Goal: Task Accomplishment & Management: Manage account settings

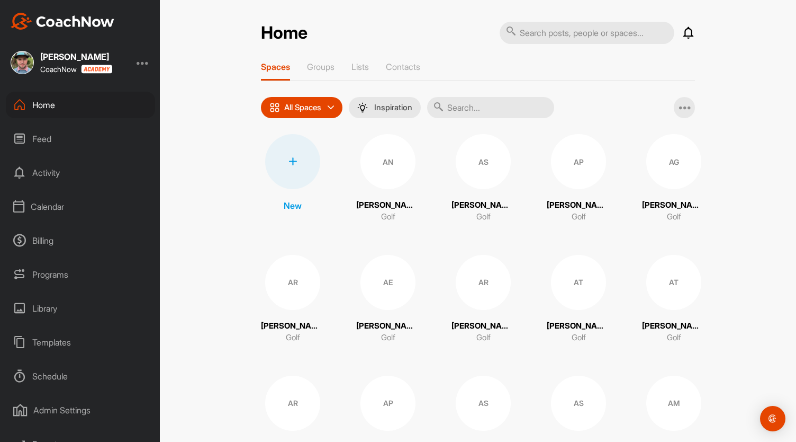
click at [55, 211] on div "Calendar" at bounding box center [80, 206] width 149 height 26
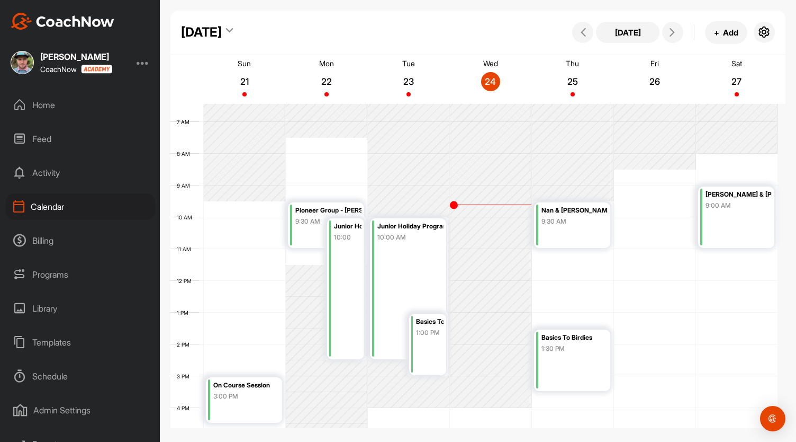
scroll to position [205, 0]
click at [766, 33] on icon "button" at bounding box center [764, 32] width 13 height 13
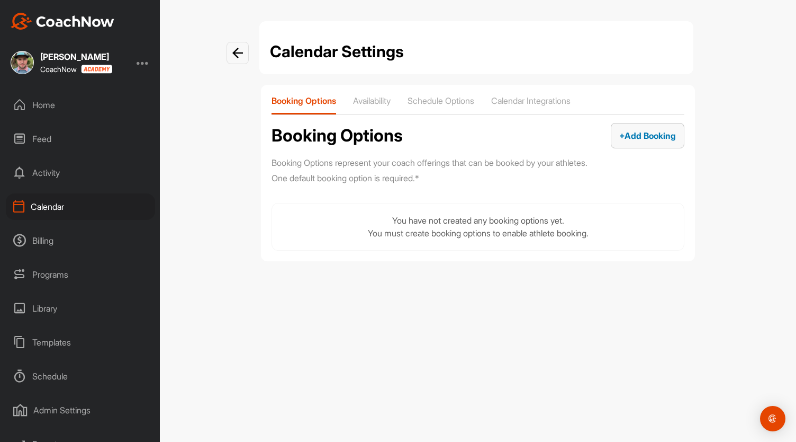
click at [634, 132] on span "+ Add Booking" at bounding box center [647, 135] width 57 height 11
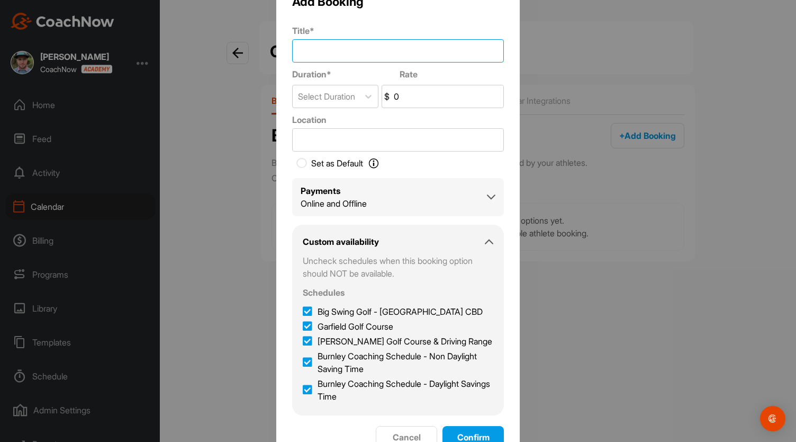
click at [311, 55] on input "Title *" at bounding box center [398, 50] width 212 height 23
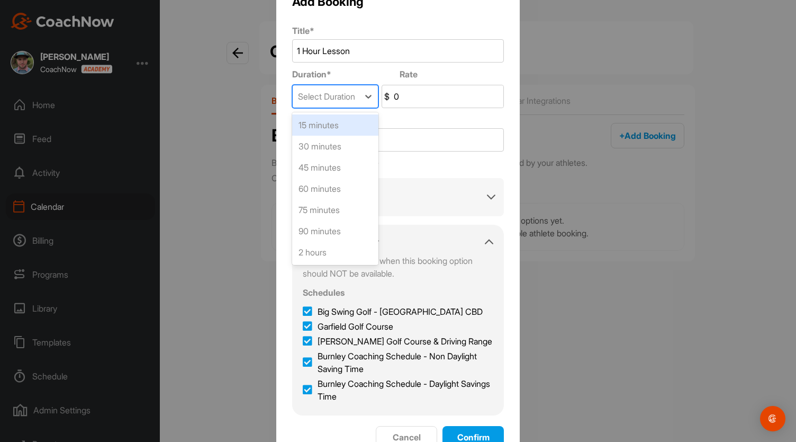
click at [325, 96] on div "Select Duration" at bounding box center [326, 96] width 57 height 13
click at [330, 190] on div "60 minutes" at bounding box center [335, 188] width 86 height 21
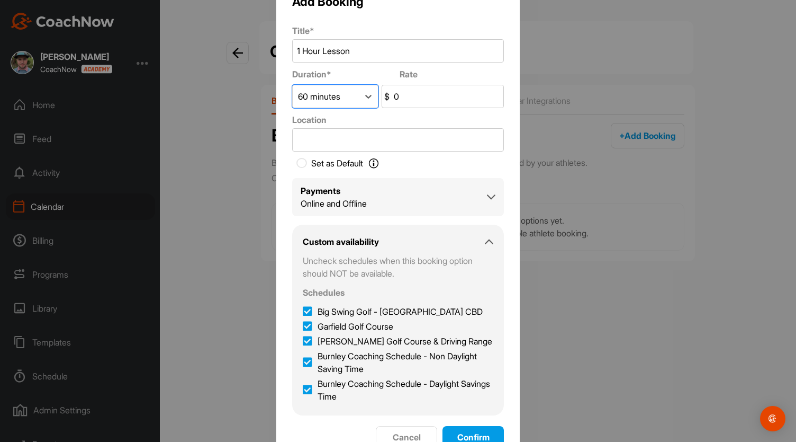
click at [402, 97] on input "0" at bounding box center [448, 96] width 112 height 22
click at [355, 49] on input "1 Hour Lesson" at bounding box center [398, 50] width 212 height 23
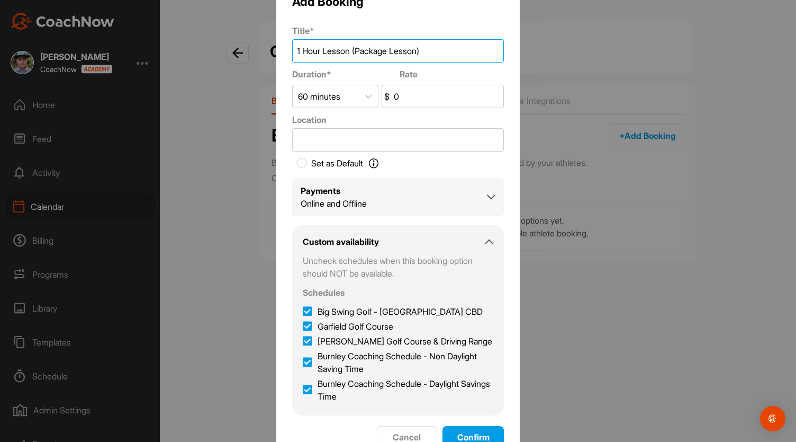
type input "1 Hour Lesson (Package Lesson)"
click at [401, 100] on input "0" at bounding box center [448, 96] width 112 height 22
type input "0"
drag, startPoint x: 424, startPoint y: 49, endPoint x: 350, endPoint y: 51, distance: 73.6
click at [350, 51] on input "1 Hour Lesson (Package Lesson)" at bounding box center [398, 50] width 212 height 23
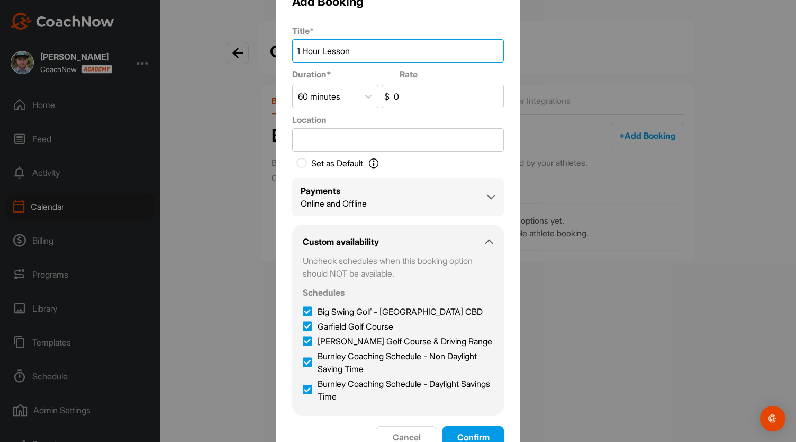
type input "1 Hour Lesson"
click at [400, 94] on input "0" at bounding box center [448, 96] width 112 height 22
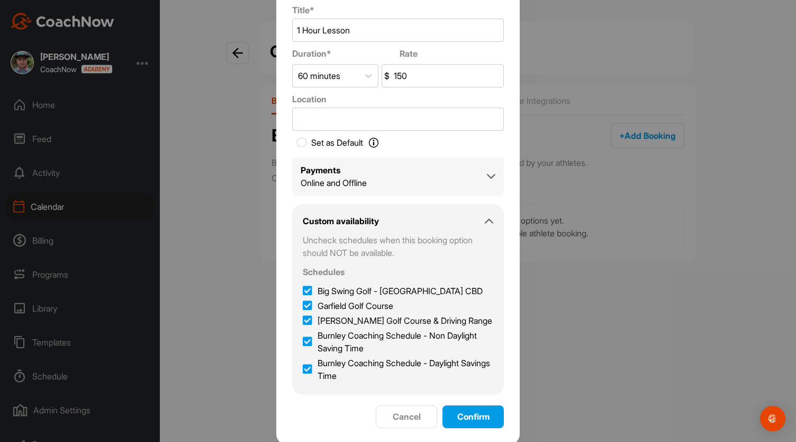
scroll to position [23, 0]
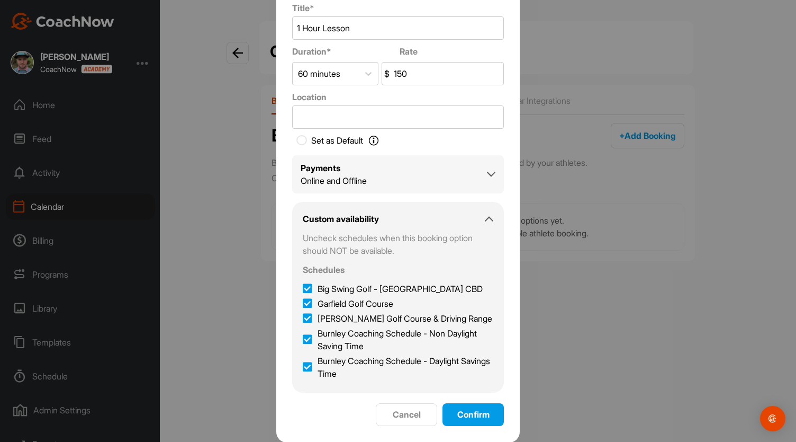
type input "150"
click at [487, 170] on icon at bounding box center [491, 174] width 8 height 8
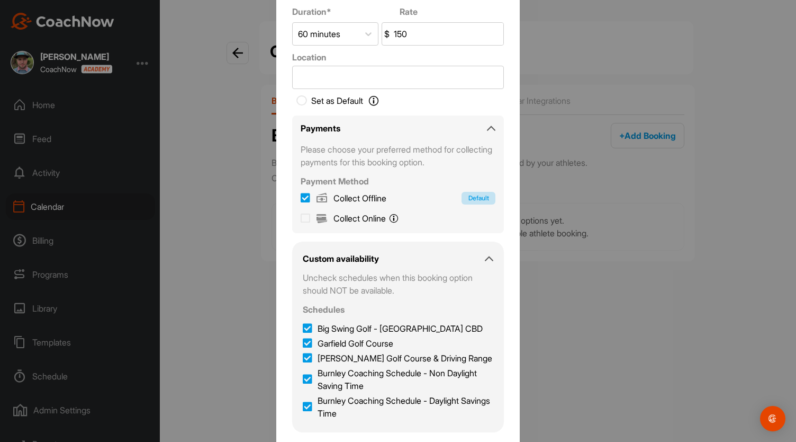
scroll to position [0, 0]
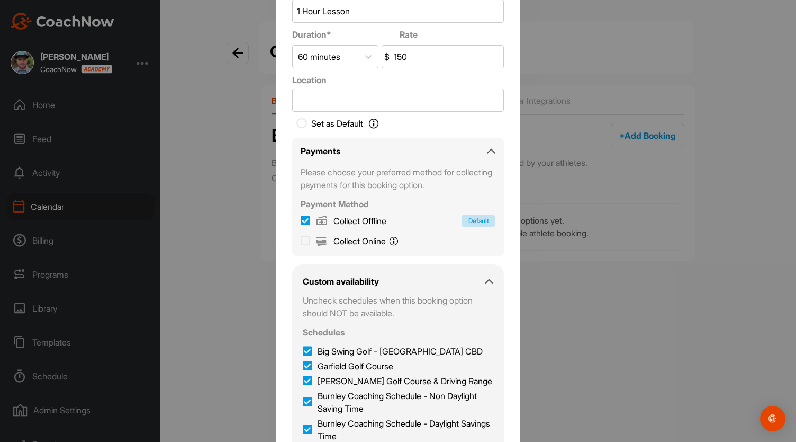
click at [301, 240] on icon at bounding box center [306, 241] width 10 height 11
click at [301, 240] on input "Collect Online You will pay online with Stripe." at bounding box center [306, 240] width 10 height 10
checkbox input "true"
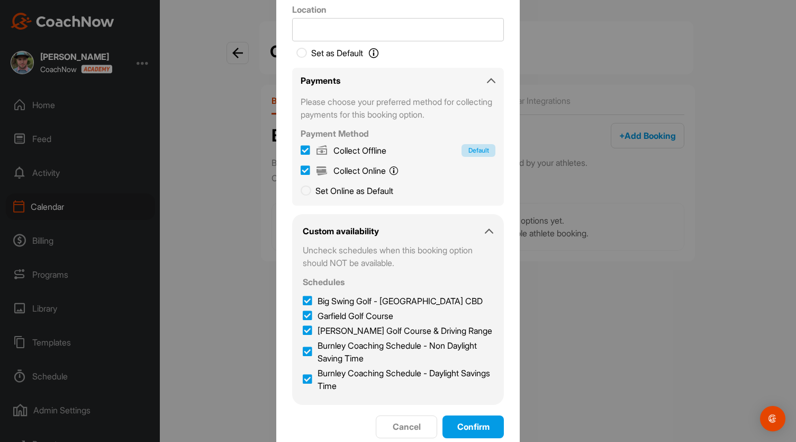
scroll to position [73, 0]
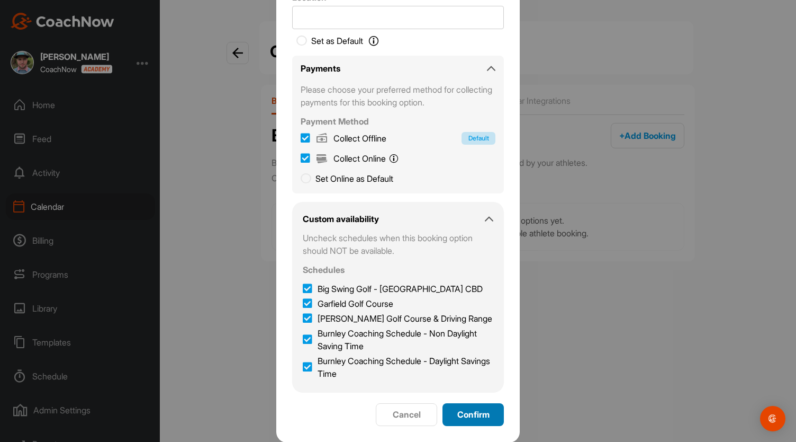
click at [478, 417] on span "Confirm" at bounding box center [473, 414] width 32 height 11
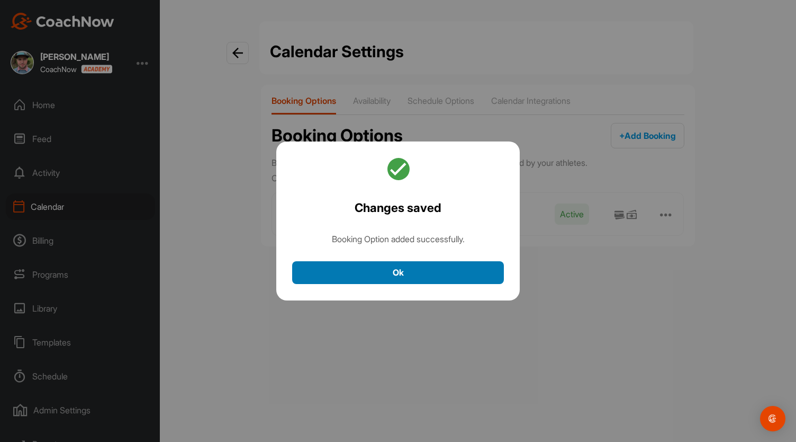
click at [410, 275] on button "Ok" at bounding box center [398, 272] width 212 height 23
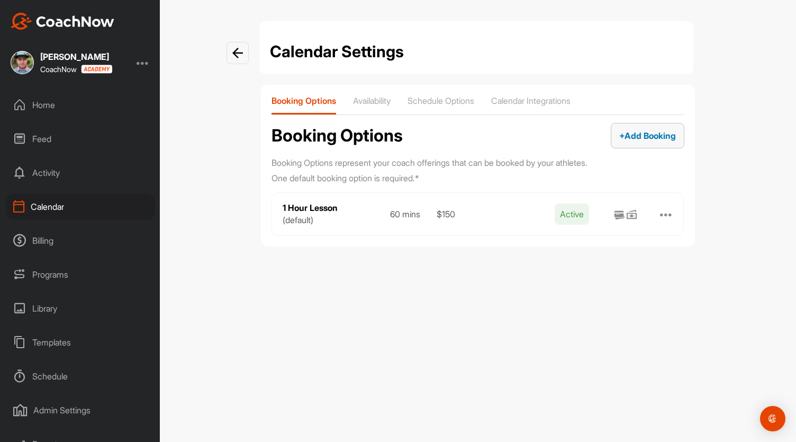
click at [646, 136] on span "+ Add Booking" at bounding box center [647, 135] width 57 height 11
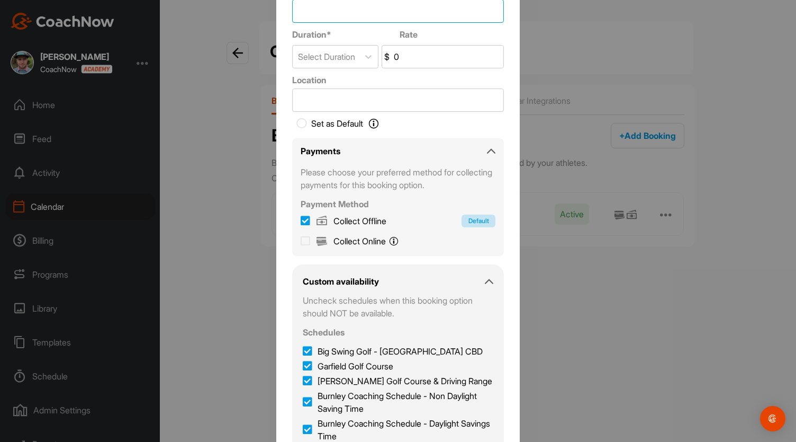
click at [314, 5] on input "Title *" at bounding box center [398, 10] width 212 height 23
click at [361, 15] on input "2 Hour On Cour" at bounding box center [398, 10] width 212 height 23
type input "2 Hour On Course"
click at [351, 53] on div "Select Duration" at bounding box center [326, 56] width 57 height 13
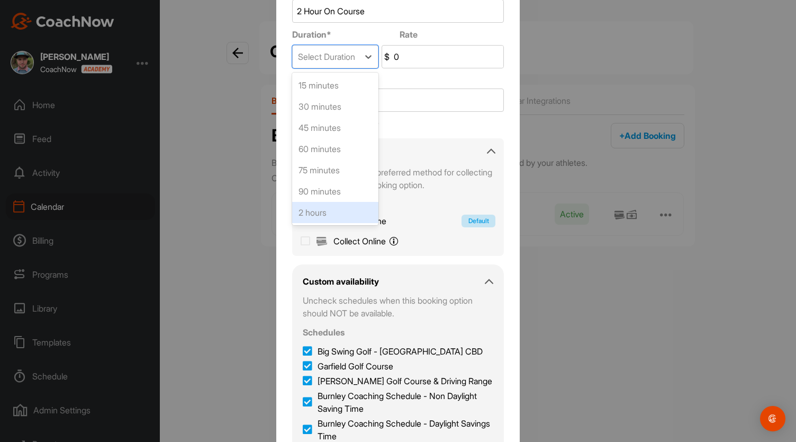
click at [335, 210] on div "2 hours" at bounding box center [335, 212] width 86 height 21
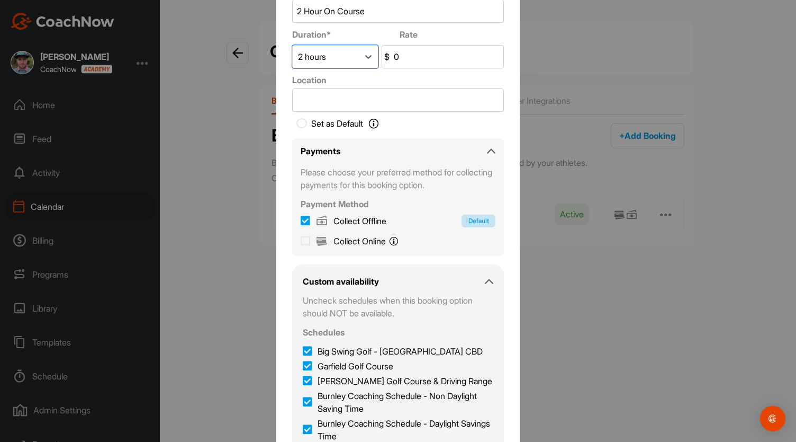
click at [404, 61] on input "0" at bounding box center [448, 57] width 112 height 22
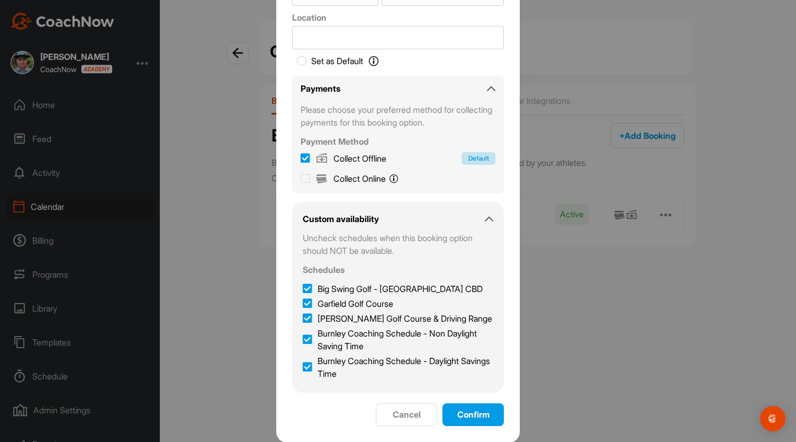
type input "175"
click at [303, 291] on icon at bounding box center [308, 288] width 10 height 11
click at [303, 289] on input "Big Swing Golf - [GEOGRAPHIC_DATA] CBD" at bounding box center [306, 285] width 7 height 7
checkbox input "false"
click at [303, 319] on icon at bounding box center [308, 318] width 10 height 11
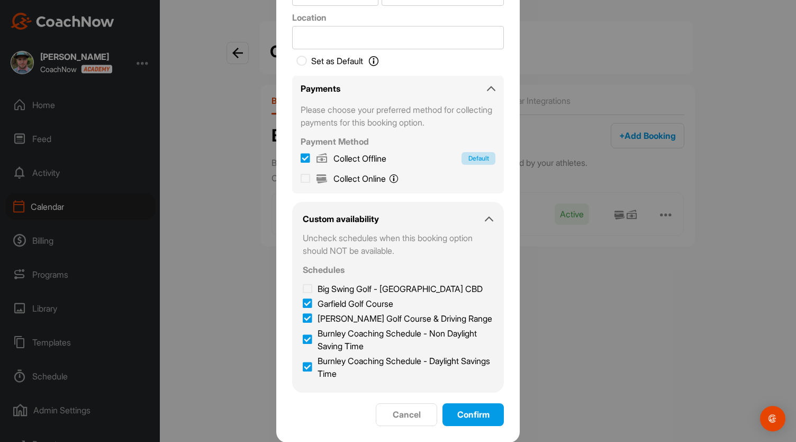
click at [303, 319] on input "[PERSON_NAME] Golf Course & Driving Range" at bounding box center [306, 315] width 7 height 7
checkbox input "false"
click at [301, 178] on icon at bounding box center [306, 178] width 10 height 11
click at [301, 178] on input "Collect Online You will pay online with Stripe." at bounding box center [306, 177] width 10 height 10
checkbox input "true"
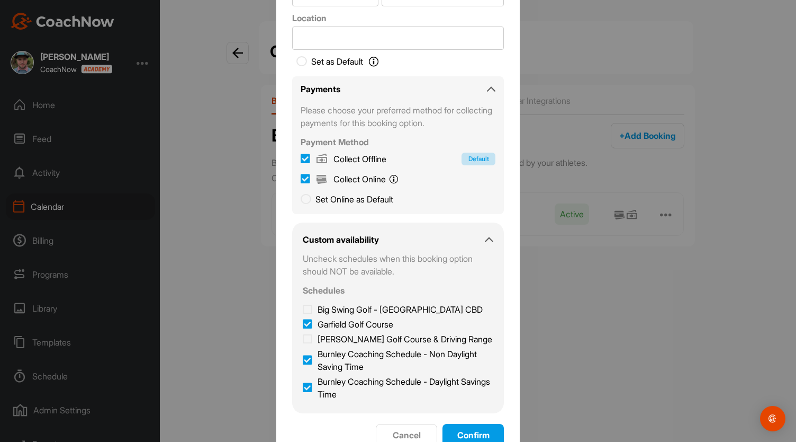
scroll to position [73, 0]
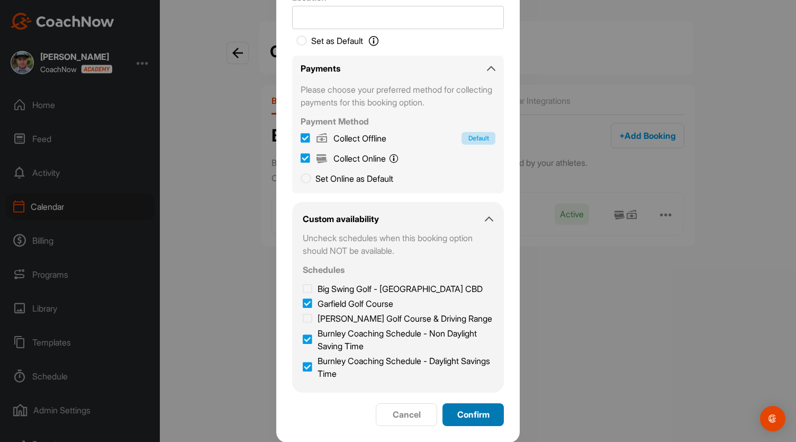
click at [475, 415] on span "Confirm" at bounding box center [473, 414] width 32 height 11
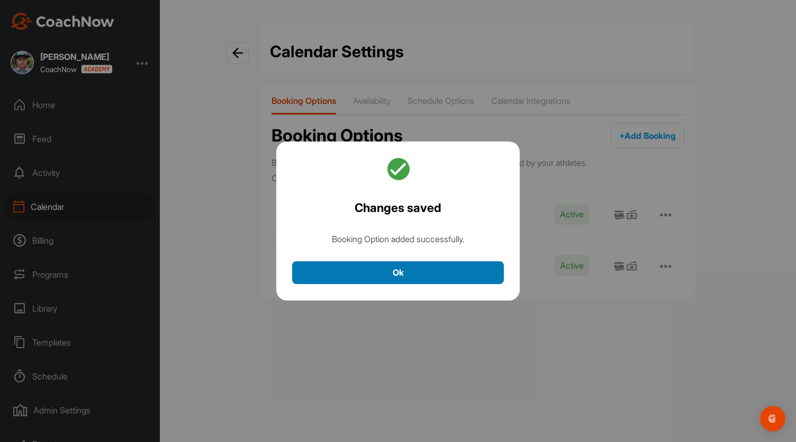
click at [398, 274] on button "Ok" at bounding box center [398, 272] width 212 height 23
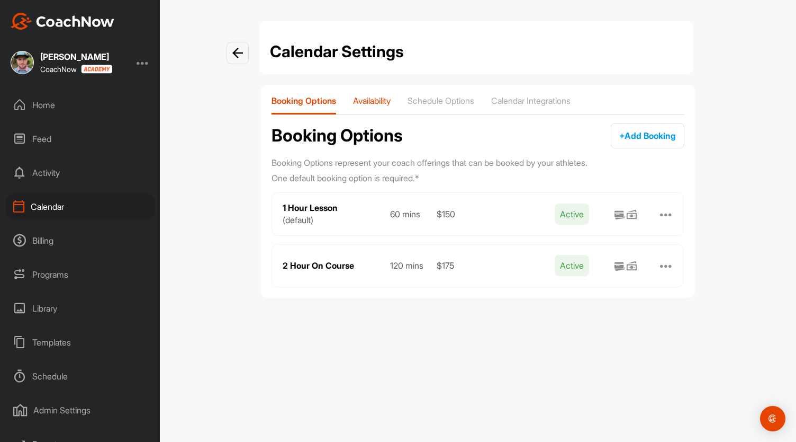
click at [374, 102] on p "Availability" at bounding box center [372, 100] width 38 height 11
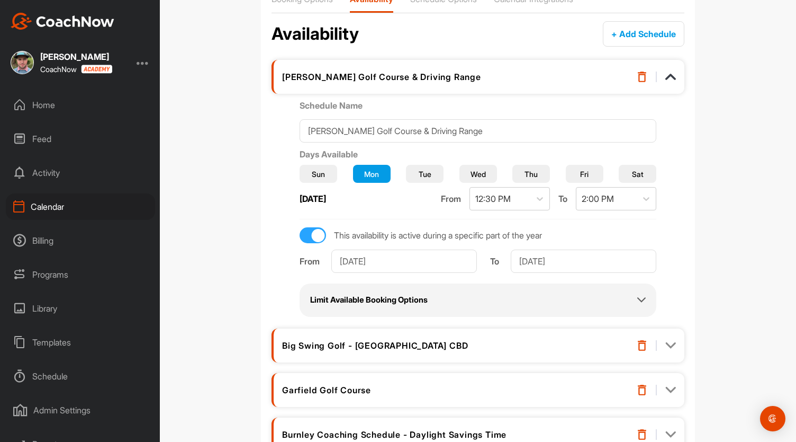
scroll to position [227, 0]
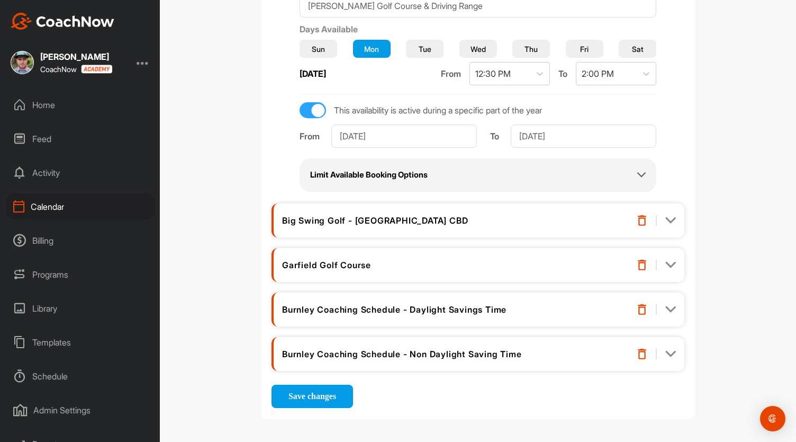
click at [389, 218] on div "Big Swing Golf - [GEOGRAPHIC_DATA] CBD" at bounding box center [449, 220] width 335 height 11
click at [734, 146] on div "Calendar Settings Booking Options Availability Schedule Options Calendar Integr…" at bounding box center [478, 221] width 636 height 442
click at [666, 220] on img at bounding box center [670, 220] width 11 height 11
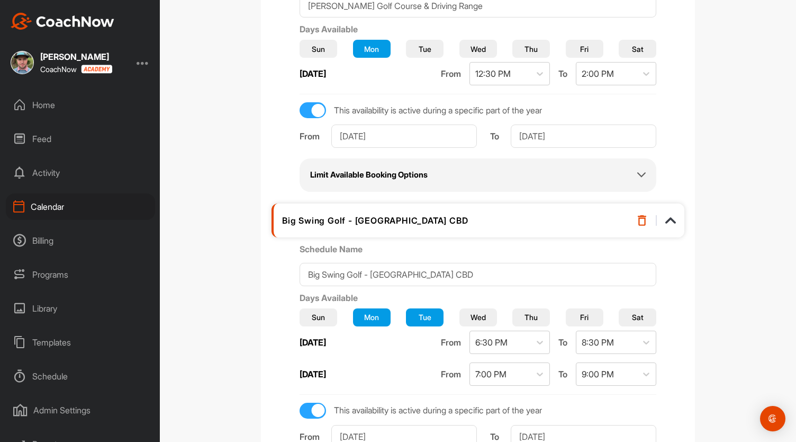
click at [666, 220] on img at bounding box center [670, 220] width 11 height 11
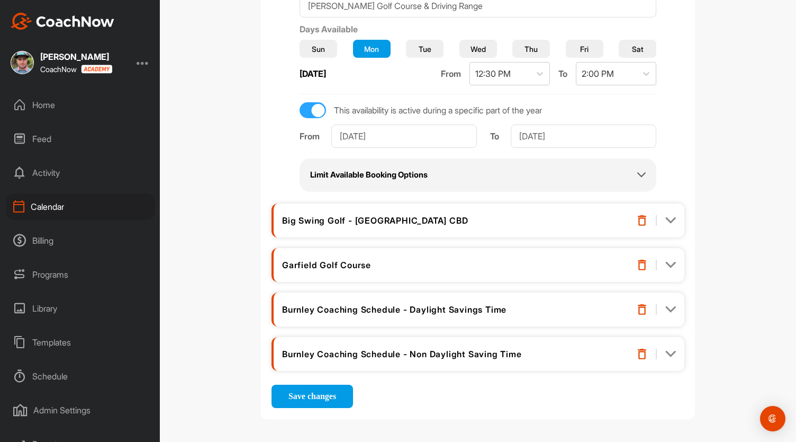
click at [667, 215] on img at bounding box center [670, 220] width 11 height 11
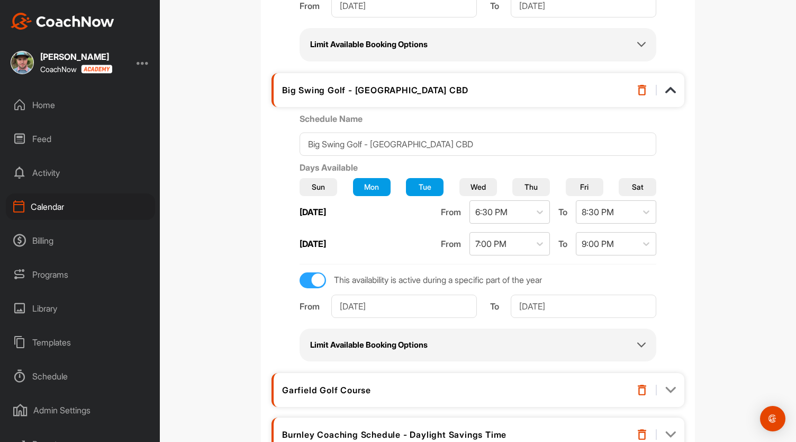
scroll to position [365, 0]
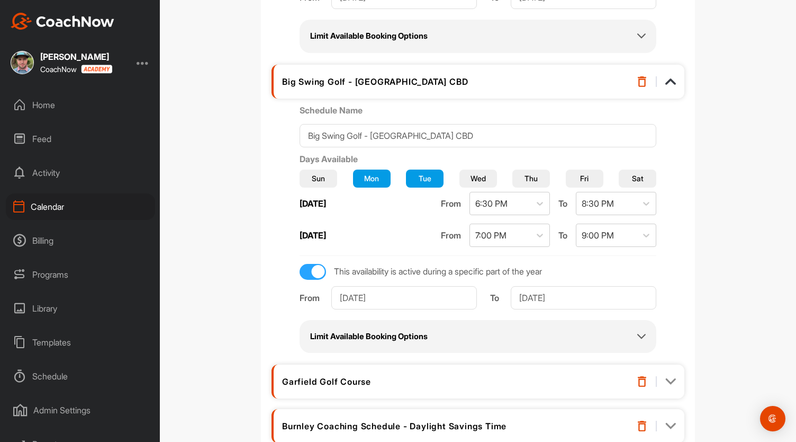
click at [637, 332] on icon at bounding box center [641, 336] width 8 height 8
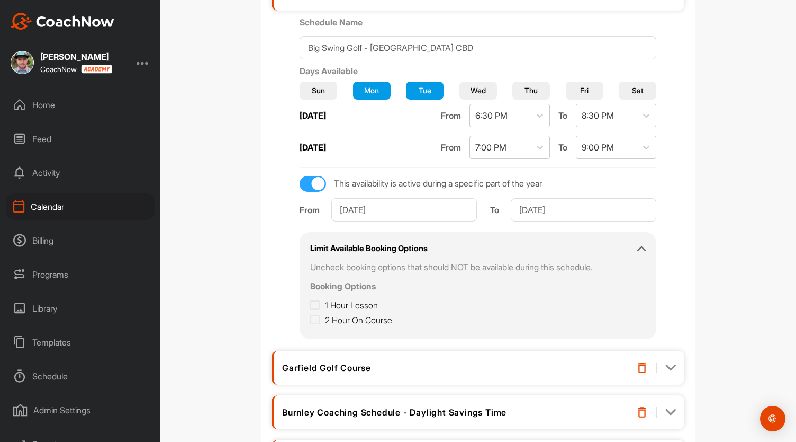
scroll to position [472, 0]
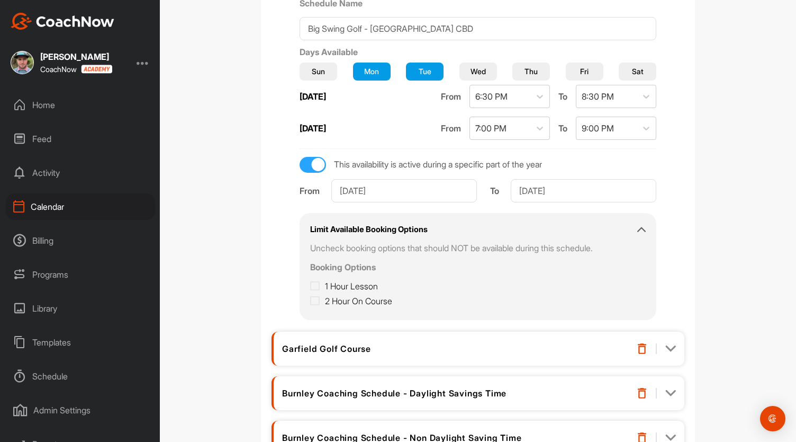
click at [320, 281] on icon at bounding box center [315, 286] width 10 height 11
click at [317, 280] on input "1 Hour Lesson" at bounding box center [313, 283] width 7 height 7
checkbox input "true"
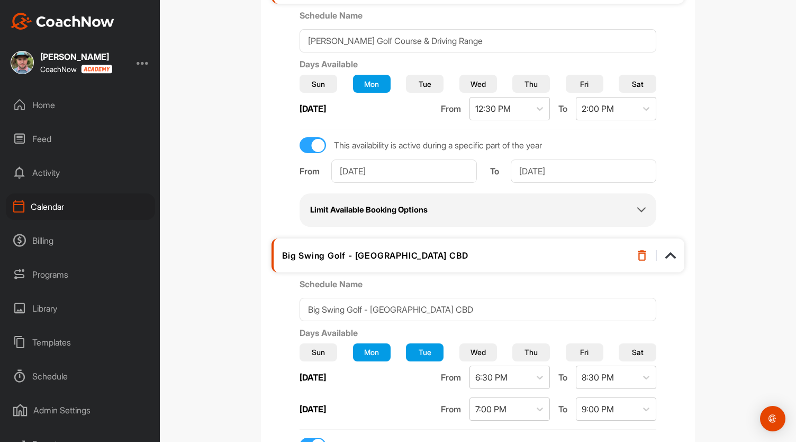
scroll to position [192, 0]
click at [408, 208] on h2 "Limit Available Booking Options" at bounding box center [369, 210] width 118 height 12
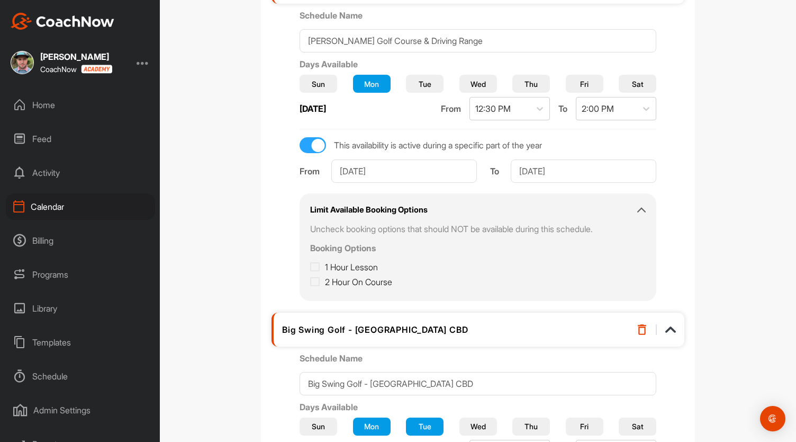
click at [320, 266] on icon at bounding box center [315, 267] width 10 height 11
click at [317, 266] on input "1 Hour Lesson" at bounding box center [313, 263] width 7 height 7
checkbox input "true"
click at [320, 280] on icon at bounding box center [315, 281] width 10 height 11
click at [317, 280] on input "2 Hour On Course" at bounding box center [313, 278] width 7 height 7
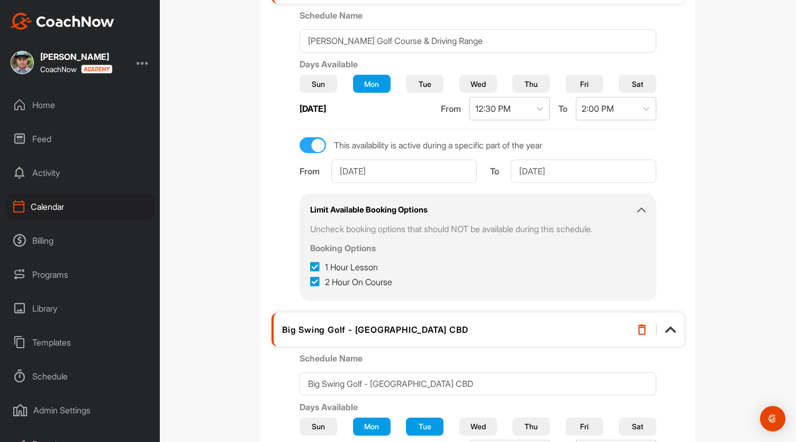
checkbox input "true"
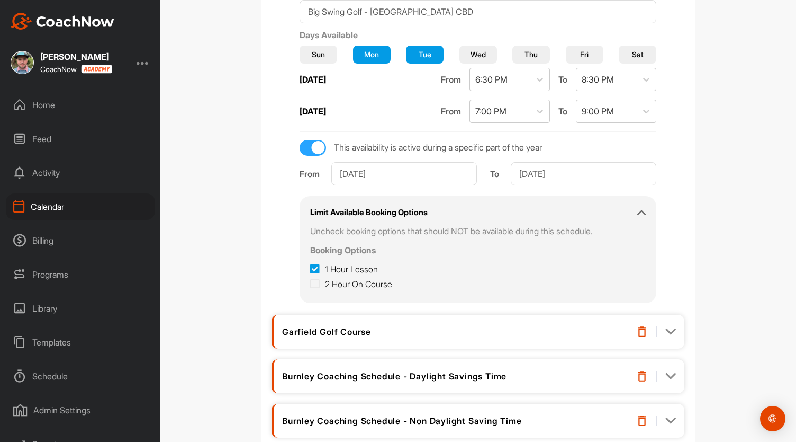
scroll to position [630, 0]
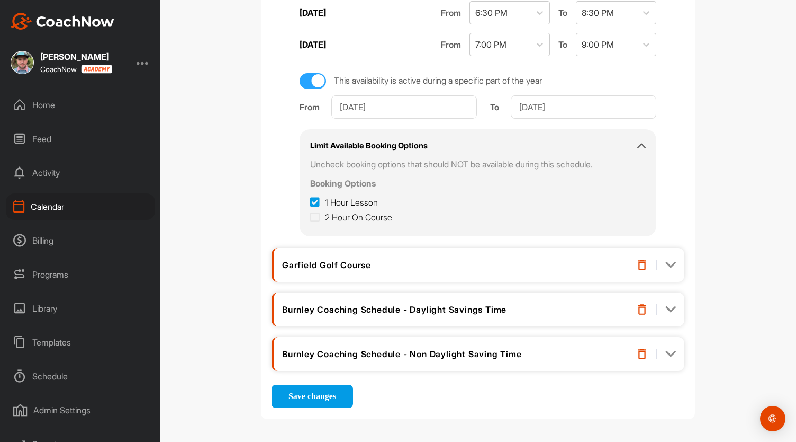
click at [666, 259] on img at bounding box center [670, 264] width 11 height 11
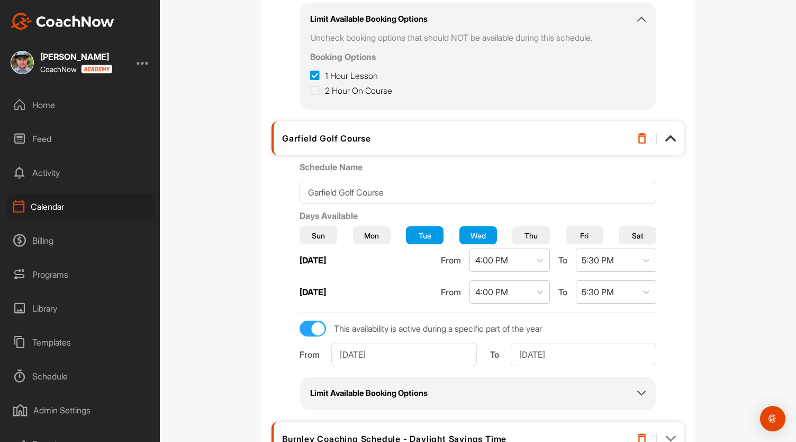
scroll to position [842, 0]
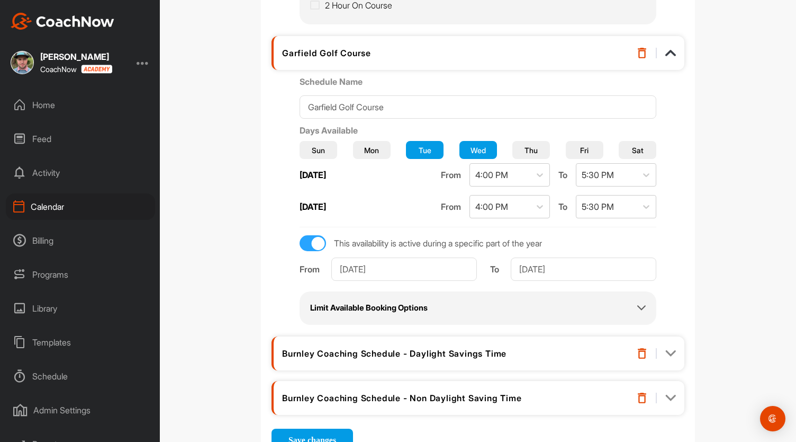
click at [412, 306] on h2 "Limit Available Booking Options" at bounding box center [369, 308] width 118 height 12
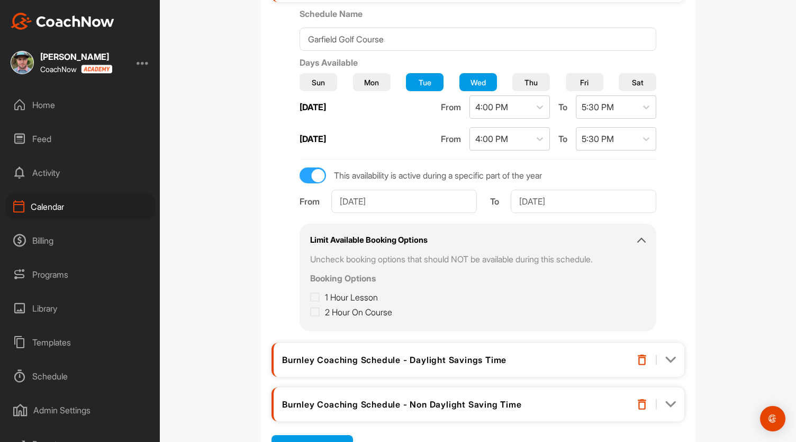
scroll to position [911, 0]
click at [320, 291] on icon at bounding box center [315, 296] width 10 height 11
click at [317, 290] on input "1 Hour Lesson" at bounding box center [313, 293] width 7 height 7
checkbox input "true"
click at [320, 308] on icon at bounding box center [315, 310] width 10 height 11
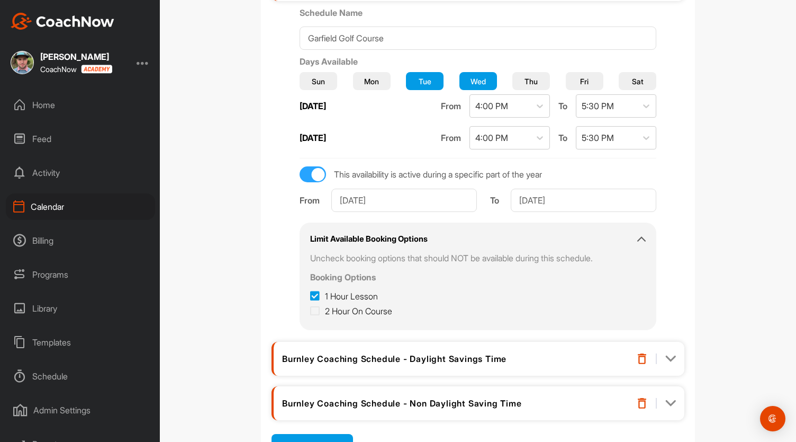
click at [317, 308] on input "2 Hour On Course" at bounding box center [313, 307] width 7 height 7
checkbox input "true"
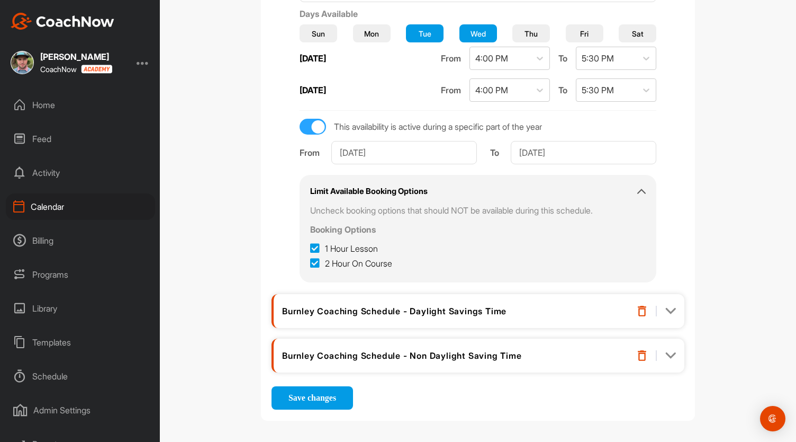
click at [363, 308] on div "Burnley Coaching Schedule - Daylight Savings Time" at bounding box center [449, 310] width 335 height 11
click at [668, 309] on img at bounding box center [670, 310] width 11 height 11
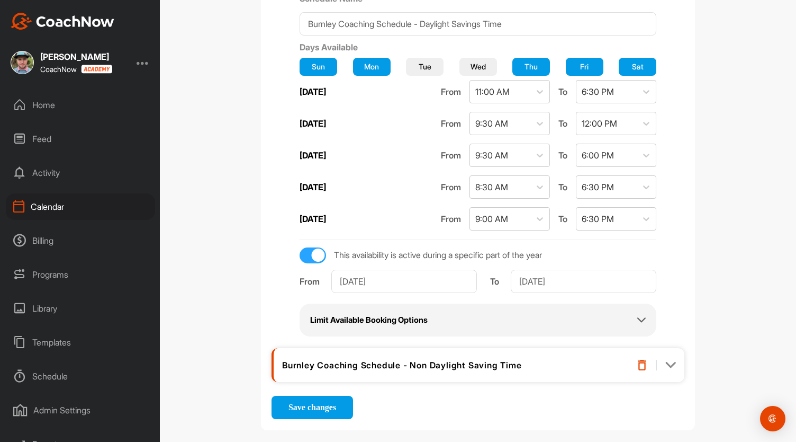
scroll to position [1308, 0]
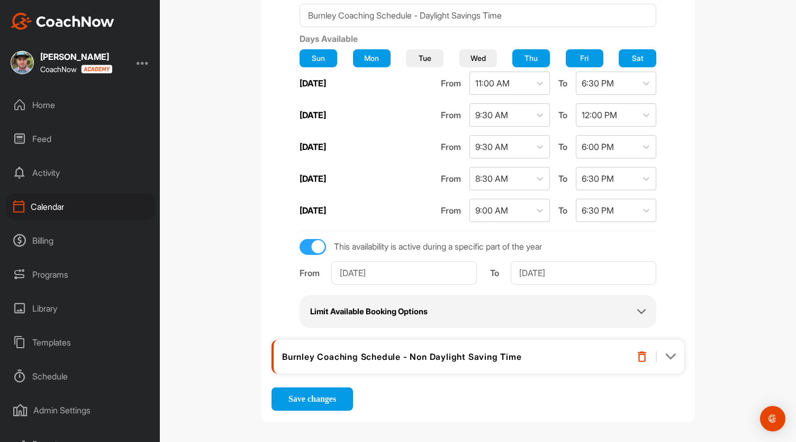
click at [450, 314] on div "Limit Available Booking Options Uncheck booking options that should NOT be avai…" at bounding box center [478, 311] width 357 height 33
click at [637, 307] on icon at bounding box center [641, 311] width 8 height 8
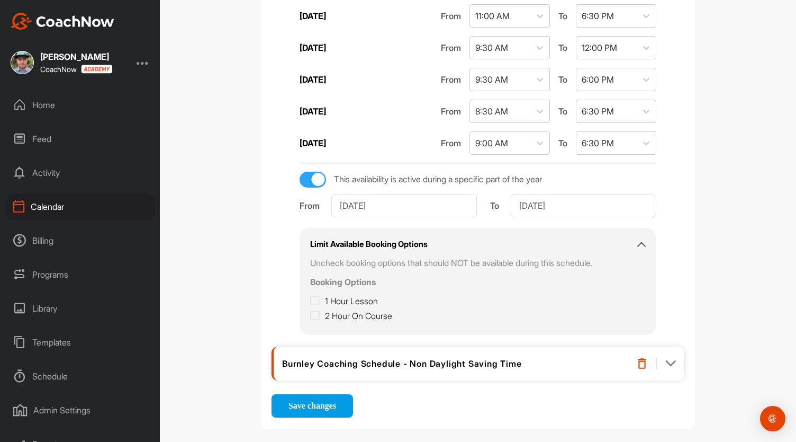
scroll to position [1375, 0]
click at [320, 295] on icon at bounding box center [315, 300] width 10 height 11
click at [317, 294] on input "1 Hour Lesson" at bounding box center [313, 297] width 7 height 7
checkbox input "true"
click at [320, 310] on icon at bounding box center [315, 315] width 10 height 11
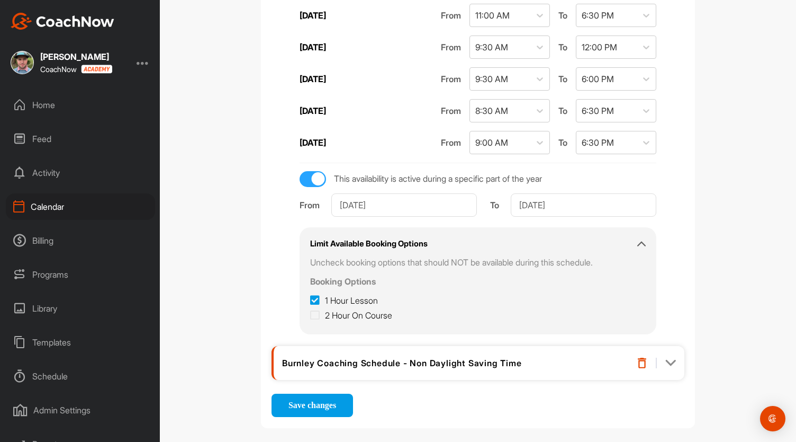
click at [317, 309] on input "2 Hour On Course" at bounding box center [313, 312] width 7 height 7
checkbox input "true"
click at [665, 357] on img at bounding box center [670, 362] width 11 height 11
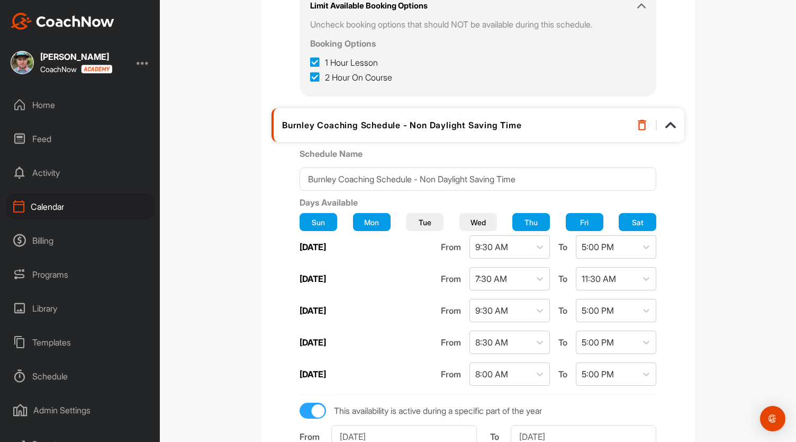
scroll to position [1615, 0]
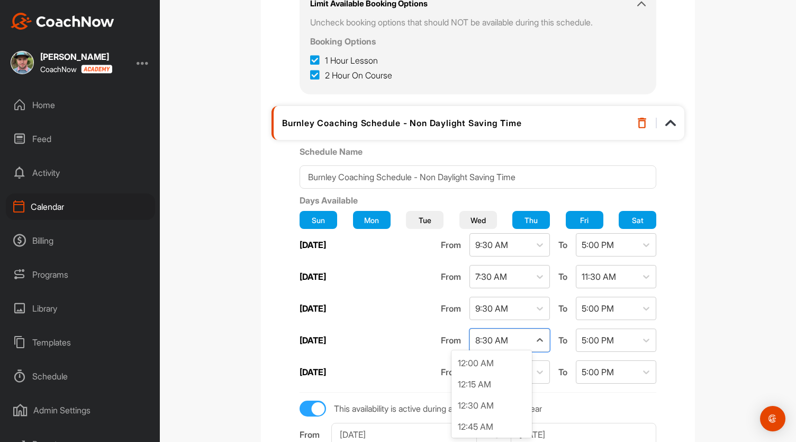
click at [503, 344] on div "8:30 AM" at bounding box center [500, 340] width 60 height 22
click at [390, 322] on div "Sun Mon Tue Wed Thu Fri Sat [DATE] From 9:30 AM To 5:00 PM [DATE] From 7:30 AM …" at bounding box center [478, 299] width 357 height 186
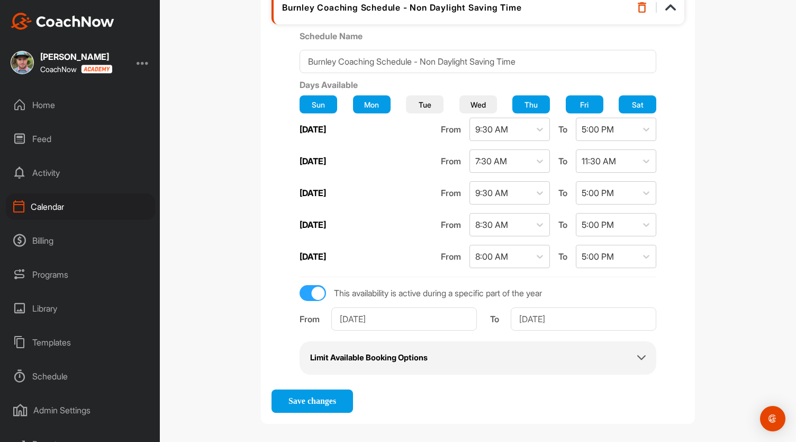
click at [456, 355] on div "Limit Available Booking Options" at bounding box center [478, 358] width 336 height 12
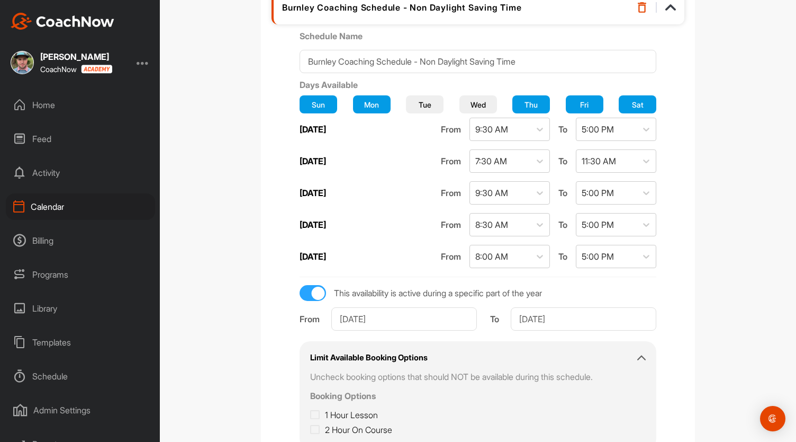
scroll to position [1805, 0]
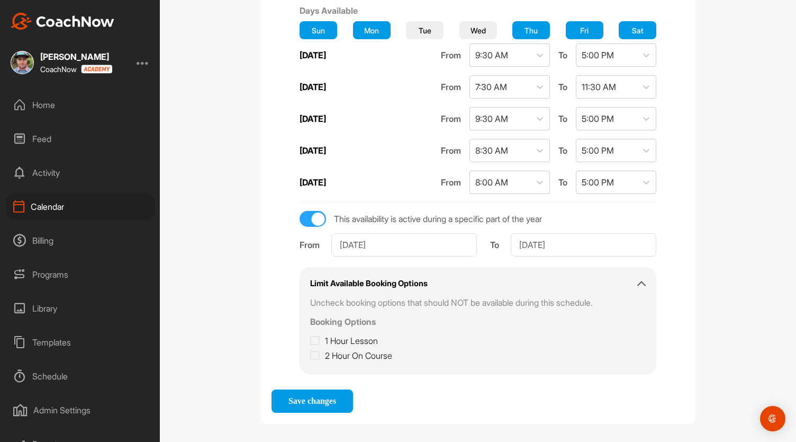
click at [320, 335] on icon at bounding box center [315, 340] width 10 height 11
click at [317, 334] on input "1 Hour Lesson" at bounding box center [313, 337] width 7 height 7
checkbox input "true"
click at [320, 350] on icon at bounding box center [315, 355] width 10 height 11
click at [317, 349] on input "2 Hour On Course" at bounding box center [313, 352] width 7 height 7
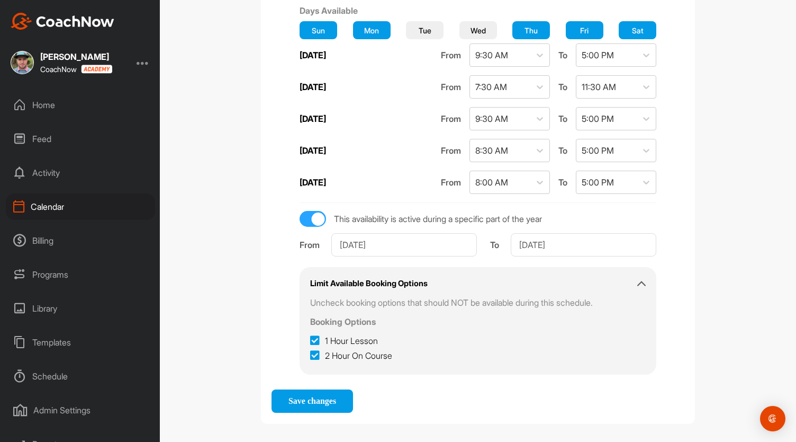
checkbox input "true"
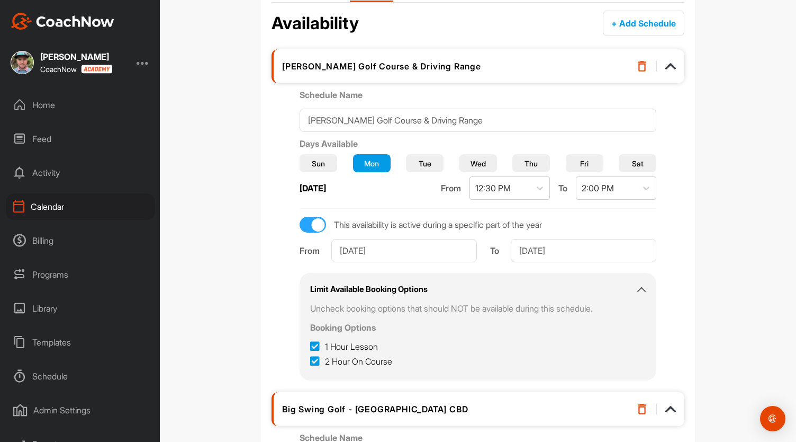
scroll to position [291, 0]
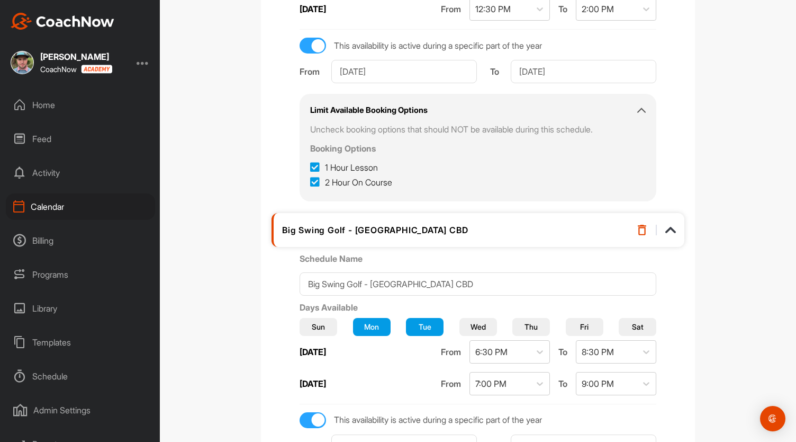
click at [320, 181] on icon at bounding box center [315, 182] width 10 height 11
click at [317, 181] on input "2 Hour On Course" at bounding box center [313, 179] width 7 height 7
checkbox input "false"
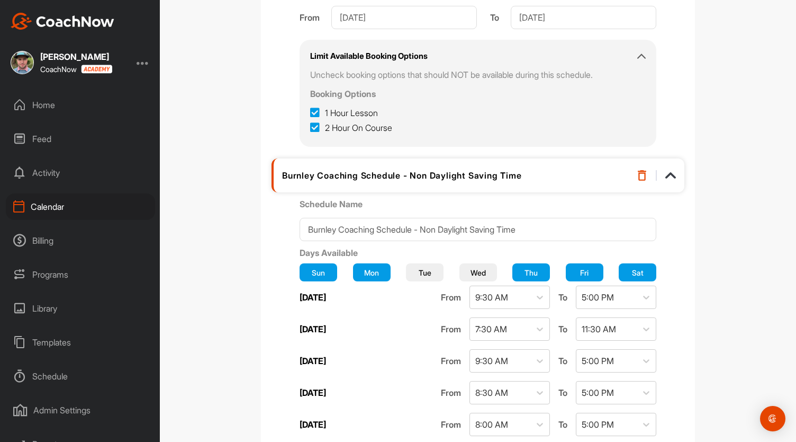
scroll to position [1805, 0]
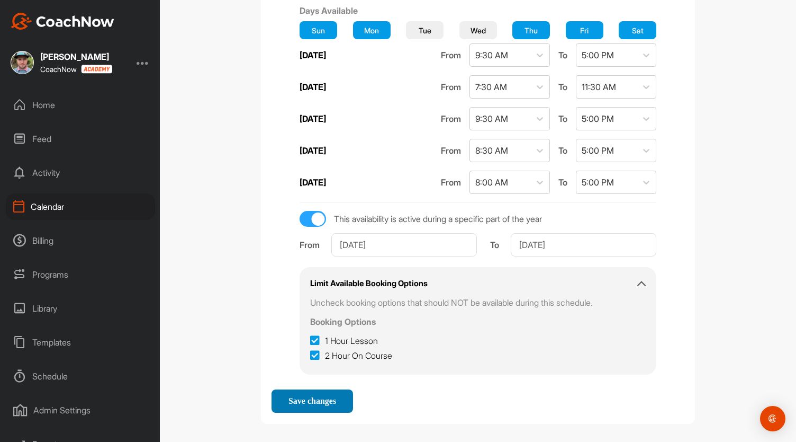
click at [299, 389] on button "Save changes" at bounding box center [313, 400] width 82 height 23
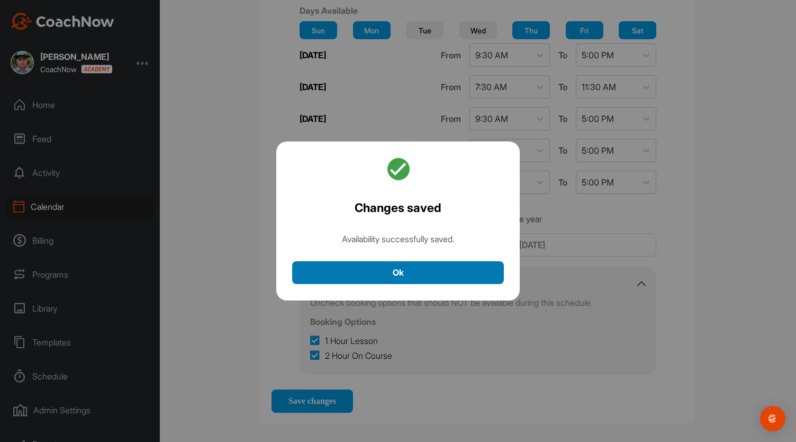
click at [401, 271] on button "Ok" at bounding box center [398, 272] width 212 height 23
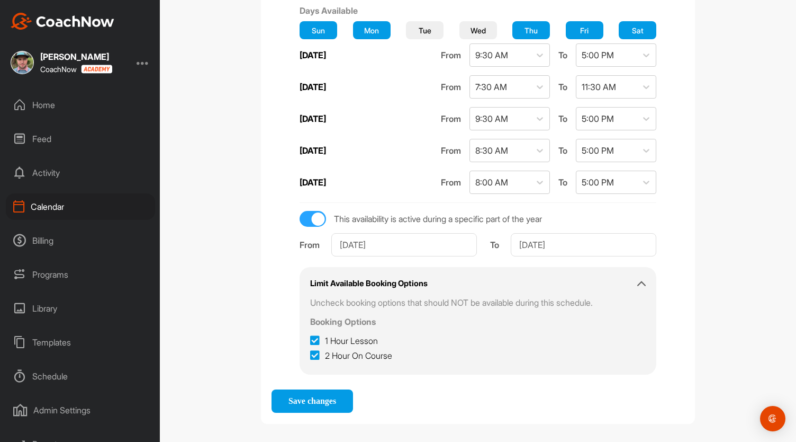
click at [44, 241] on div "Billing" at bounding box center [80, 240] width 149 height 26
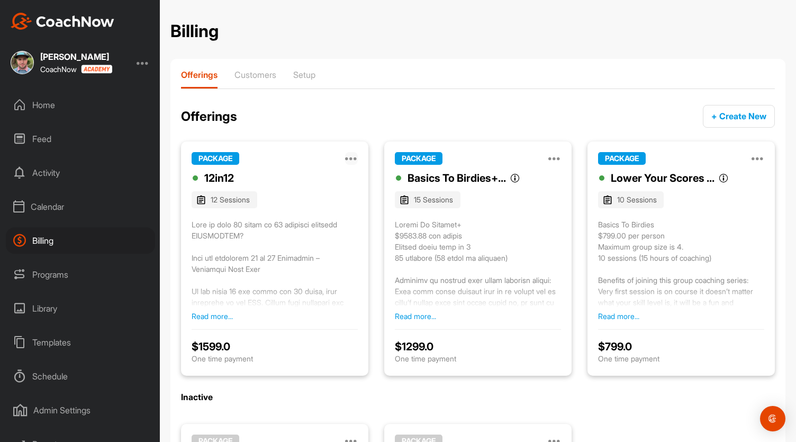
click at [348, 159] on icon at bounding box center [351, 158] width 13 height 13
click at [251, 221] on button "Edit" at bounding box center [284, 228] width 148 height 35
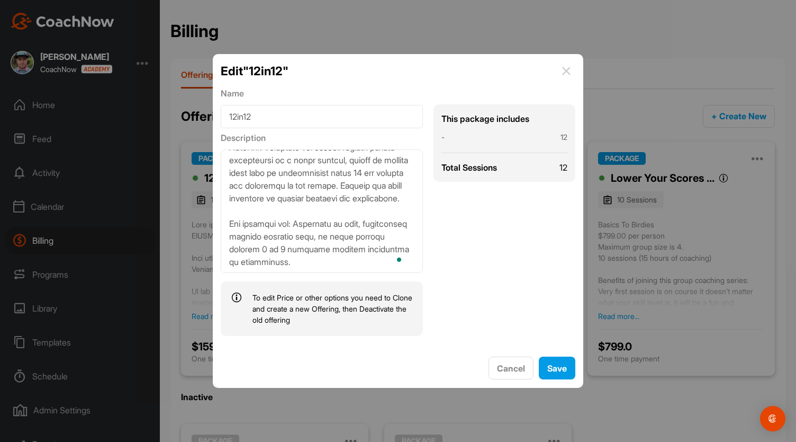
drag, startPoint x: 230, startPoint y: 162, endPoint x: 380, endPoint y: 268, distance: 183.8
click at [380, 268] on textarea "To enrich screen reader interactions, please activate Accessibility in Grammarl…" at bounding box center [322, 210] width 202 height 123
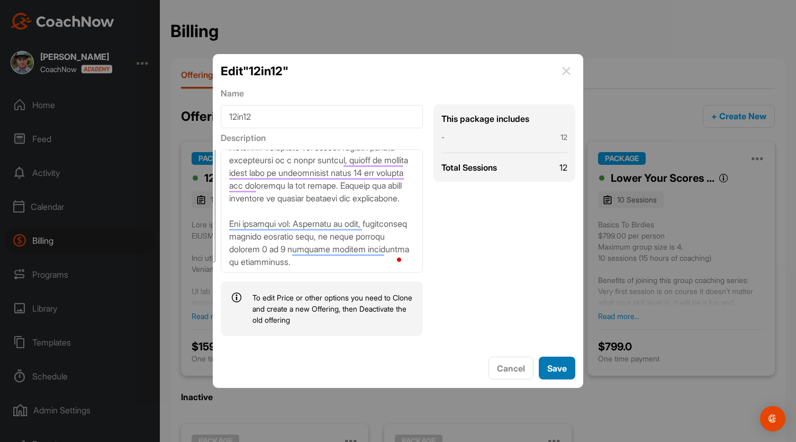
click at [553, 367] on span "Save" at bounding box center [557, 368] width 20 height 11
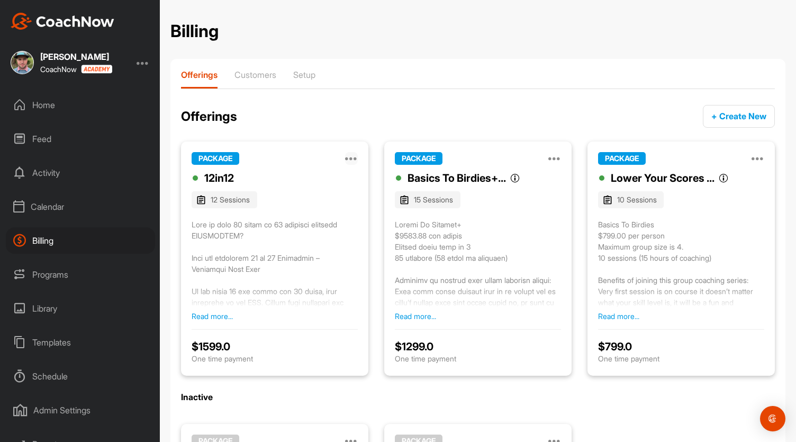
click at [348, 160] on icon at bounding box center [351, 158] width 13 height 13
click at [254, 262] on p "Clone" at bounding box center [250, 262] width 22 height 11
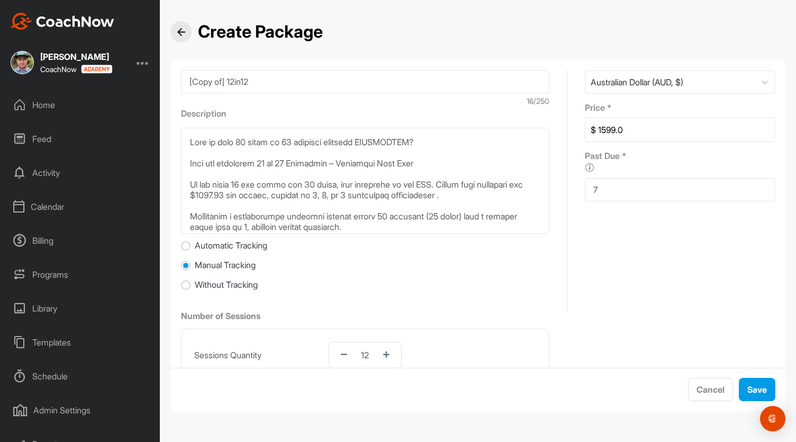
scroll to position [46, 0]
click at [191, 242] on label "Automatic Tracking" at bounding box center [224, 244] width 86 height 11
click at [191, 242] on input "Automatic Tracking" at bounding box center [186, 245] width 10 height 10
radio input "true"
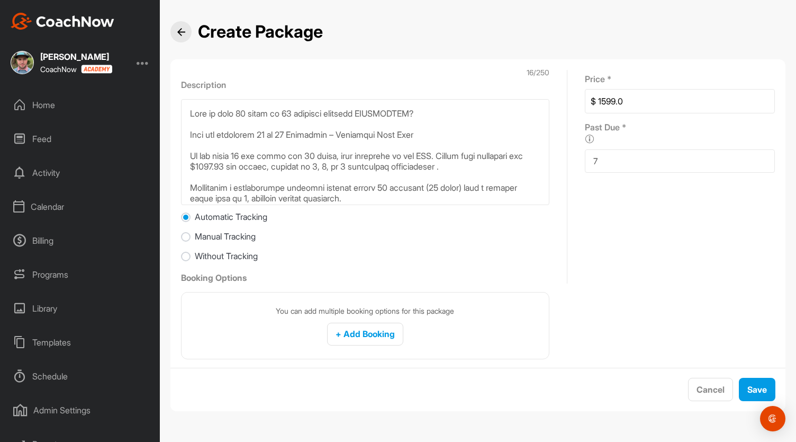
scroll to position [74, 0]
click at [376, 340] on button "+ Add Booking" at bounding box center [365, 333] width 76 height 23
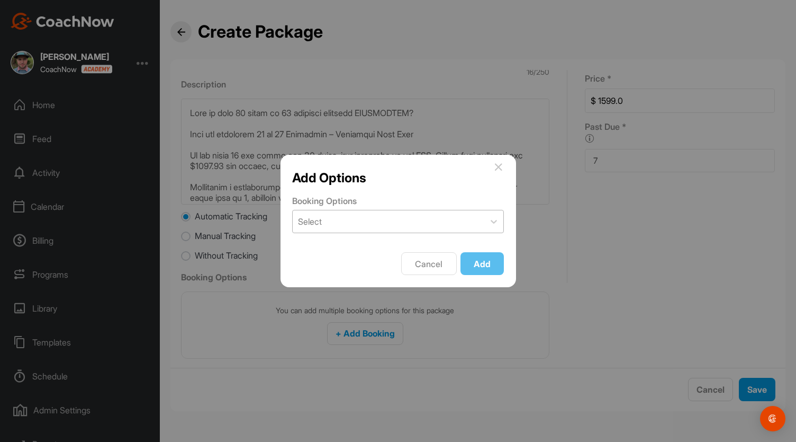
click at [345, 219] on div "Select" at bounding box center [389, 221] width 192 height 22
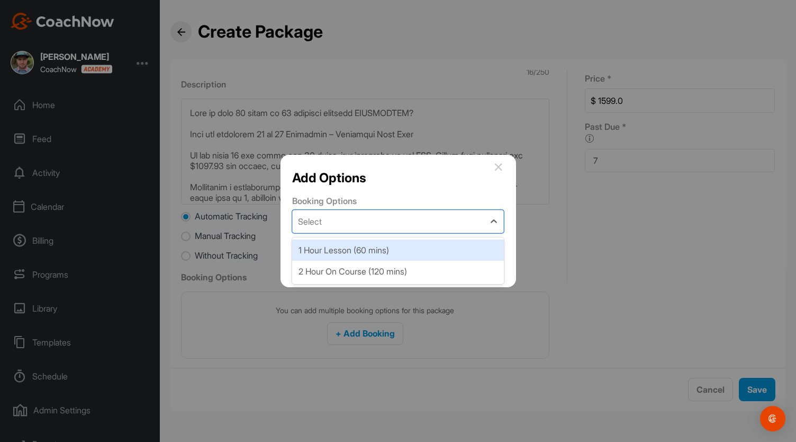
click at [337, 248] on div "1 Hour Lesson (60 mins)" at bounding box center [398, 249] width 212 height 21
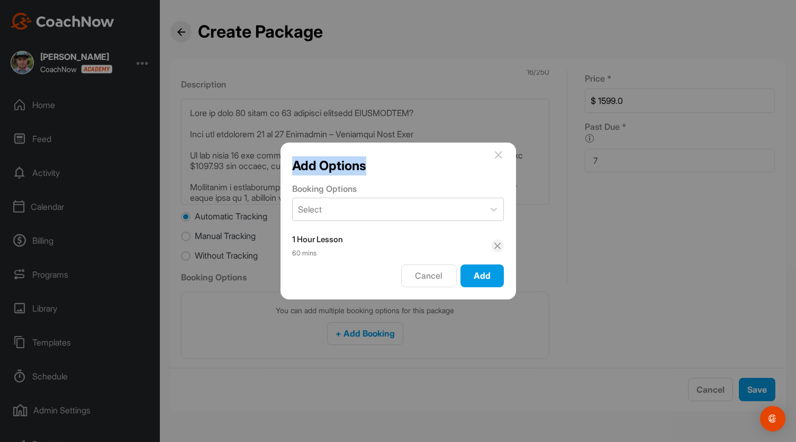
drag, startPoint x: 413, startPoint y: 156, endPoint x: 481, endPoint y: 133, distance: 71.7
click at [492, 130] on div "Add Options Booking Options Select 1 Hour Lesson 60 mins Cancel Add" at bounding box center [398, 221] width 796 height 442
click at [424, 155] on div "Add Options" at bounding box center [398, 165] width 212 height 23
click at [498, 242] on icon at bounding box center [497, 245] width 7 height 7
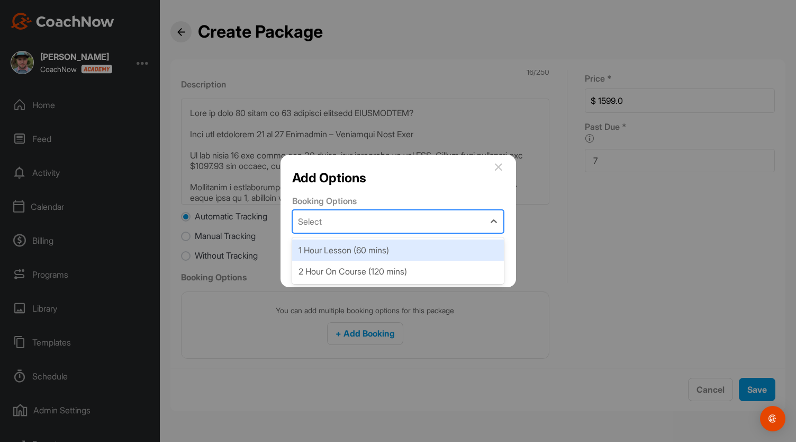
click at [407, 225] on div "Select" at bounding box center [389, 221] width 192 height 22
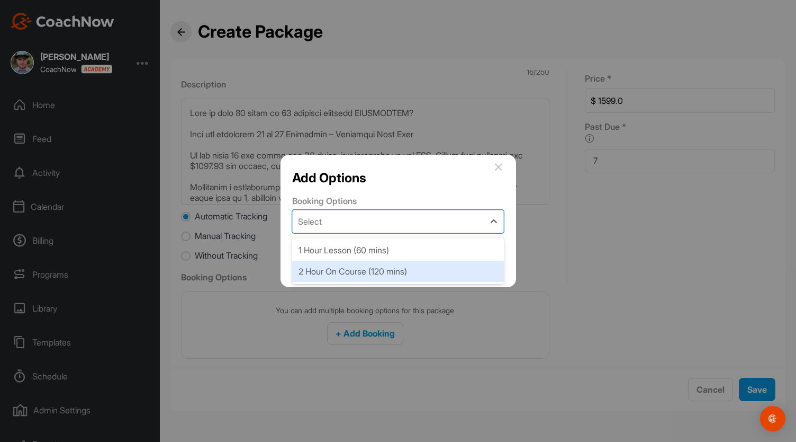
click at [387, 271] on div "2 Hour On Course (120 mins)" at bounding box center [398, 270] width 212 height 21
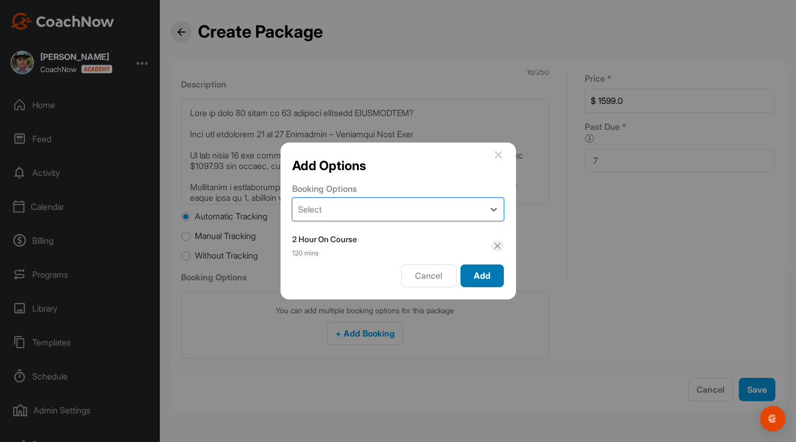
click at [485, 275] on span "Add" at bounding box center [482, 275] width 17 height 11
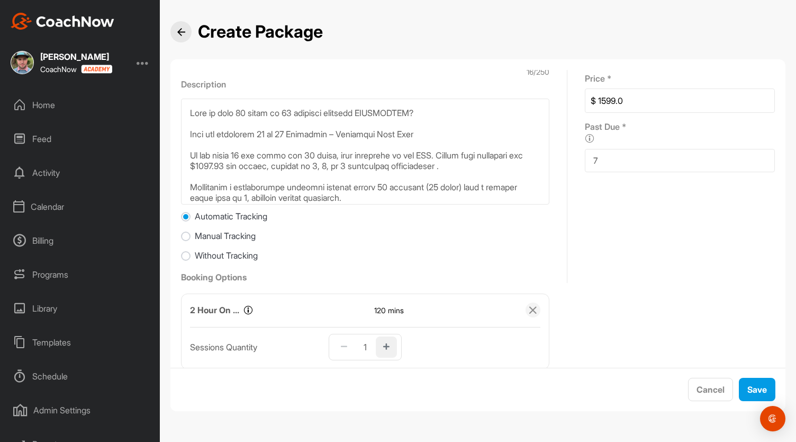
click at [383, 344] on icon "button" at bounding box center [386, 346] width 6 height 7
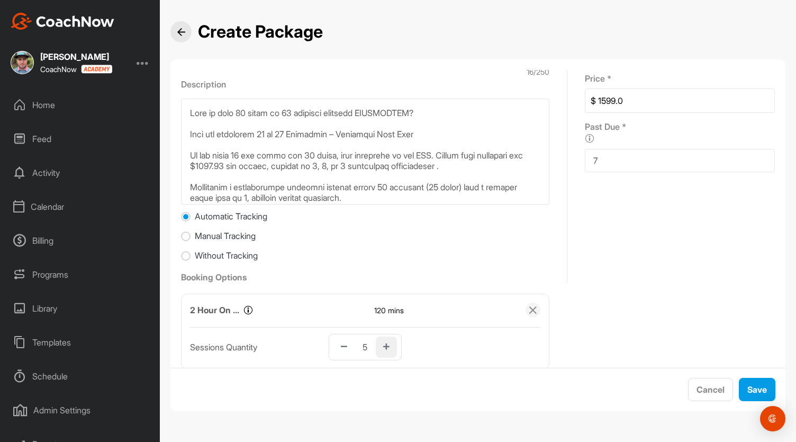
click at [383, 344] on icon "button" at bounding box center [386, 346] width 6 height 7
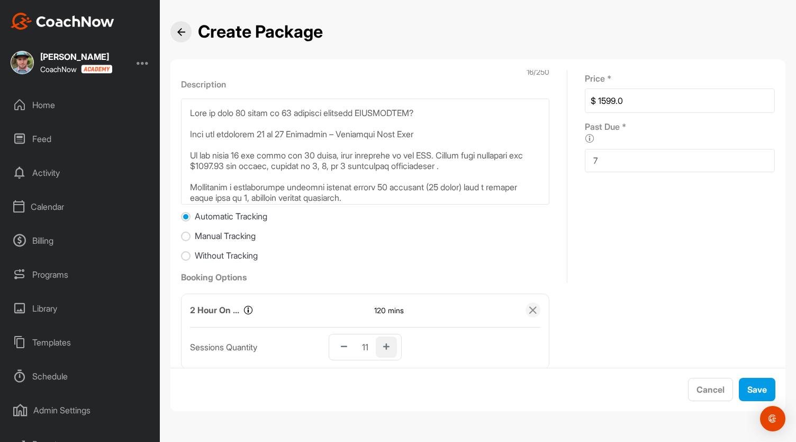
click at [383, 344] on icon "button" at bounding box center [386, 346] width 6 height 7
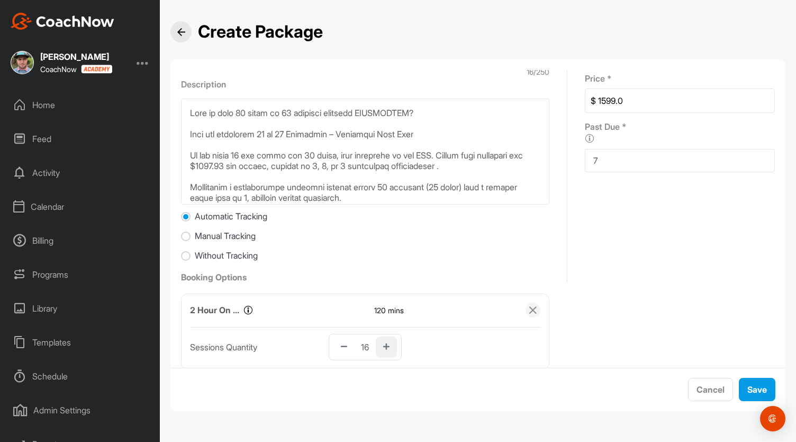
click at [383, 344] on icon "button" at bounding box center [386, 346] width 6 height 7
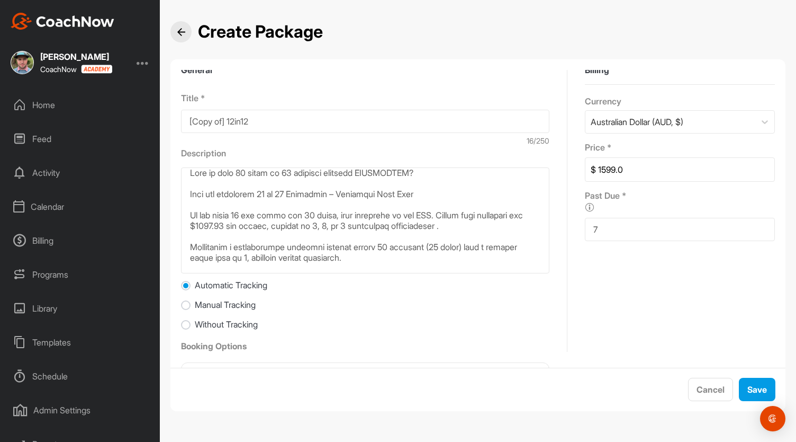
scroll to position [0, 0]
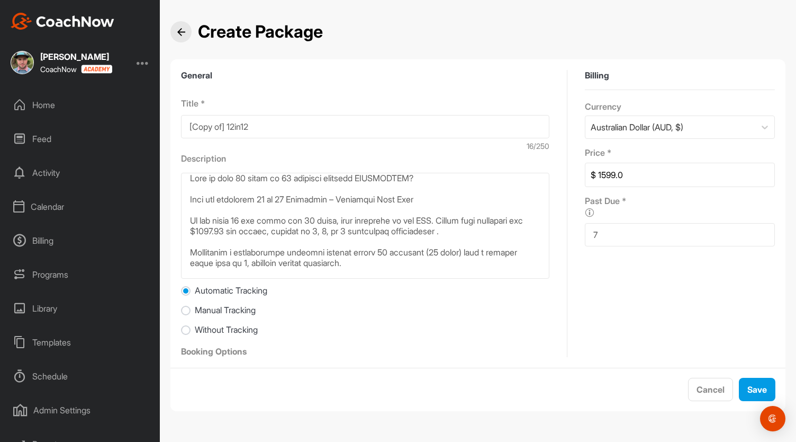
drag, startPoint x: 227, startPoint y: 129, endPoint x: 182, endPoint y: 132, distance: 45.1
click at [182, 132] on input "[Copy of] 12in12" at bounding box center [365, 126] width 368 height 23
click at [221, 125] on input "12in12" at bounding box center [365, 126] width 368 height 23
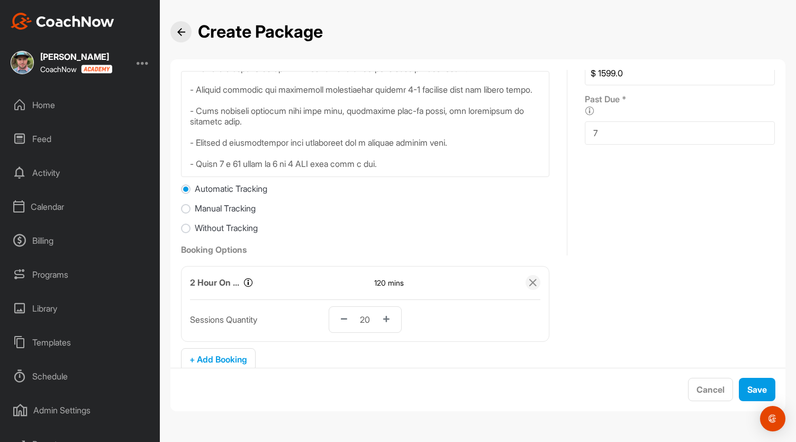
scroll to position [114, 0]
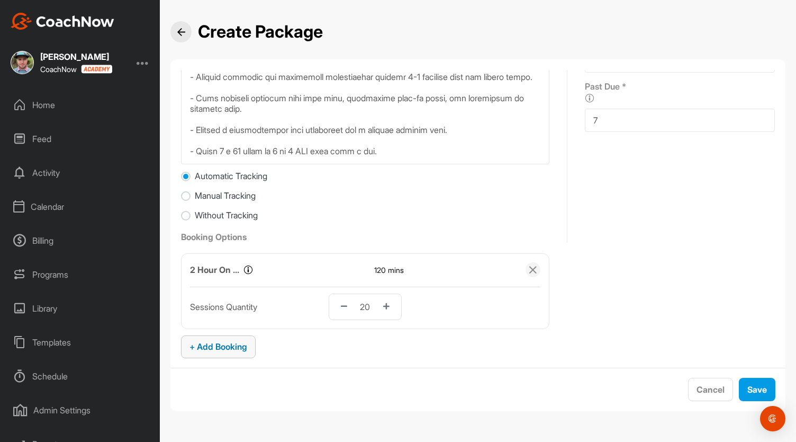
type input "12in12 Package"
click at [227, 341] on span "+ Add Booking" at bounding box center [219, 346] width 58 height 11
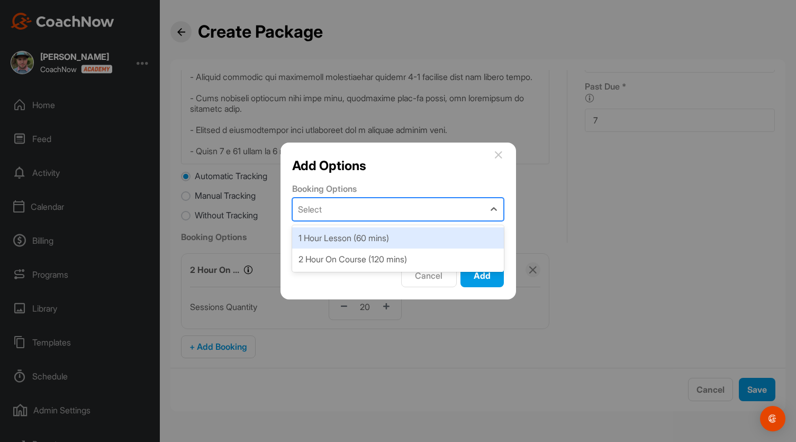
click at [375, 207] on div "Select" at bounding box center [389, 209] width 192 height 22
click at [348, 239] on div "1 Hour Lesson (60 mins)" at bounding box center [398, 237] width 212 height 21
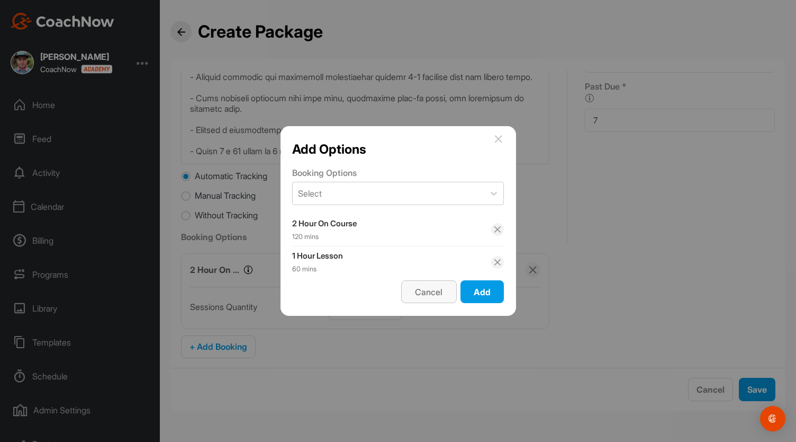
click at [427, 289] on span "Cancel" at bounding box center [429, 291] width 28 height 11
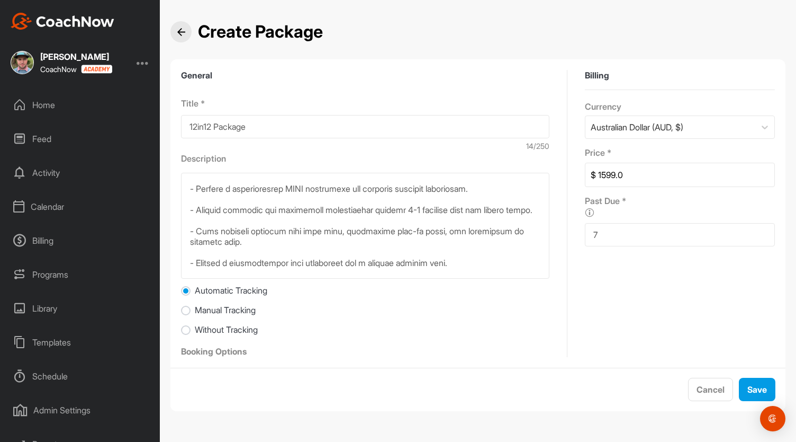
scroll to position [218, 0]
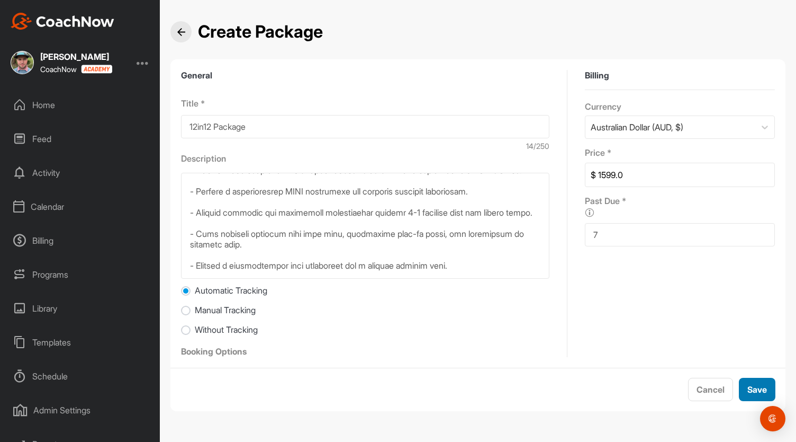
click at [754, 384] on span "Save" at bounding box center [758, 389] width 20 height 11
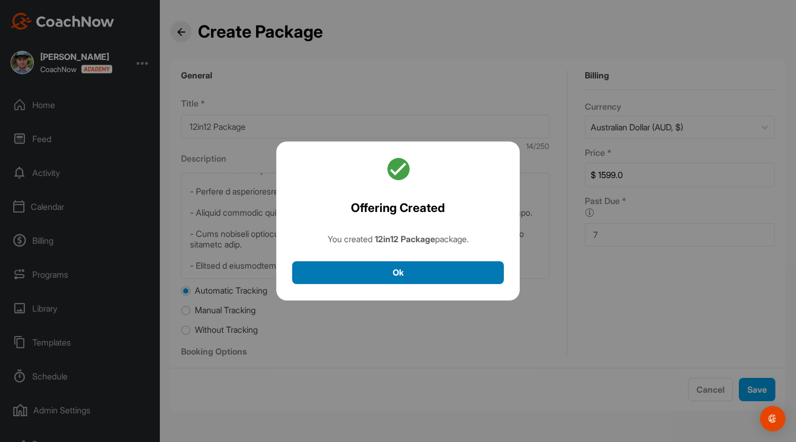
click at [398, 271] on button "Ok" at bounding box center [398, 272] width 212 height 23
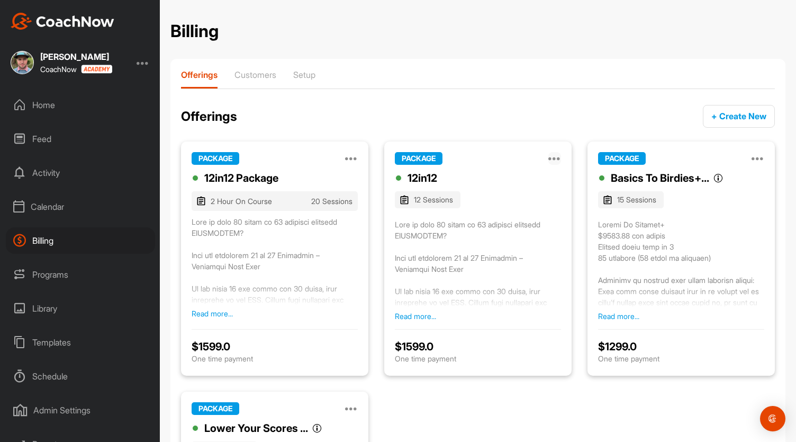
click at [551, 159] on icon at bounding box center [554, 158] width 13 height 13
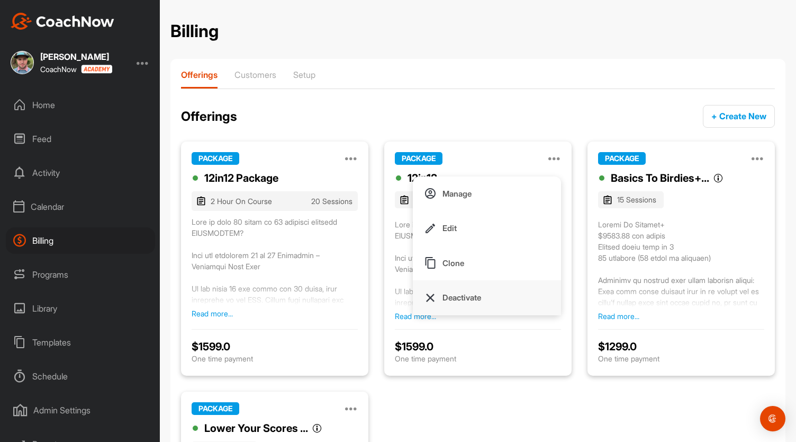
click at [449, 293] on p "Deactivate" at bounding box center [462, 297] width 39 height 11
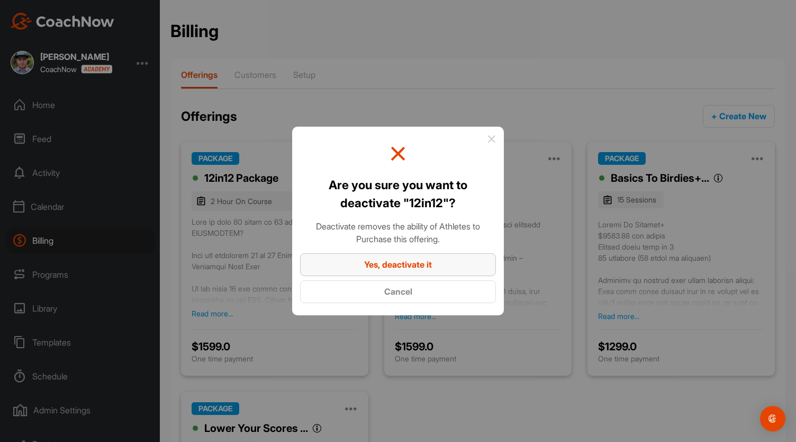
click at [398, 265] on span "Yes, deactivate it" at bounding box center [398, 264] width 68 height 11
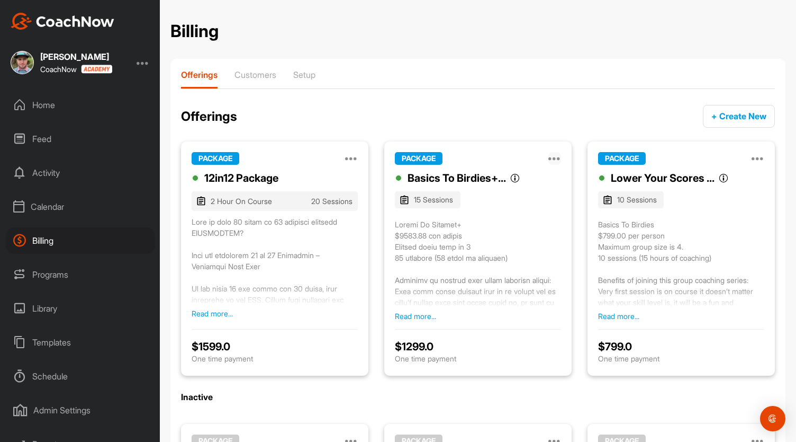
click at [550, 158] on icon at bounding box center [554, 158] width 13 height 13
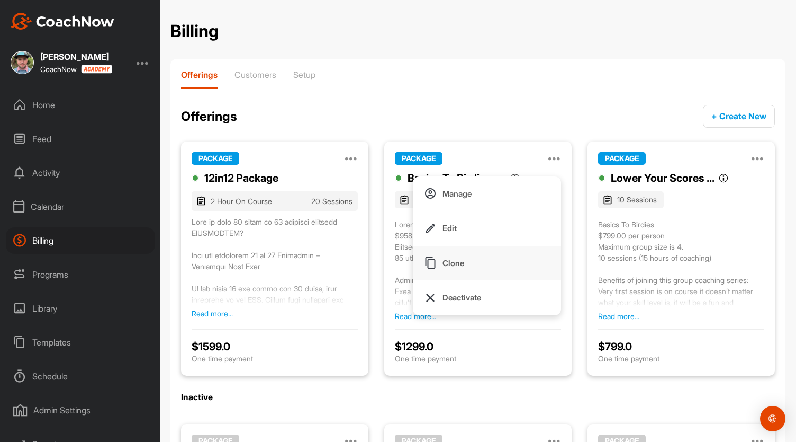
click at [456, 266] on p "Clone" at bounding box center [454, 262] width 22 height 11
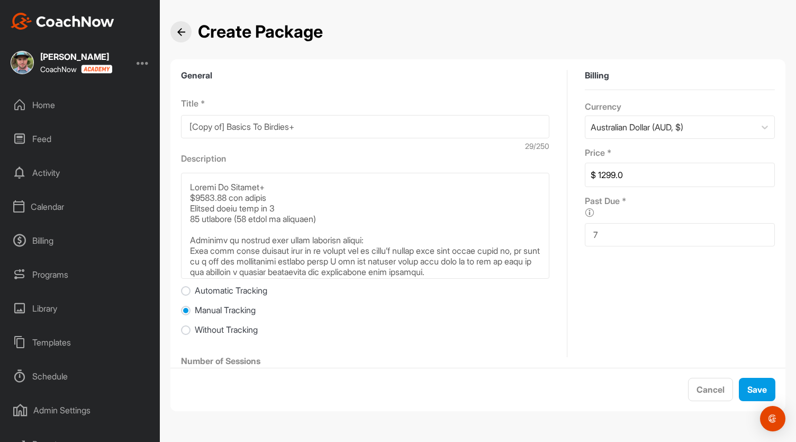
drag, startPoint x: 226, startPoint y: 127, endPoint x: 146, endPoint y: 133, distance: 80.2
click at [146, 133] on div "[PERSON_NAME] CoachNow Home Feed Activity Calendar Billing Programs Library Tem…" at bounding box center [398, 221] width 796 height 442
click at [268, 123] on input "Basics To Birdies+" at bounding box center [365, 126] width 368 height 23
type input "Basics To Birdies+ Package"
click at [251, 220] on textarea at bounding box center [365, 226] width 368 height 106
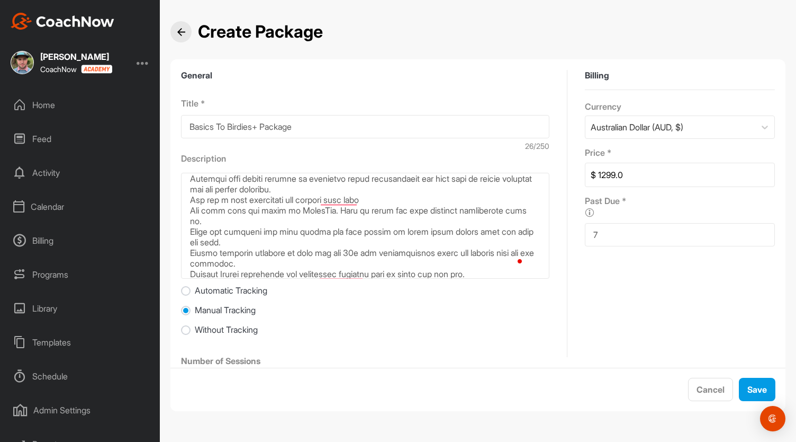
scroll to position [149, 0]
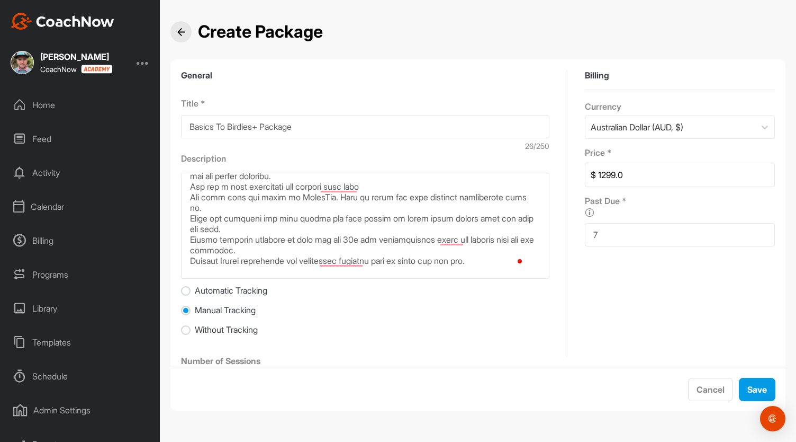
type textarea "Loremi Do Sitamet+ $9029.90 con adipis Elitsed doeiu temp in 1 10 utlabore (95 …"
click at [184, 291] on input "Automatic Tracking" at bounding box center [186, 291] width 10 height 10
radio input "true"
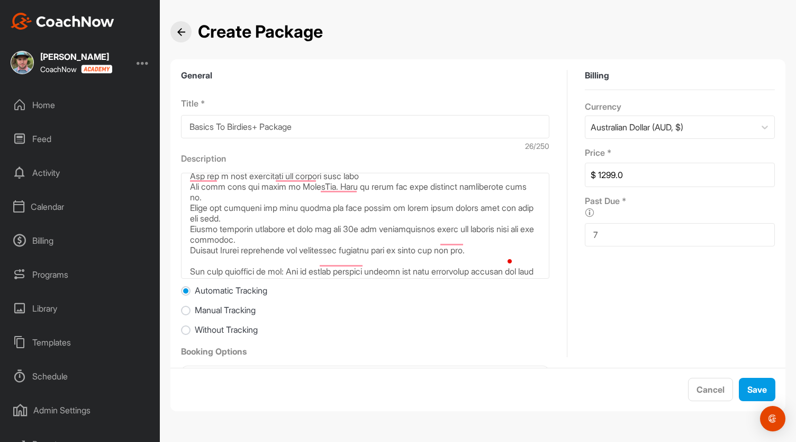
scroll to position [74, 0]
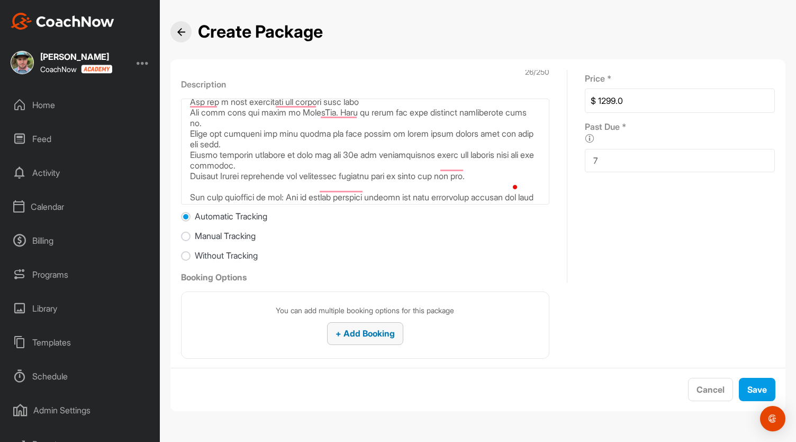
click at [365, 335] on span "+ Add Booking" at bounding box center [365, 333] width 59 height 11
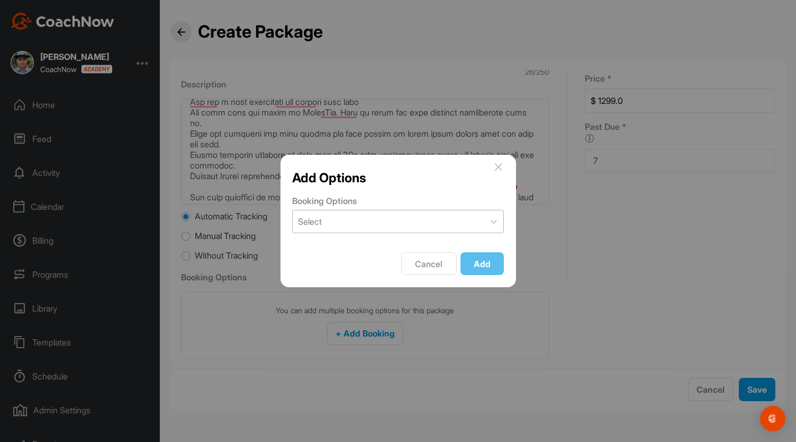
click at [324, 222] on div "Select" at bounding box center [389, 221] width 192 height 22
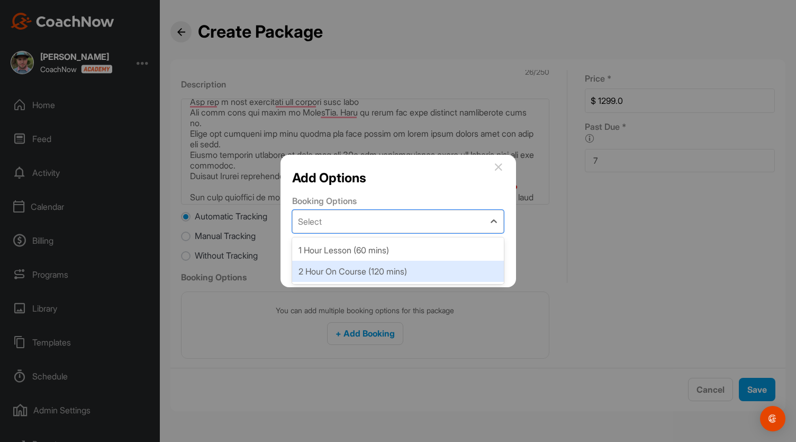
click at [328, 274] on div "2 Hour On Course (120 mins)" at bounding box center [398, 270] width 212 height 21
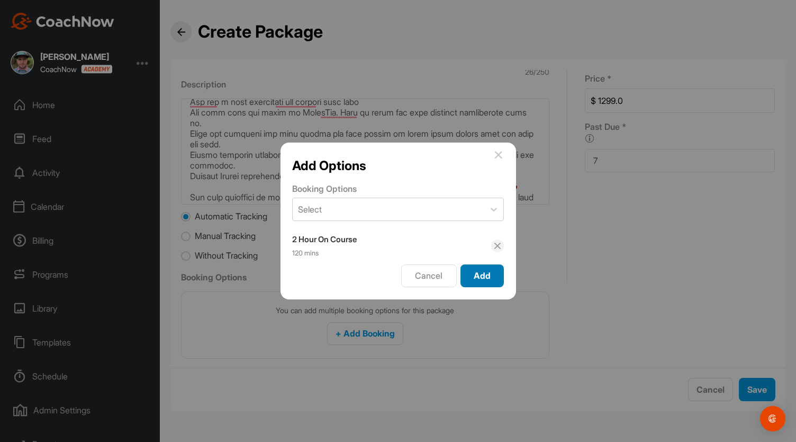
click at [478, 275] on span "Add" at bounding box center [482, 275] width 17 height 11
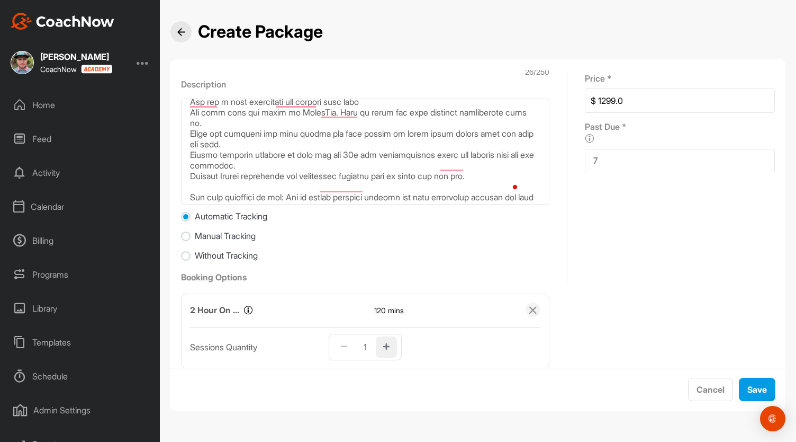
click at [383, 344] on icon "button" at bounding box center [386, 346] width 6 height 7
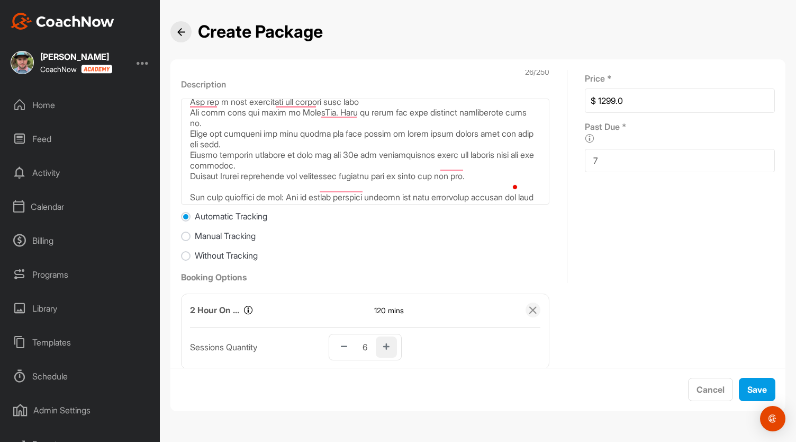
click at [383, 344] on icon "button" at bounding box center [386, 346] width 6 height 7
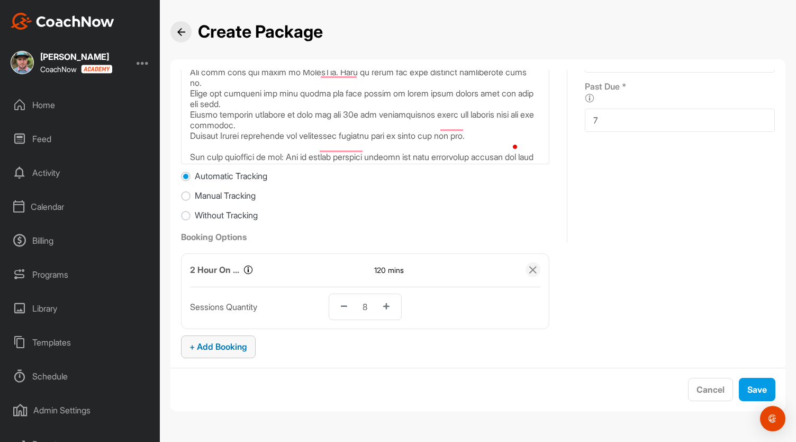
click at [226, 350] on span "+ Add Booking" at bounding box center [219, 346] width 58 height 11
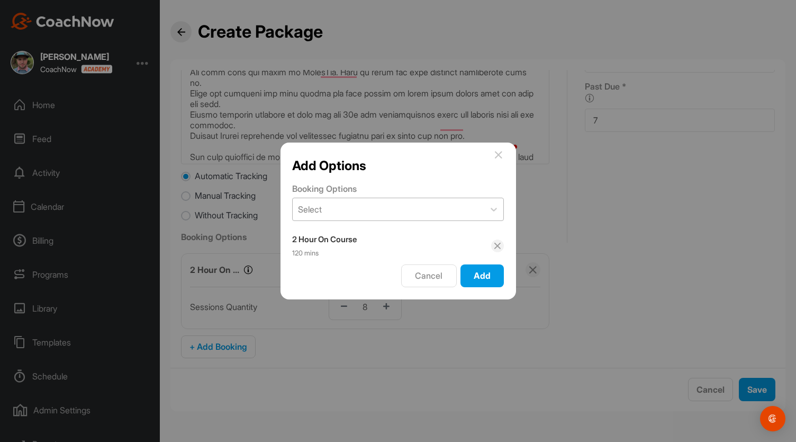
click at [383, 206] on div "Select" at bounding box center [389, 209] width 192 height 22
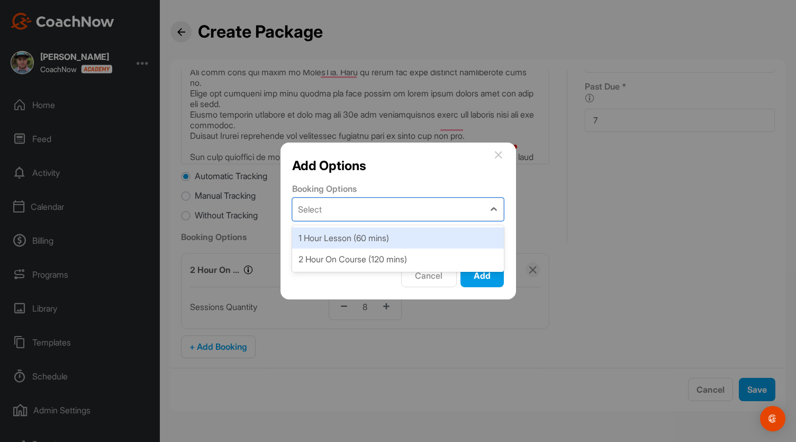
click at [362, 241] on div "1 Hour Lesson (60 mins)" at bounding box center [398, 237] width 212 height 21
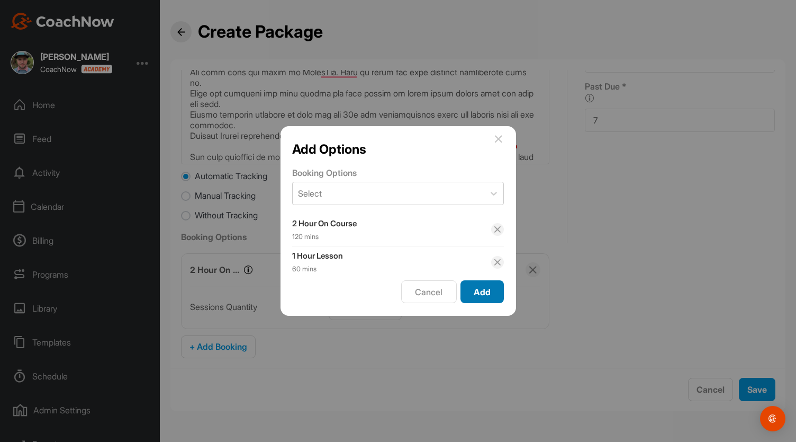
click at [487, 289] on span "Add" at bounding box center [482, 291] width 17 height 11
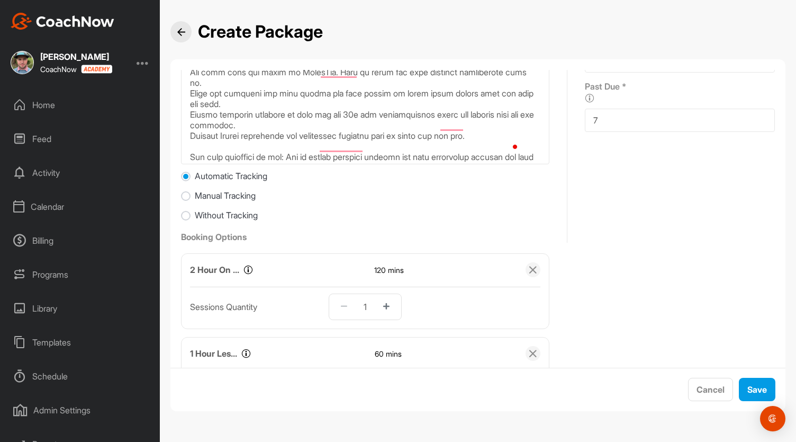
scroll to position [179, 0]
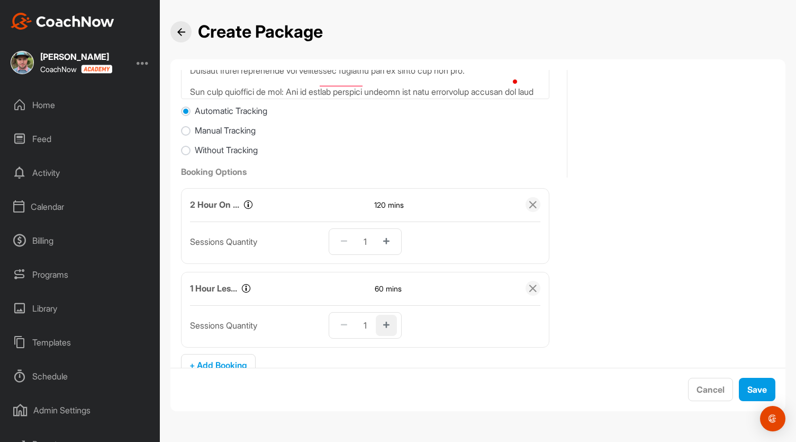
click at [386, 326] on button "button" at bounding box center [386, 324] width 21 height 21
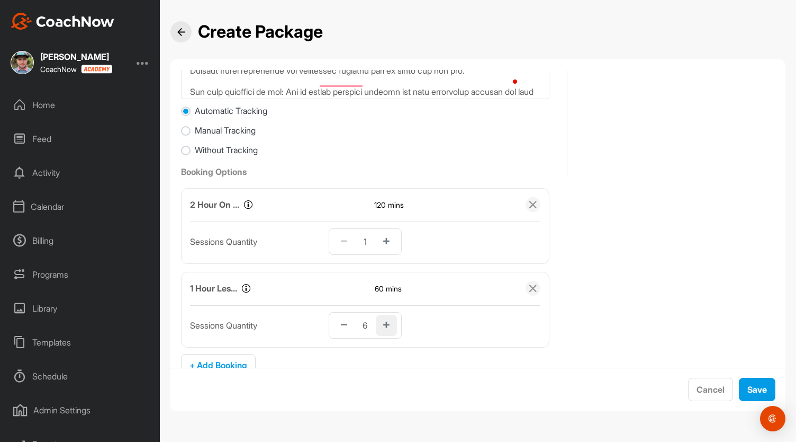
click at [386, 326] on button "button" at bounding box center [386, 324] width 21 height 21
click at [335, 326] on button "button" at bounding box center [344, 324] width 21 height 21
click at [383, 246] on button "button" at bounding box center [386, 241] width 21 height 21
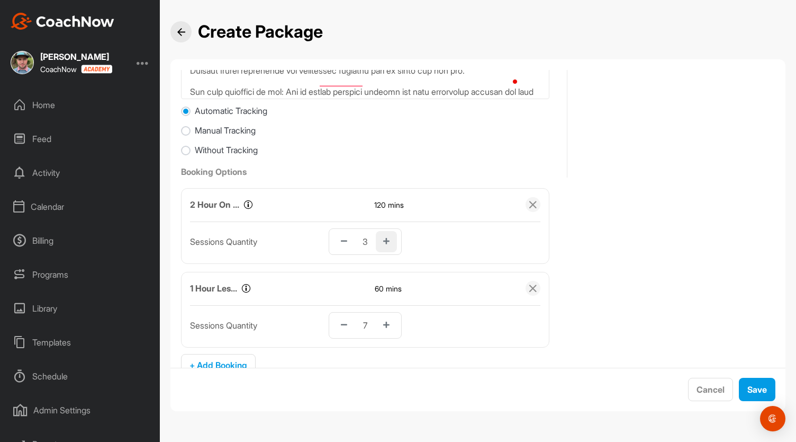
click at [383, 246] on button "button" at bounding box center [386, 241] width 21 height 21
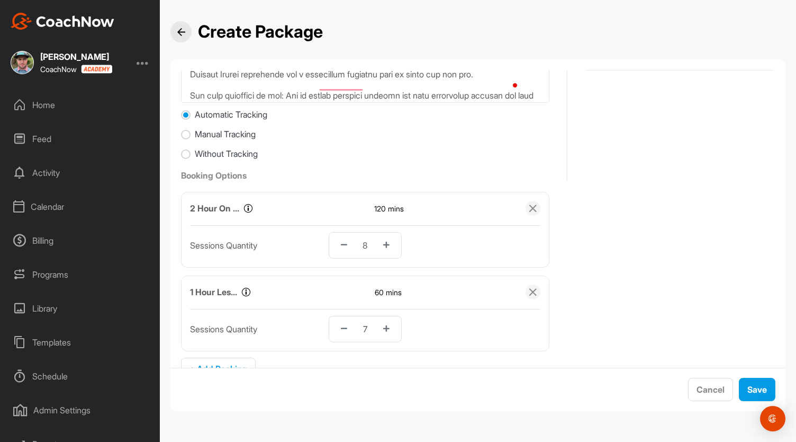
scroll to position [0, 0]
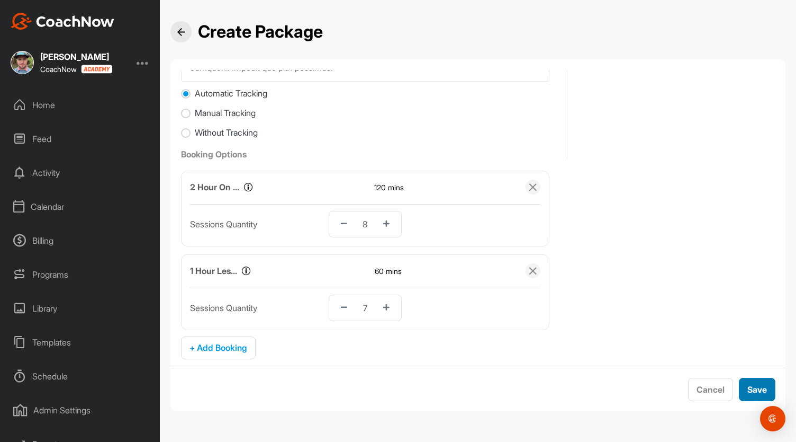
type textarea "Loremi Do Sitamet+ $9029.90 con adipis Elitsed doeiu temp in 1 10 utlabore (95 …"
click at [752, 386] on span "Save" at bounding box center [758, 389] width 20 height 11
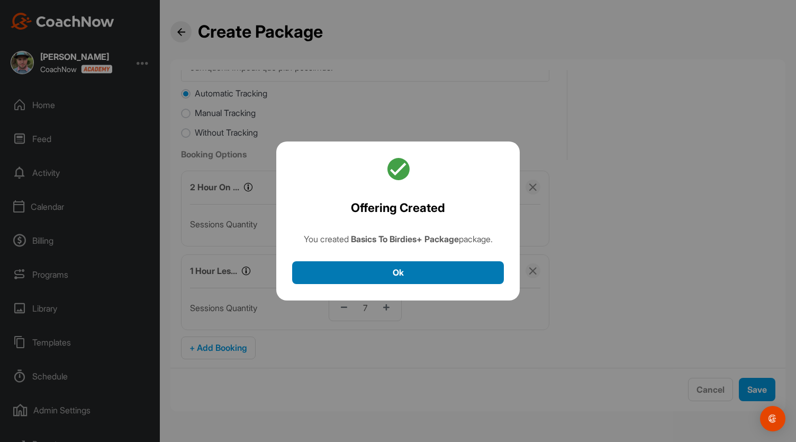
click at [398, 277] on button "Ok" at bounding box center [398, 272] width 212 height 23
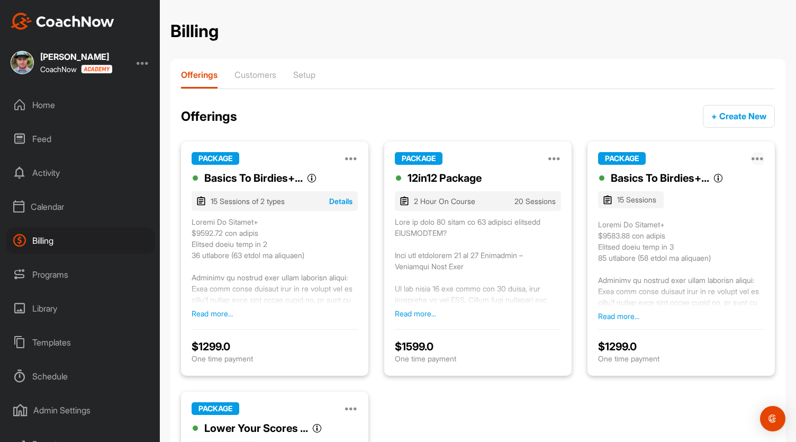
click at [753, 159] on icon at bounding box center [758, 158] width 13 height 13
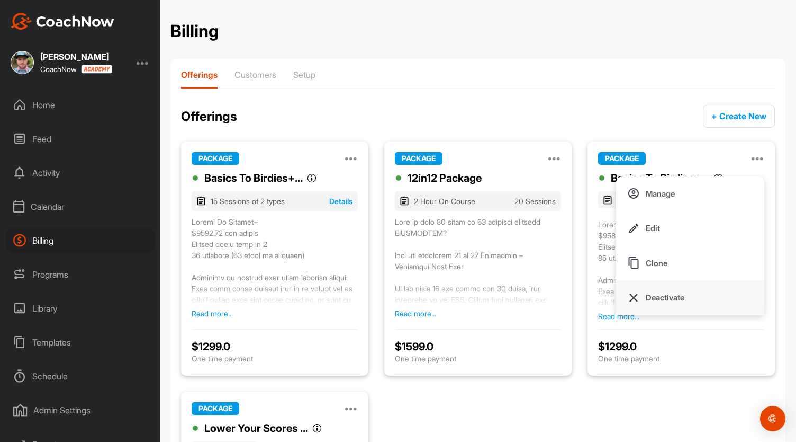
click at [669, 298] on p "Deactivate" at bounding box center [665, 297] width 39 height 11
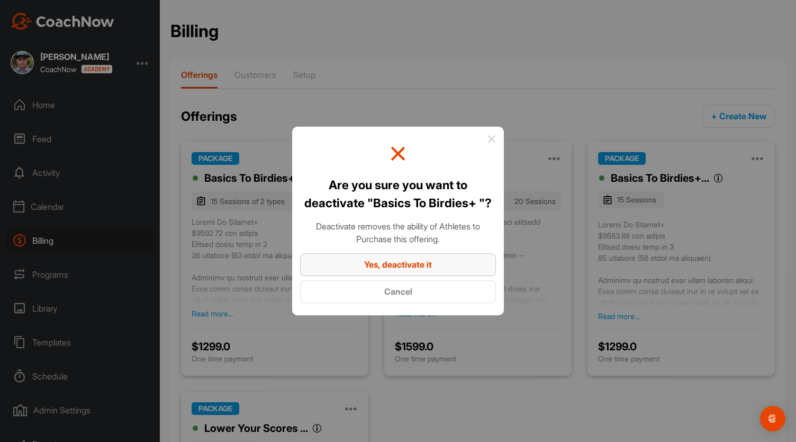
click at [396, 263] on span "Yes, deactivate it" at bounding box center [398, 264] width 68 height 11
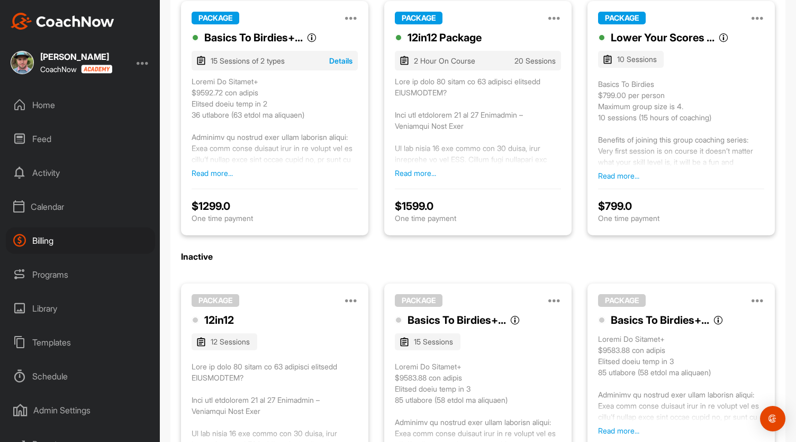
click at [617, 175] on button "Read more..." at bounding box center [618, 175] width 41 height 11
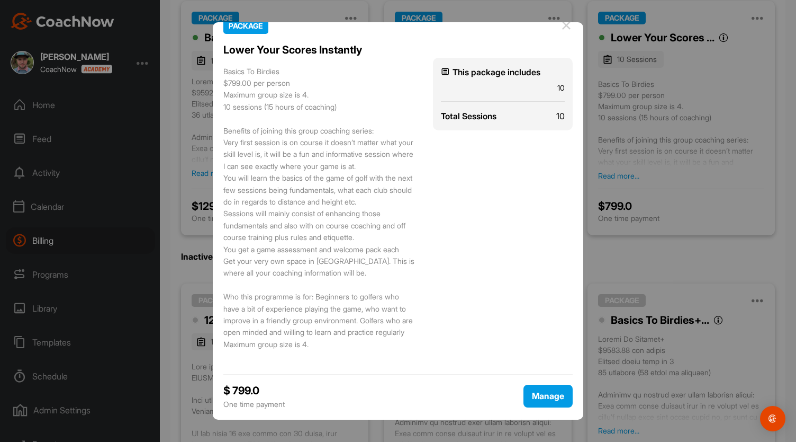
click at [173, 142] on div at bounding box center [398, 221] width 796 height 442
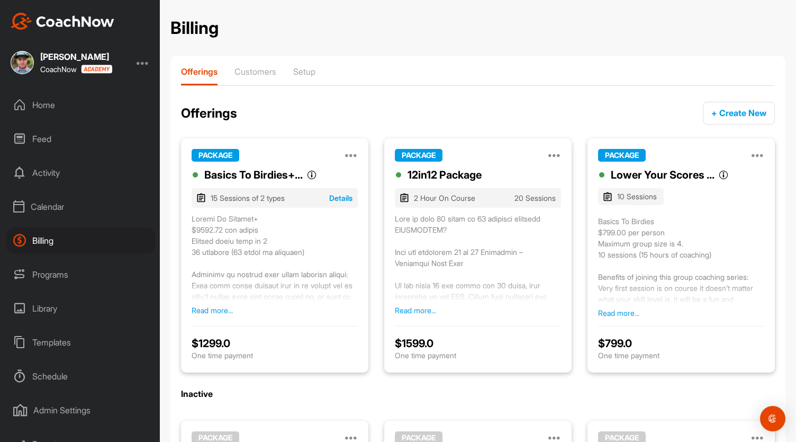
scroll to position [3, 0]
click at [734, 109] on span "+ Create New" at bounding box center [739, 113] width 55 height 11
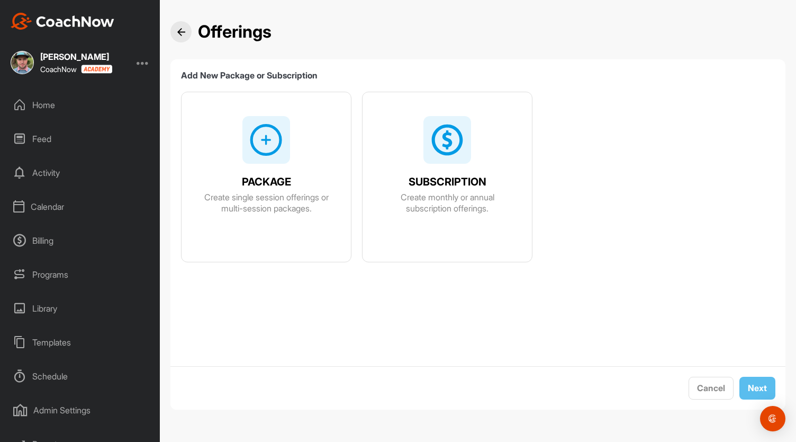
click at [285, 141] on div at bounding box center [266, 140] width 48 height 48
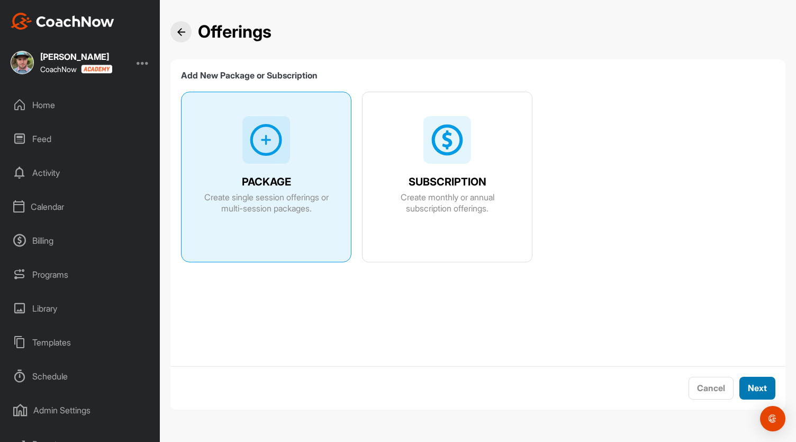
click at [752, 381] on div "Next" at bounding box center [757, 387] width 19 height 13
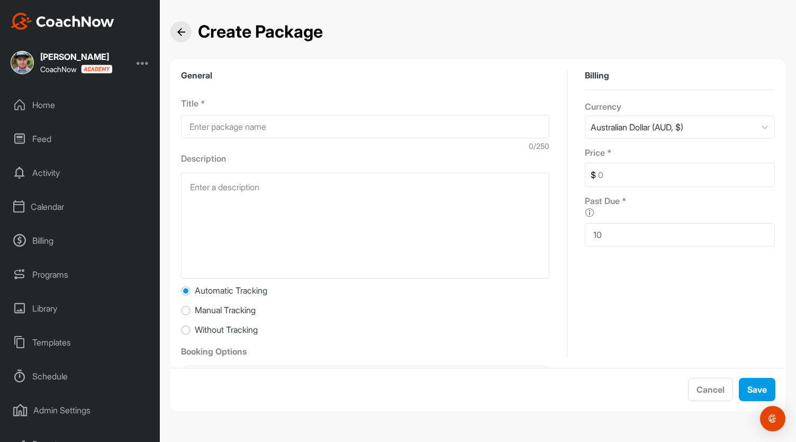
click at [272, 124] on input at bounding box center [365, 126] width 368 height 23
type input "Basics to Birdies"
click at [246, 188] on textarea at bounding box center [365, 226] width 368 height 106
paste textarea "Designed to take golfers from beginner to advanced levels in just a few short w…"
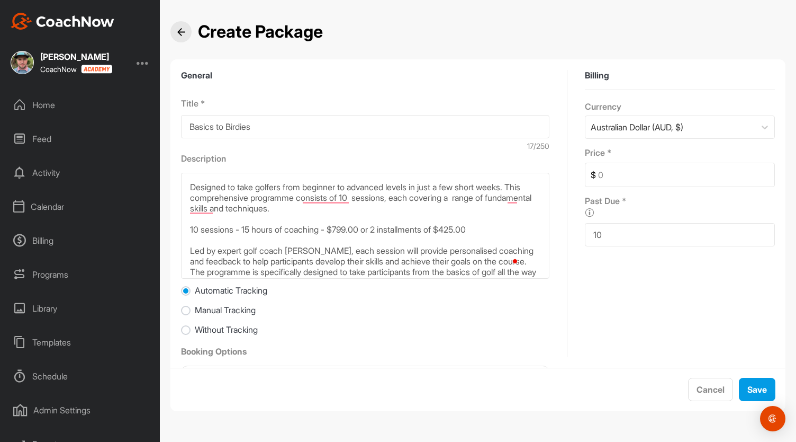
drag, startPoint x: 488, startPoint y: 229, endPoint x: 329, endPoint y: 227, distance: 158.8
click at [329, 227] on textarea "Designed to take golfers from beginner to advanced levels in just a few short w…" at bounding box center [365, 226] width 368 height 106
click at [358, 230] on textarea "Designed to take golfers from beginner to advanced levels in just a few short w…" at bounding box center [365, 226] width 368 height 106
type textarea "Designed to take golfers from beginner to advanced levels in just a few short w…"
click at [596, 177] on input at bounding box center [685, 174] width 178 height 23
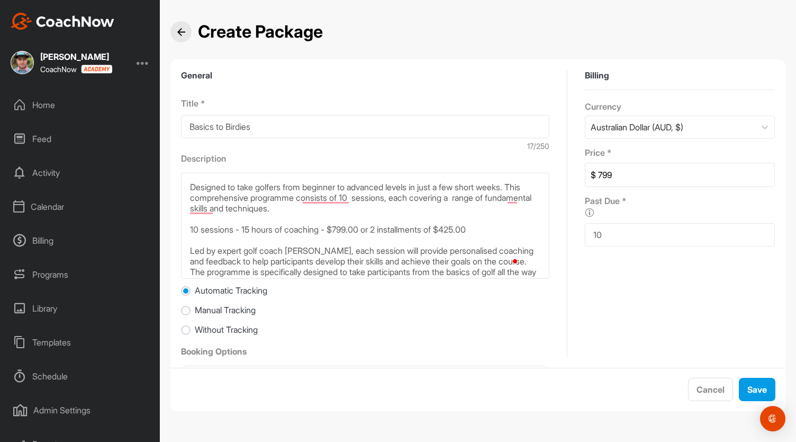
scroll to position [32, 0]
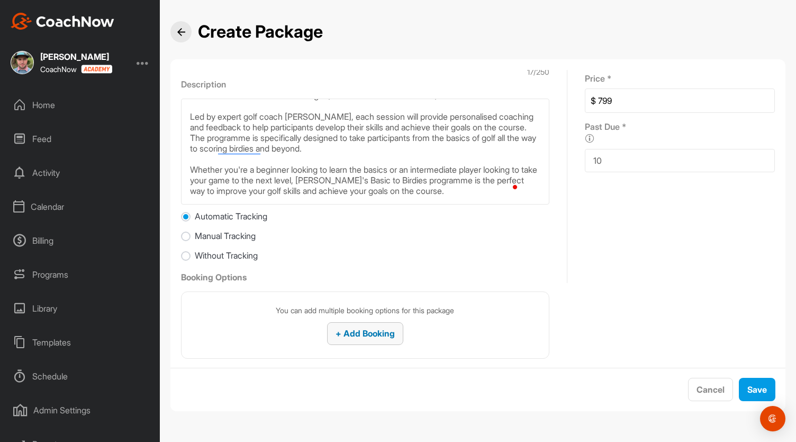
type input "799"
click at [362, 336] on span "+ Add Booking" at bounding box center [365, 333] width 59 height 11
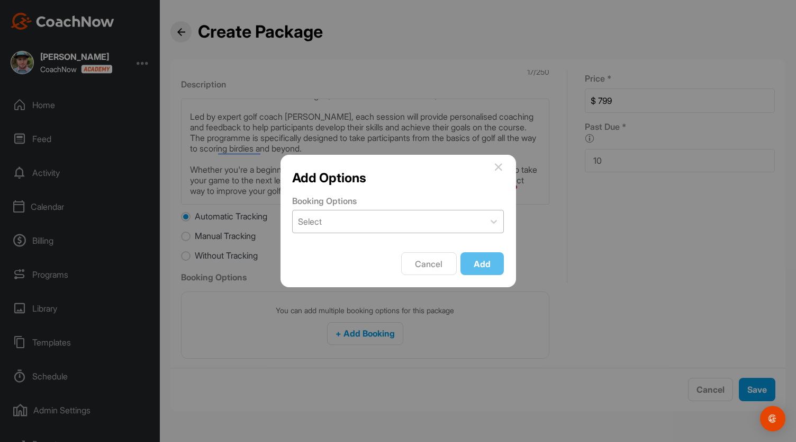
click at [336, 221] on div "Select" at bounding box center [389, 221] width 192 height 22
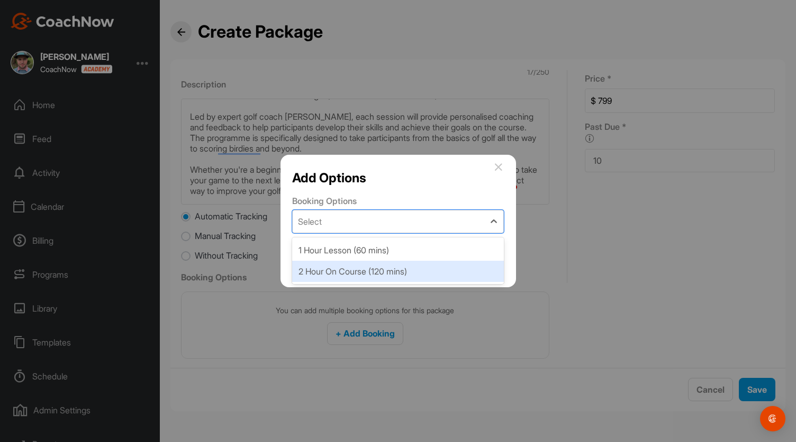
click at [327, 272] on div "2 Hour On Course (120 mins)" at bounding box center [398, 270] width 212 height 21
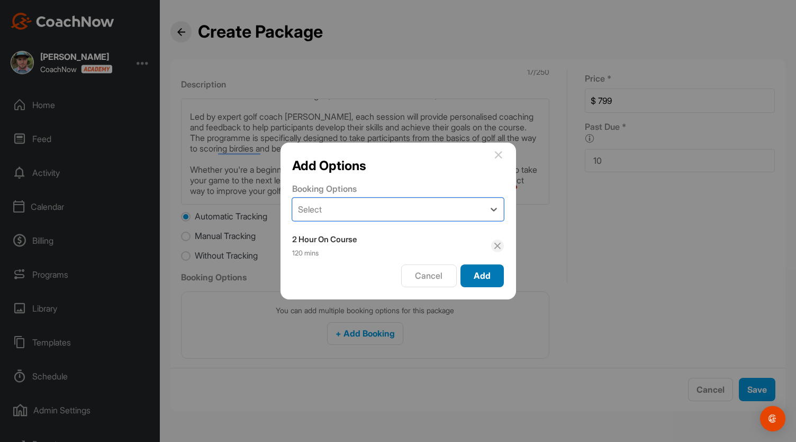
click at [479, 273] on span "Add" at bounding box center [482, 275] width 17 height 11
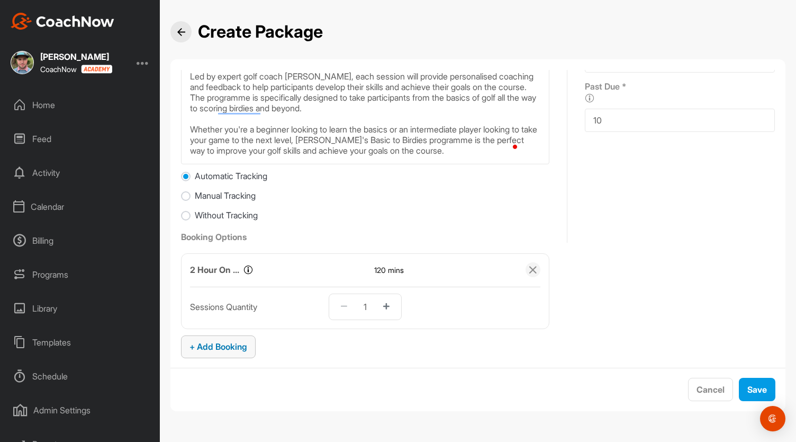
click at [229, 347] on span "+ Add Booking" at bounding box center [219, 346] width 58 height 11
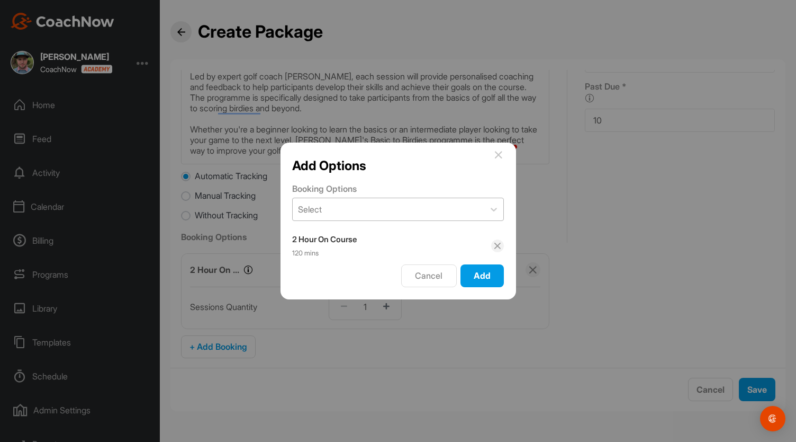
click at [377, 204] on div "Select" at bounding box center [389, 209] width 192 height 22
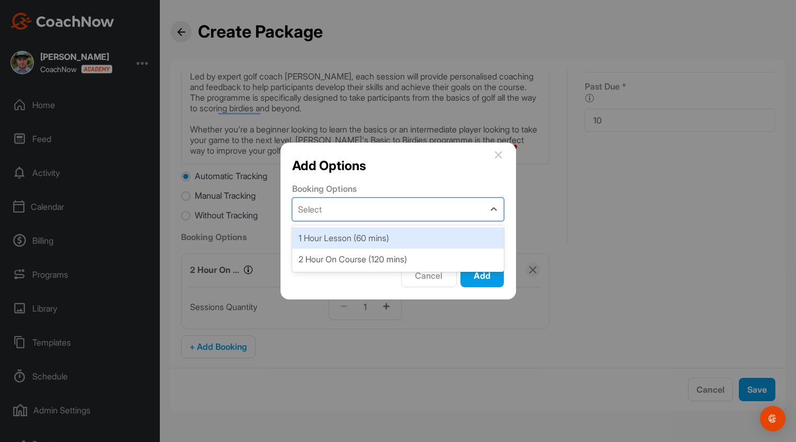
click at [369, 244] on div "1 Hour Lesson (60 mins)" at bounding box center [398, 237] width 212 height 21
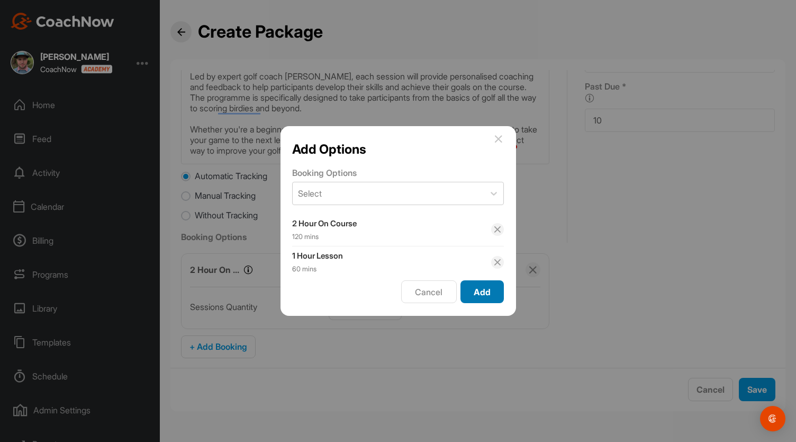
click at [476, 287] on span "Add" at bounding box center [482, 291] width 17 height 11
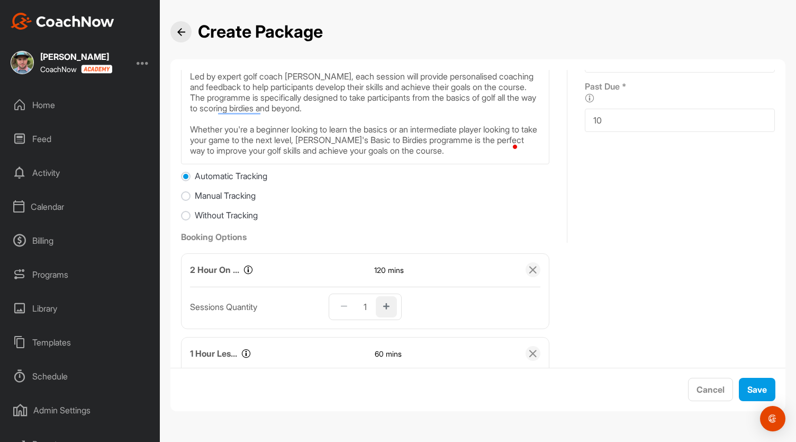
click at [386, 305] on button "button" at bounding box center [386, 306] width 21 height 21
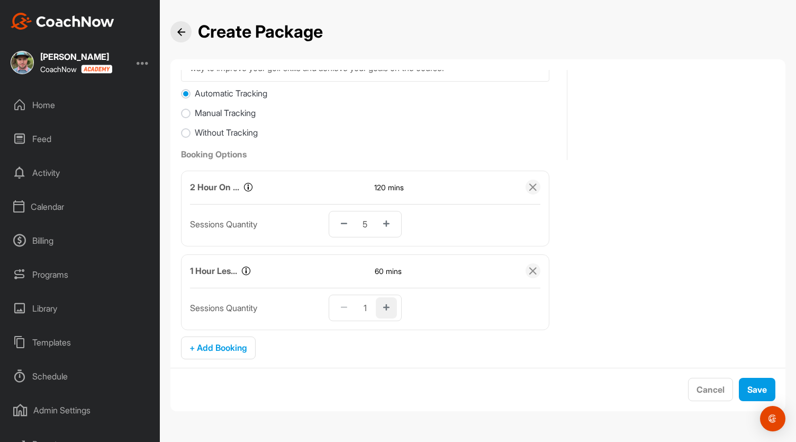
click at [383, 306] on icon "button" at bounding box center [386, 307] width 6 height 7
click at [754, 390] on span "Save" at bounding box center [758, 389] width 20 height 11
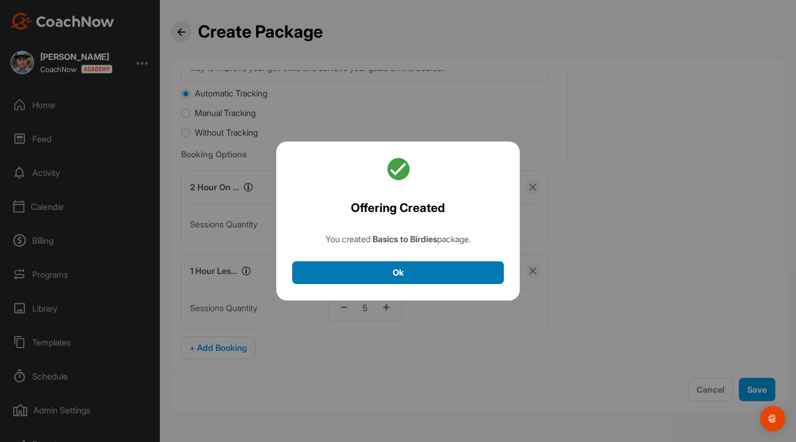
click at [421, 272] on button "Ok" at bounding box center [398, 272] width 212 height 23
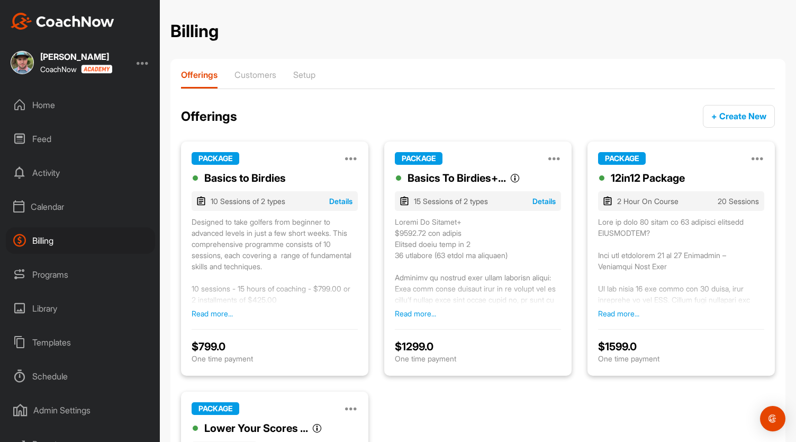
drag, startPoint x: 305, startPoint y: 149, endPoint x: 352, endPoint y: 145, distance: 46.8
click at [352, 145] on div "PACKAGE Manage Edit Clone Deactivate Basics to Birdies 10 Sessions of 2 types D…" at bounding box center [274, 258] width 187 height 234
click at [332, 125] on div "Offerings + Create New" at bounding box center [478, 116] width 594 height 23
click at [52, 212] on div "Calendar" at bounding box center [80, 206] width 149 height 26
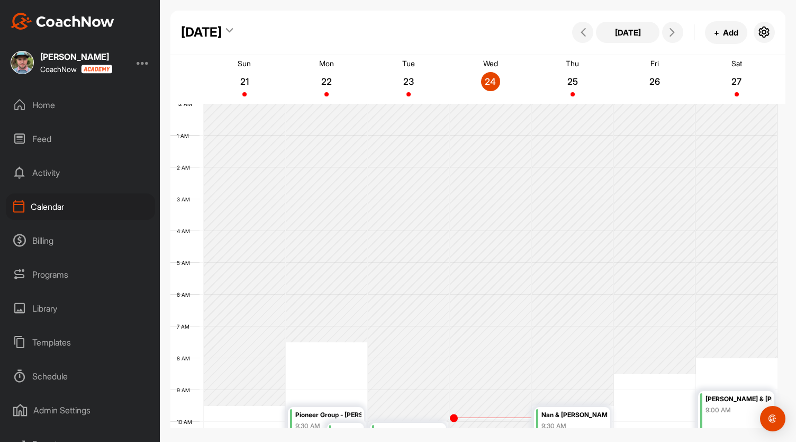
scroll to position [184, 0]
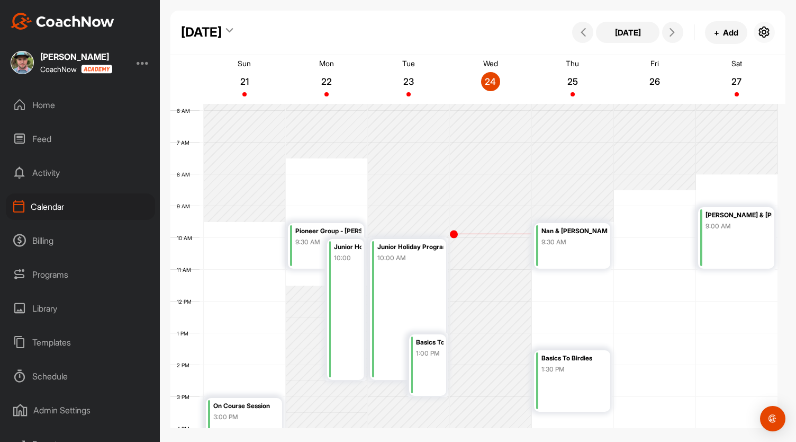
click at [769, 27] on icon "button" at bounding box center [764, 32] width 13 height 13
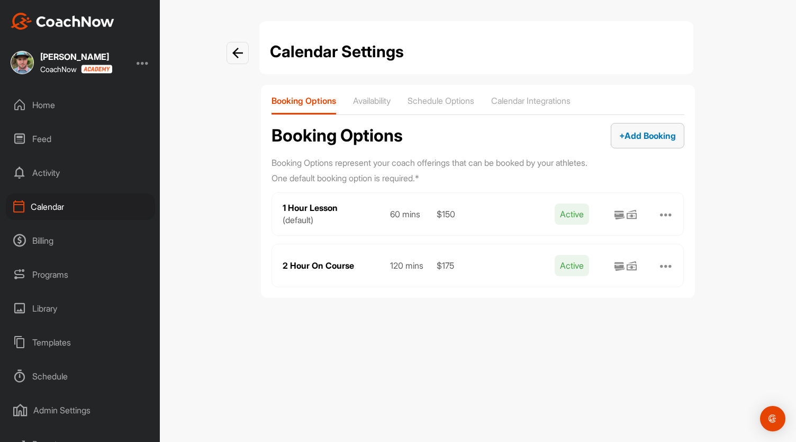
click at [647, 137] on span "+ Add Booking" at bounding box center [647, 135] width 57 height 11
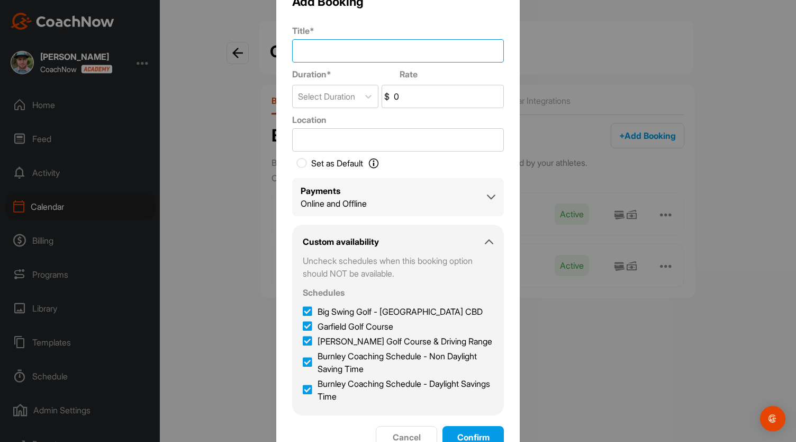
click at [357, 57] on input "Title *" at bounding box center [398, 50] width 212 height 23
click at [310, 48] on input "Title *" at bounding box center [398, 50] width 212 height 23
paste input "Play With The Pro"
type input "Play With The Pro"
click at [328, 96] on div "Select Duration" at bounding box center [326, 96] width 57 height 13
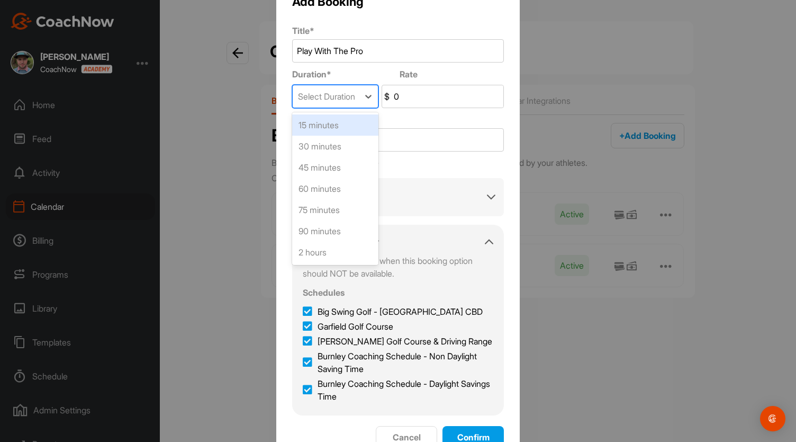
click at [342, 95] on div "Select Duration" at bounding box center [326, 96] width 57 height 13
click at [330, 248] on div "2 hours" at bounding box center [335, 251] width 86 height 21
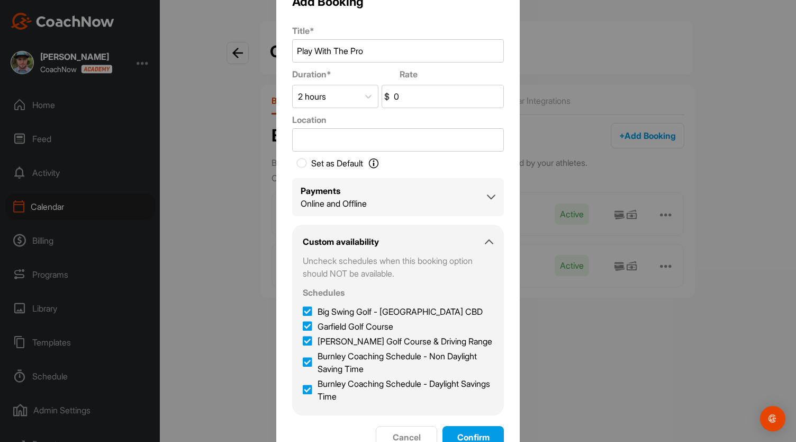
click at [407, 101] on input "0" at bounding box center [448, 96] width 112 height 22
type input "350"
click at [383, 48] on input "Play With The Pro" at bounding box center [398, 50] width 212 height 23
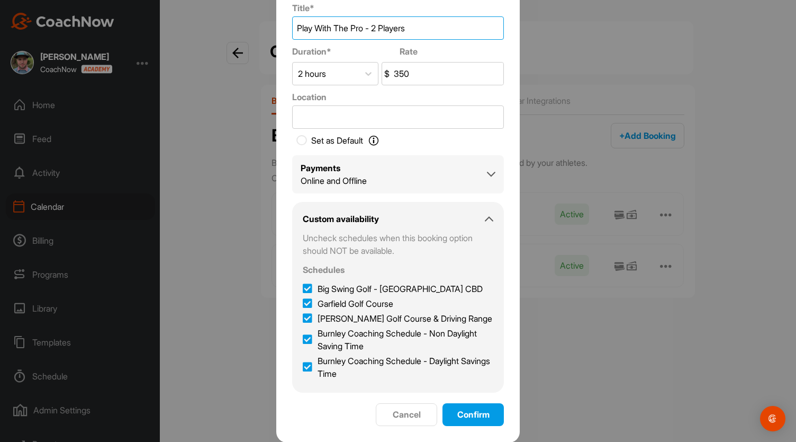
type input "Play With The Pro - 2 Players"
click at [328, 177] on div "Online and Offline" at bounding box center [334, 180] width 66 height 13
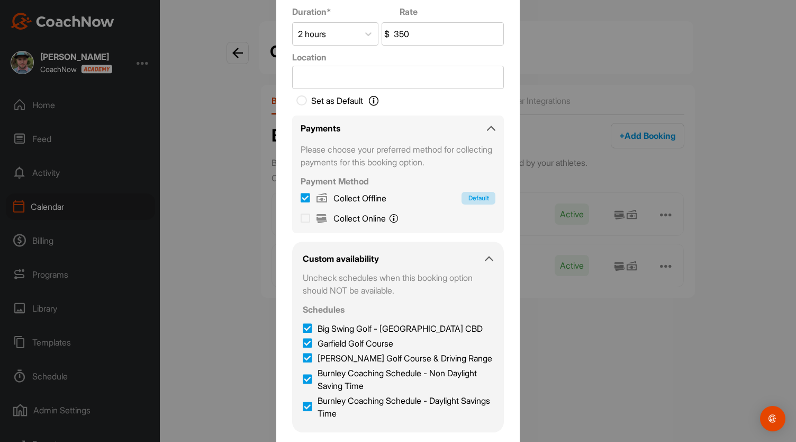
scroll to position [0, 0]
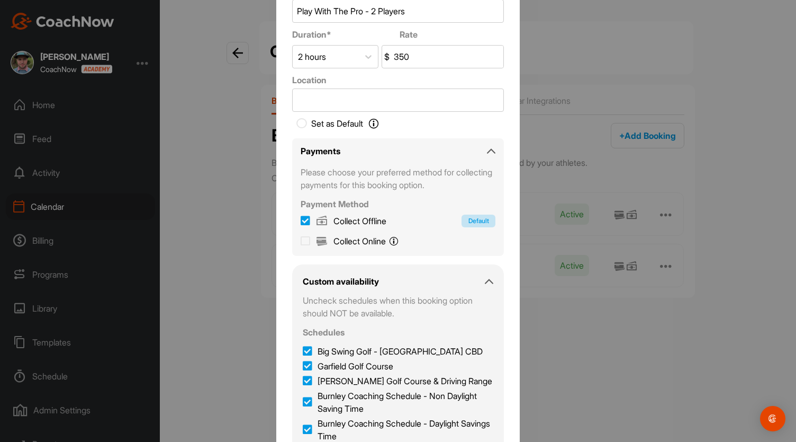
click at [301, 241] on icon at bounding box center [306, 241] width 10 height 11
click at [301, 241] on input "Collect Online You will pay online with Stripe." at bounding box center [306, 240] width 10 height 10
checkbox input "true"
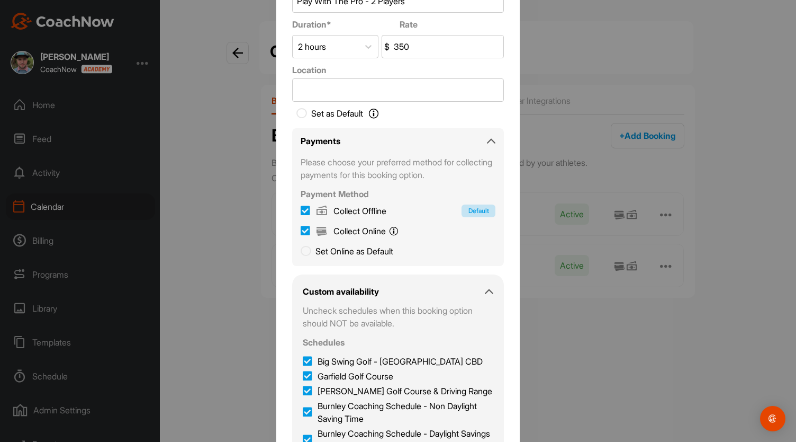
scroll to position [73, 0]
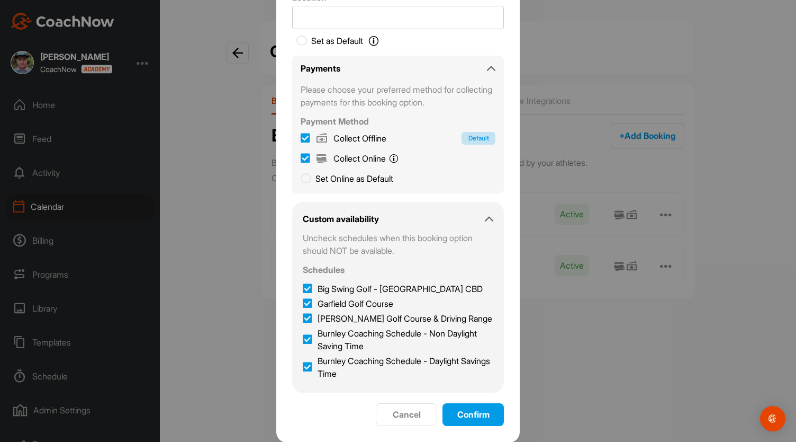
click at [303, 287] on icon at bounding box center [308, 288] width 10 height 11
click at [303, 287] on input "Big Swing Golf - [GEOGRAPHIC_DATA] CBD" at bounding box center [306, 285] width 7 height 7
checkbox input "false"
click at [303, 316] on icon at bounding box center [308, 318] width 10 height 11
click at [303, 316] on input "[PERSON_NAME] Golf Course & Driving Range" at bounding box center [306, 315] width 7 height 7
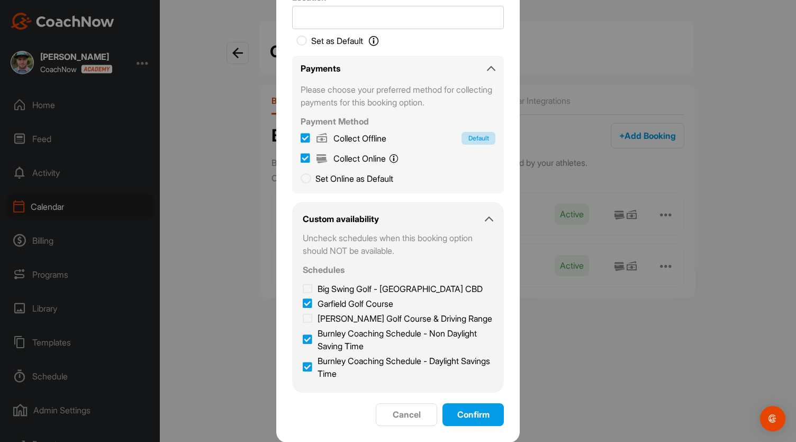
checkbox input "false"
click at [465, 413] on span "Confirm" at bounding box center [473, 414] width 32 height 11
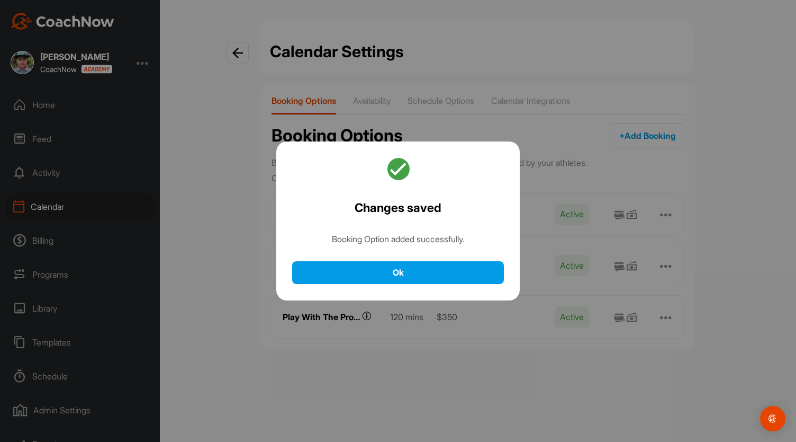
click at [645, 131] on div at bounding box center [398, 221] width 796 height 442
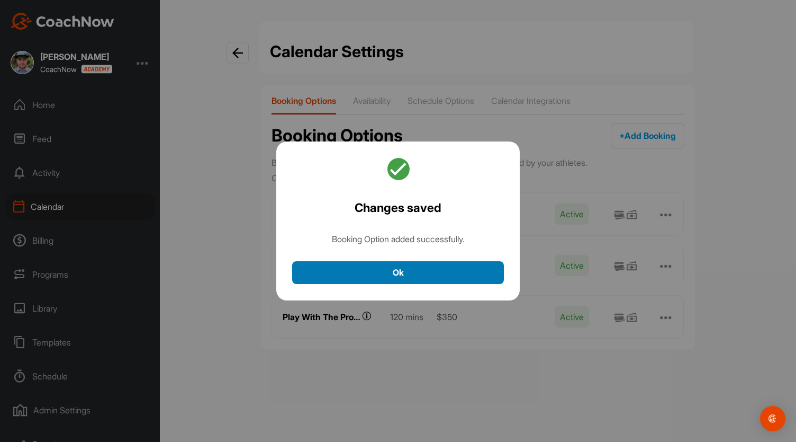
click at [398, 272] on button "Ok" at bounding box center [398, 272] width 212 height 23
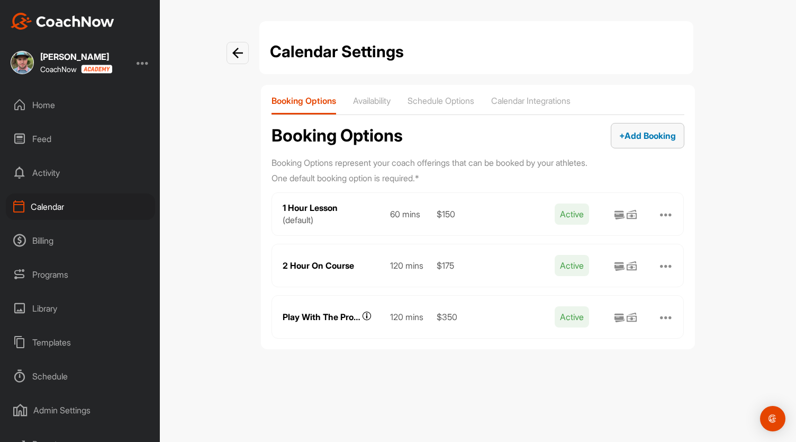
click at [635, 133] on span "+ Add Booking" at bounding box center [647, 135] width 57 height 11
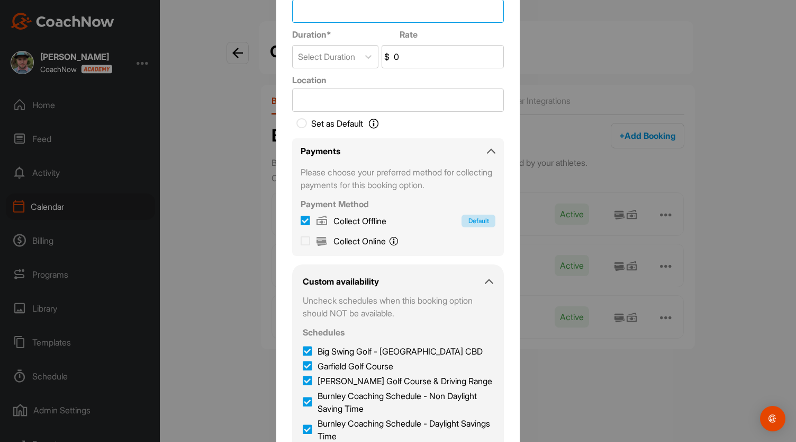
click at [336, 11] on input "Title *" at bounding box center [398, 10] width 212 height 23
paste input "Play With The Pro"
type input "Play With The Pro - 3 Players"
click at [353, 52] on div "Select Duration" at bounding box center [326, 56] width 57 height 13
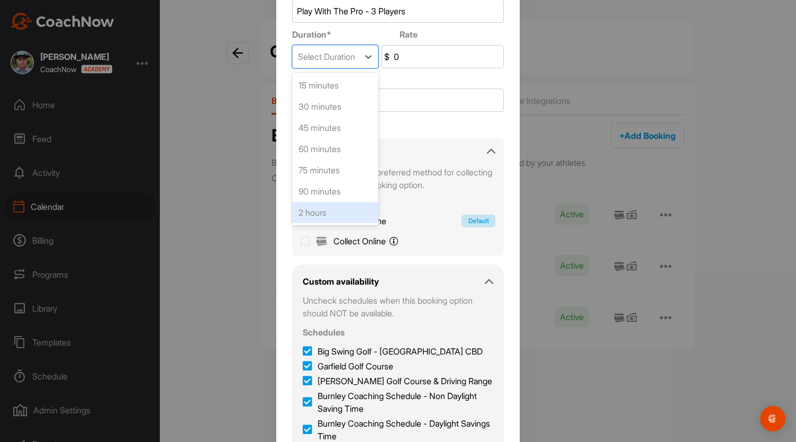
click at [326, 215] on div "2 hours" at bounding box center [335, 212] width 86 height 21
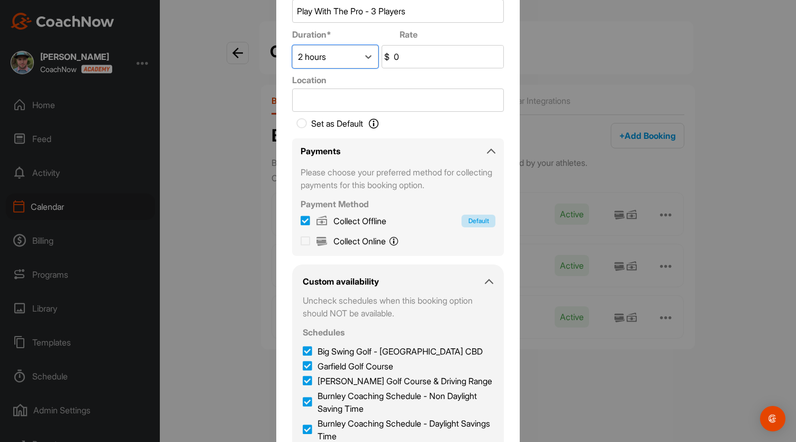
click at [402, 61] on input "0" at bounding box center [448, 57] width 112 height 22
type input "4"
type input "525"
click at [302, 243] on icon at bounding box center [306, 241] width 10 height 11
click at [302, 243] on input "Collect Online You will pay online with Stripe." at bounding box center [306, 240] width 10 height 10
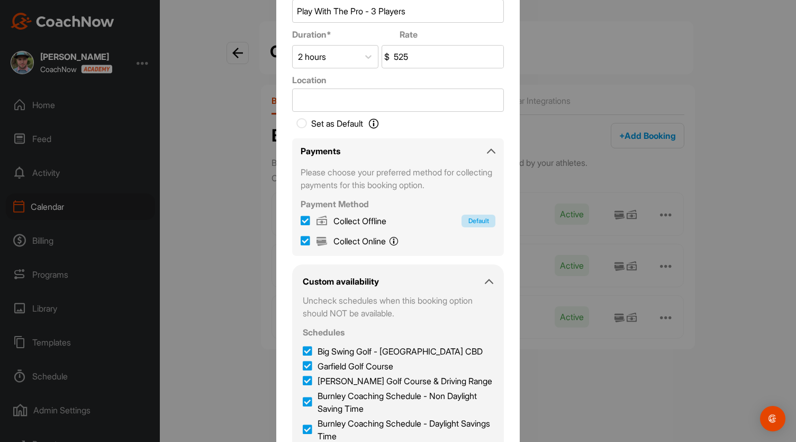
checkbox input "true"
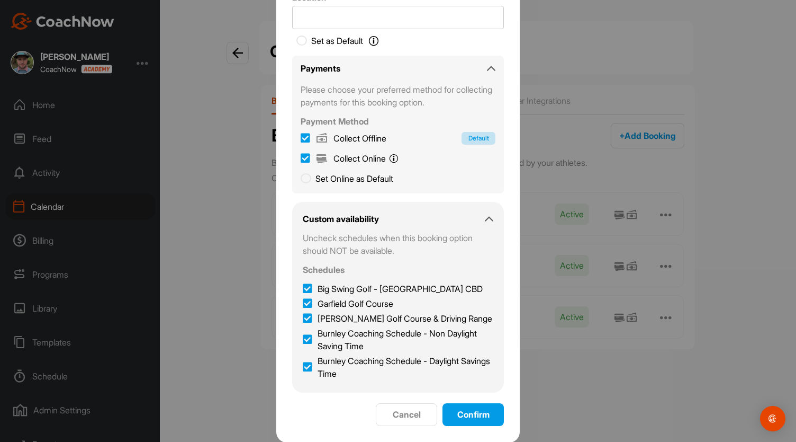
click at [303, 288] on icon at bounding box center [308, 288] width 10 height 11
click at [303, 288] on input "Big Swing Golf - [GEOGRAPHIC_DATA] CBD" at bounding box center [306, 285] width 7 height 7
checkbox input "false"
click at [303, 315] on icon at bounding box center [308, 318] width 10 height 11
click at [303, 315] on input "[PERSON_NAME] Golf Course & Driving Range" at bounding box center [306, 315] width 7 height 7
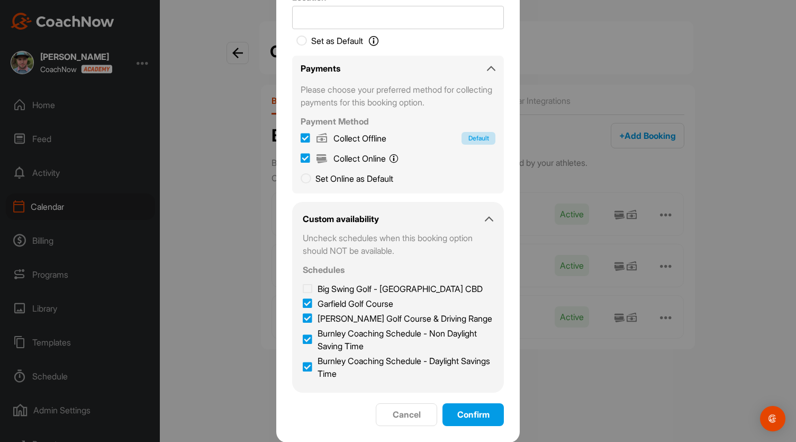
checkbox input "false"
click at [467, 411] on span "Confirm" at bounding box center [473, 414] width 32 height 11
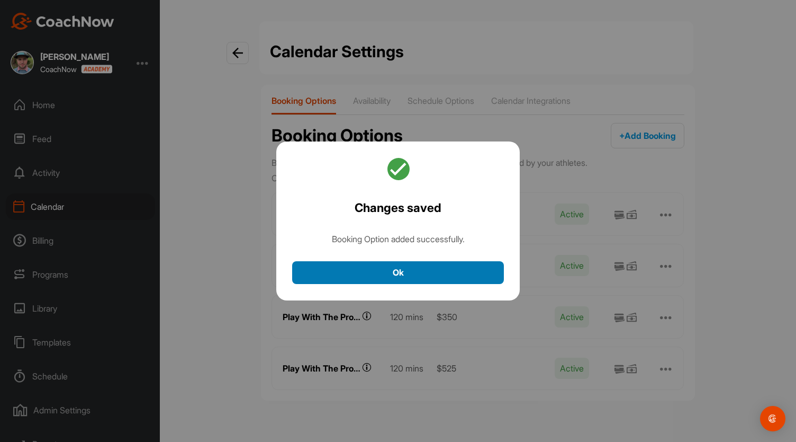
click at [410, 274] on button "Ok" at bounding box center [398, 272] width 212 height 23
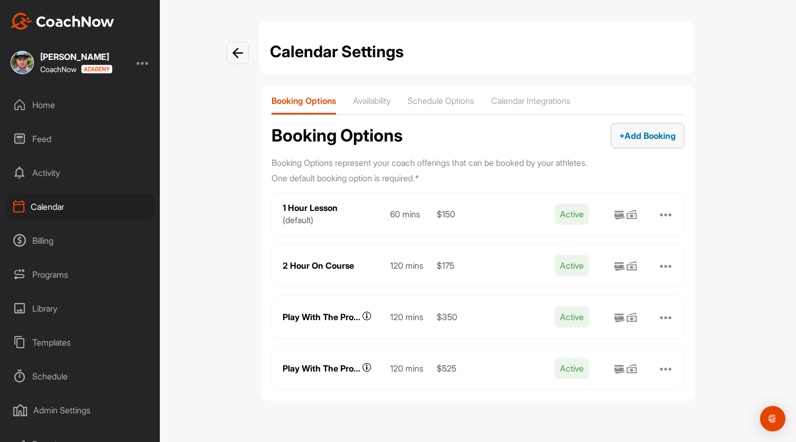
click at [649, 138] on span "+ Add Booking" at bounding box center [647, 135] width 57 height 11
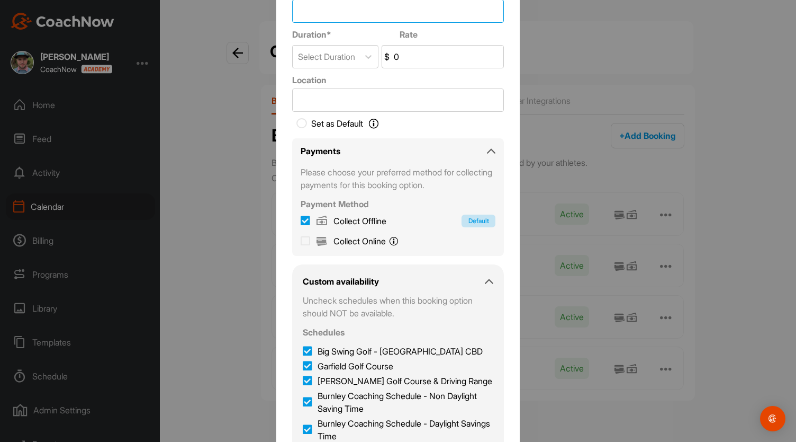
click at [364, 15] on input "Title *" at bounding box center [398, 10] width 212 height 23
type input "P"
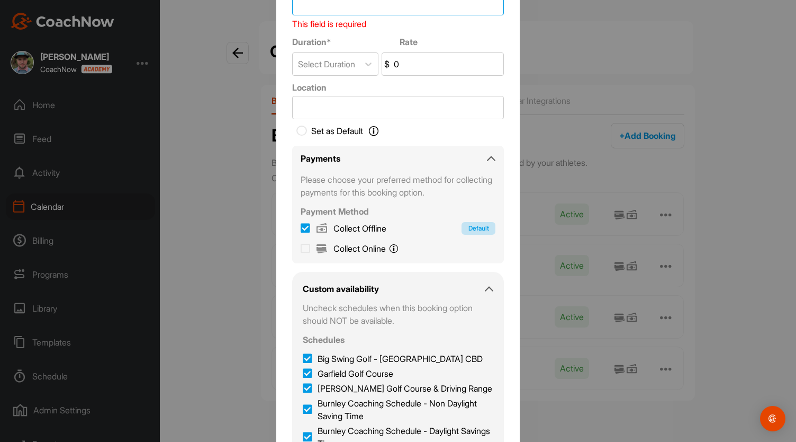
paste input "Play With The Pro"
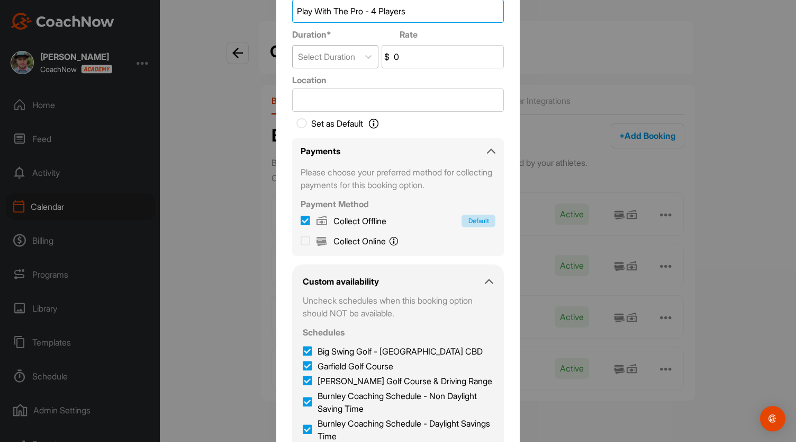
type input "Play With The Pro - 4 Players"
click at [350, 53] on div "Select Duration" at bounding box center [326, 56] width 57 height 13
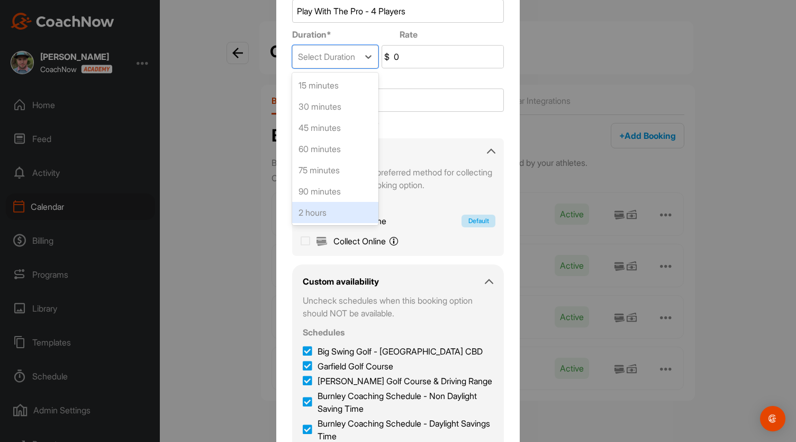
click at [328, 216] on div "2 hours" at bounding box center [335, 212] width 86 height 21
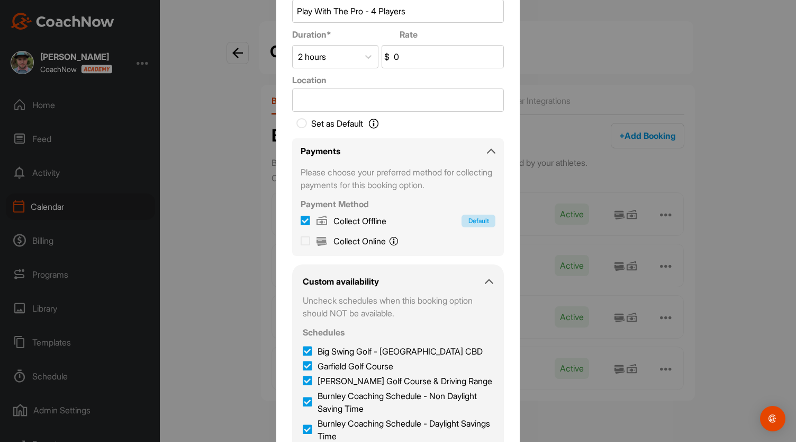
click at [403, 58] on input "0" at bounding box center [448, 57] width 112 height 22
type input "0"
type input "700"
click at [304, 243] on icon at bounding box center [306, 241] width 10 height 11
click at [304, 243] on input "Collect Online You will pay online with Stripe." at bounding box center [306, 240] width 10 height 10
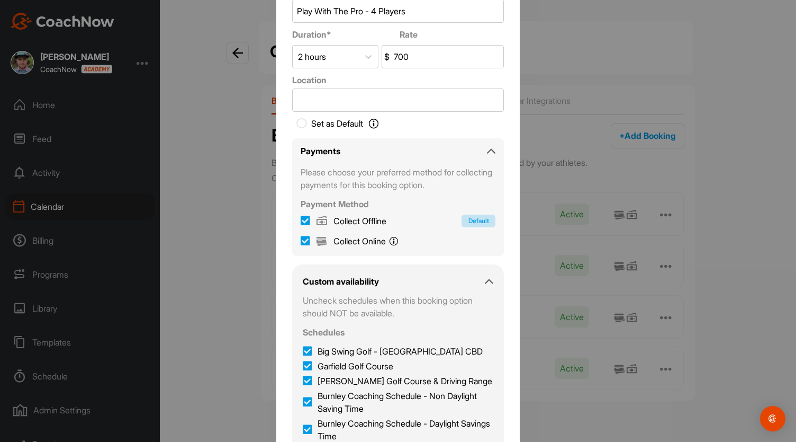
checkbox input "true"
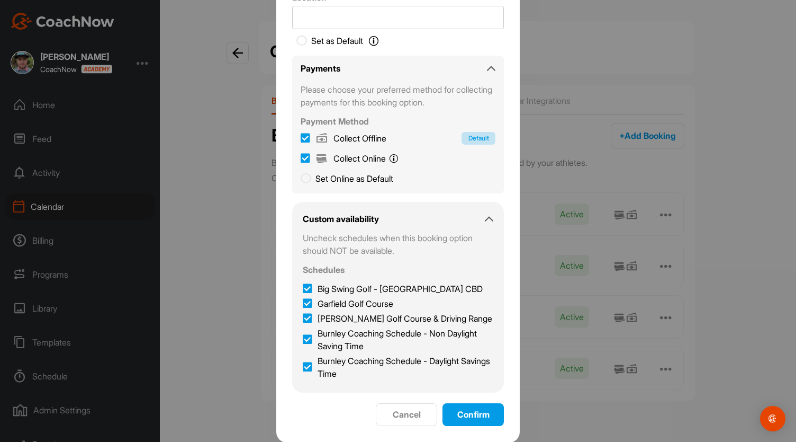
click at [303, 291] on icon at bounding box center [308, 288] width 10 height 11
click at [303, 289] on input "Big Swing Golf - [GEOGRAPHIC_DATA] CBD" at bounding box center [306, 285] width 7 height 7
checkbox input "false"
click at [303, 316] on icon at bounding box center [308, 318] width 10 height 11
click at [303, 316] on input "[PERSON_NAME] Golf Course & Driving Range" at bounding box center [306, 315] width 7 height 7
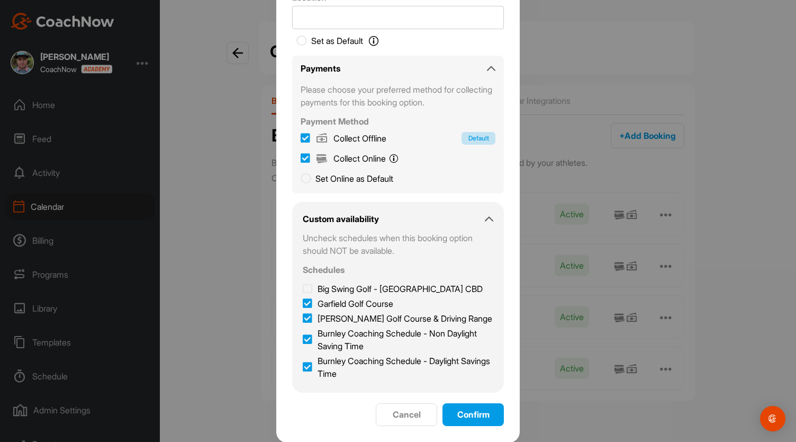
checkbox input "false"
click at [471, 418] on span "Confirm" at bounding box center [473, 414] width 32 height 11
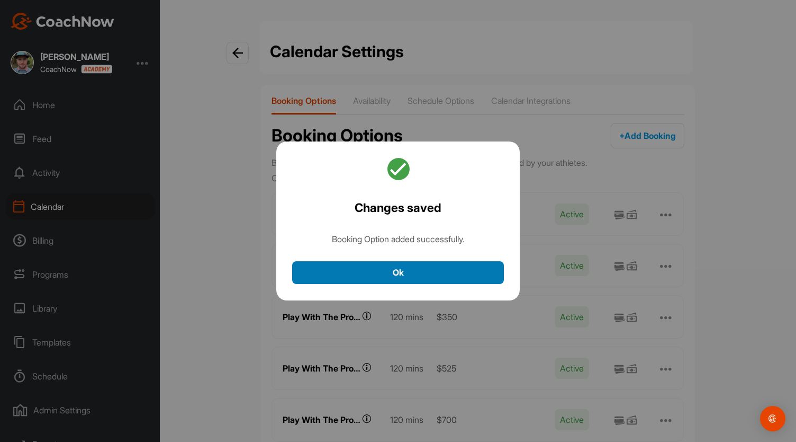
click at [400, 272] on button "Ok" at bounding box center [398, 272] width 212 height 23
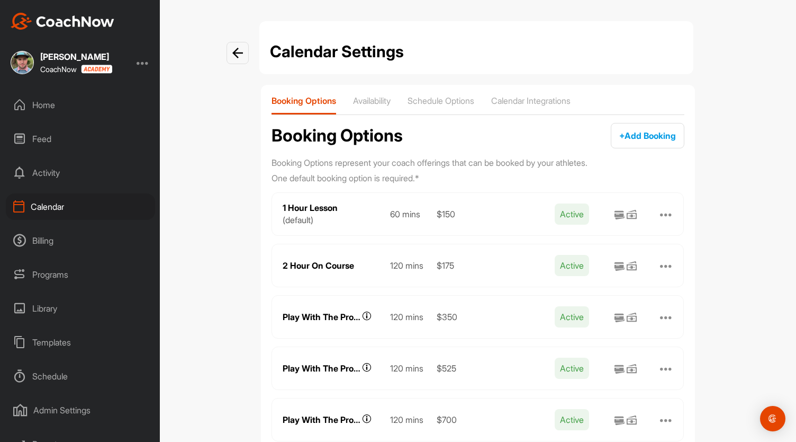
click at [54, 237] on div "Billing" at bounding box center [80, 240] width 149 height 26
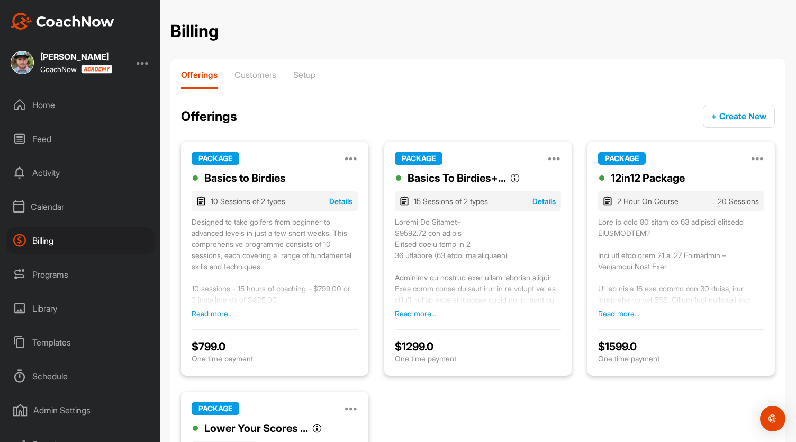
scroll to position [9, 0]
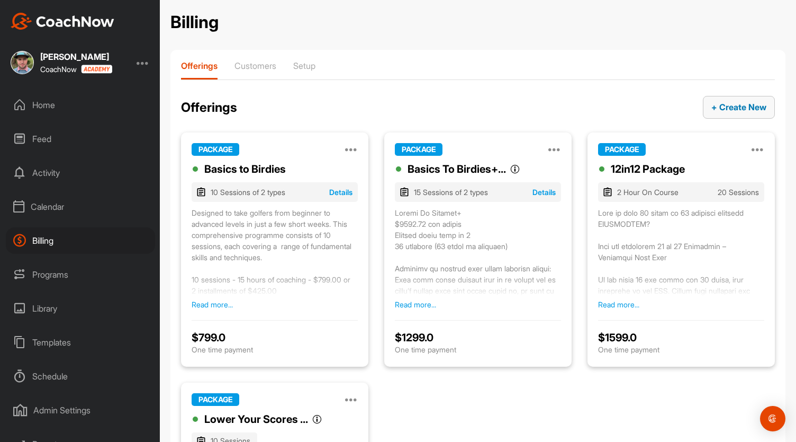
click at [718, 112] on button "+ Create New" at bounding box center [739, 107] width 72 height 23
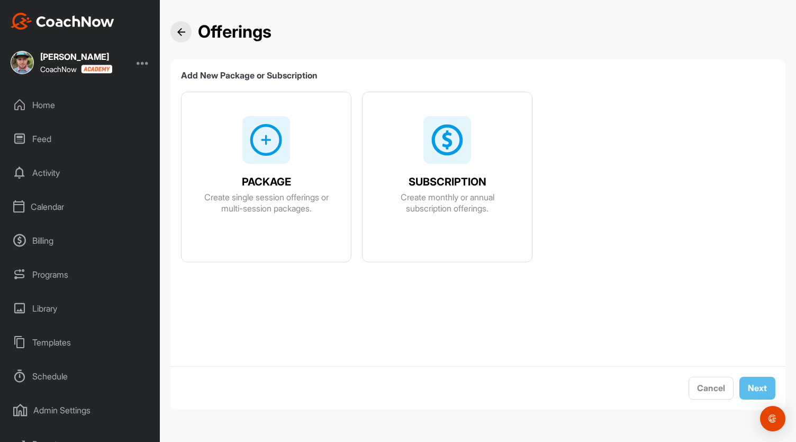
click at [442, 152] on img at bounding box center [447, 140] width 34 height 34
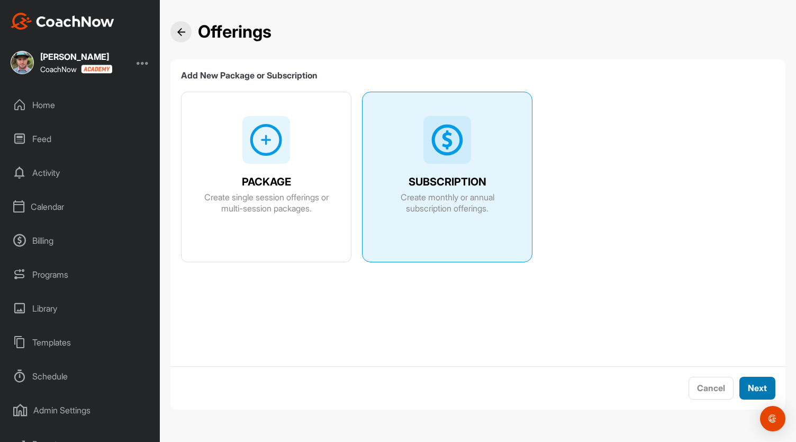
click at [751, 385] on span "Next" at bounding box center [757, 387] width 19 height 11
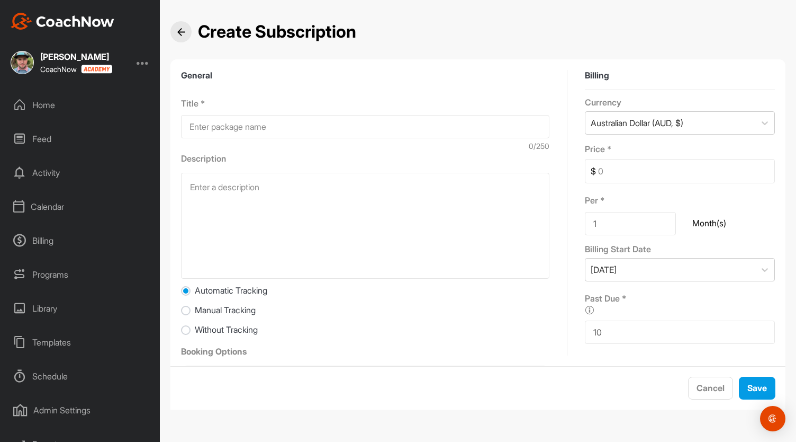
click at [206, 124] on input at bounding box center [365, 126] width 368 height 23
paste input "12 Month Coaching Memberships"
type input "12 Month Coaching Memberships"
click at [597, 170] on input at bounding box center [685, 170] width 178 height 23
click at [604, 192] on div "Per *" at bounding box center [630, 196] width 91 height 20
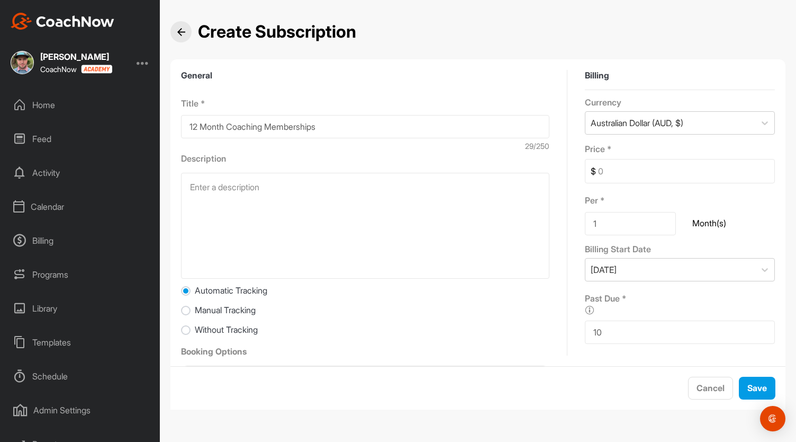
click at [613, 221] on input "1" at bounding box center [630, 223] width 91 height 23
type input "1"
click at [596, 172] on input at bounding box center [685, 170] width 178 height 23
type input "750"
click at [595, 224] on input at bounding box center [630, 223] width 91 height 23
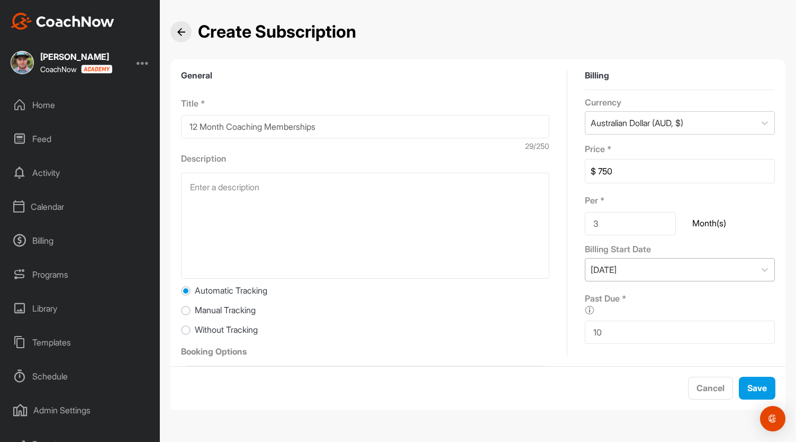
scroll to position [10, 0]
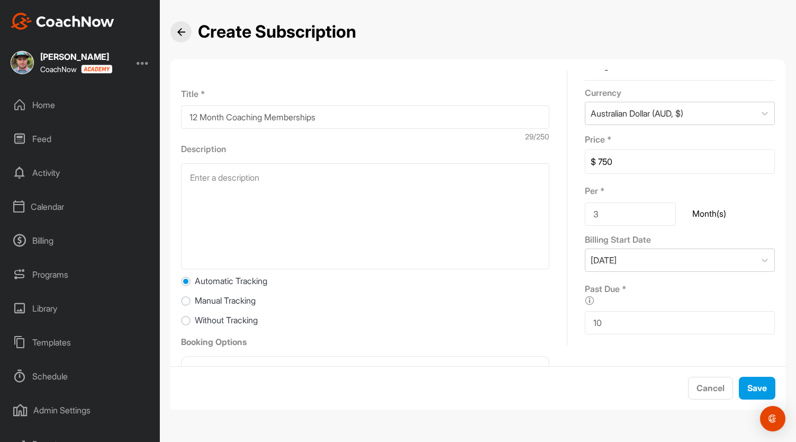
type input "3"
click at [234, 187] on textarea at bounding box center [365, 216] width 368 height 106
paste textarea "Embark on a journey of opulence and excellence with Westwick Golf Coaching. Set…"
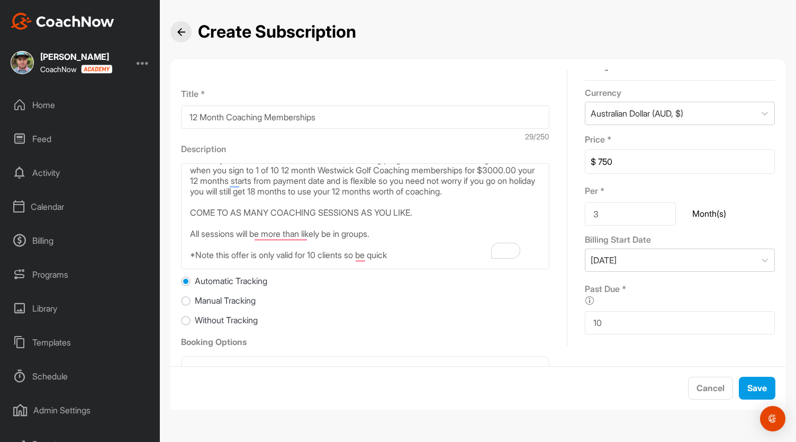
scroll to position [76, 0]
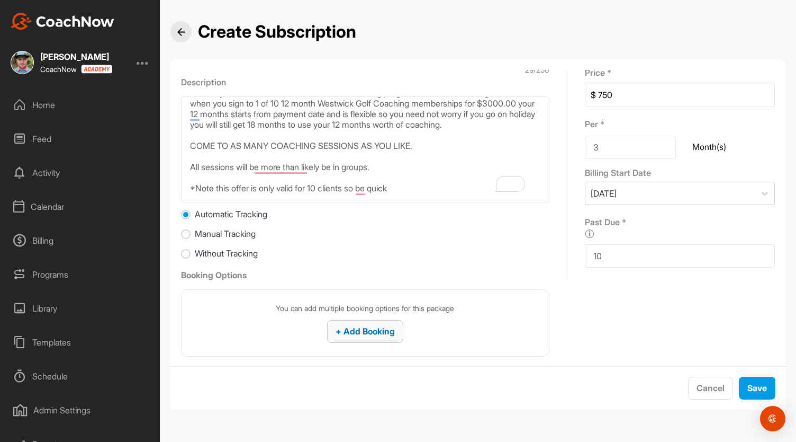
click at [347, 335] on span "+ Add Booking" at bounding box center [365, 331] width 59 height 11
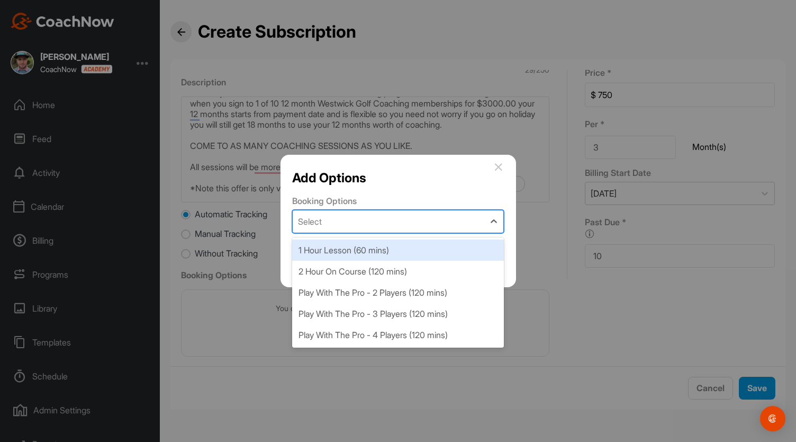
click at [358, 229] on div "Select" at bounding box center [389, 221] width 192 height 22
click at [359, 249] on div "1 Hour Lesson (60 mins)" at bounding box center [398, 249] width 212 height 21
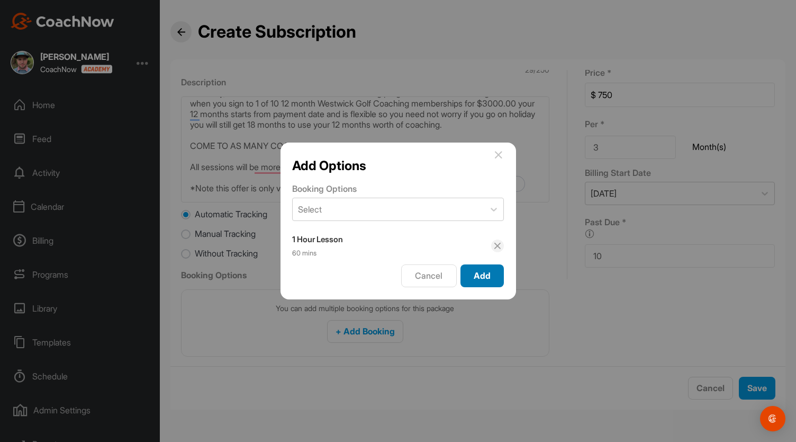
click at [475, 270] on span "Add" at bounding box center [482, 275] width 17 height 11
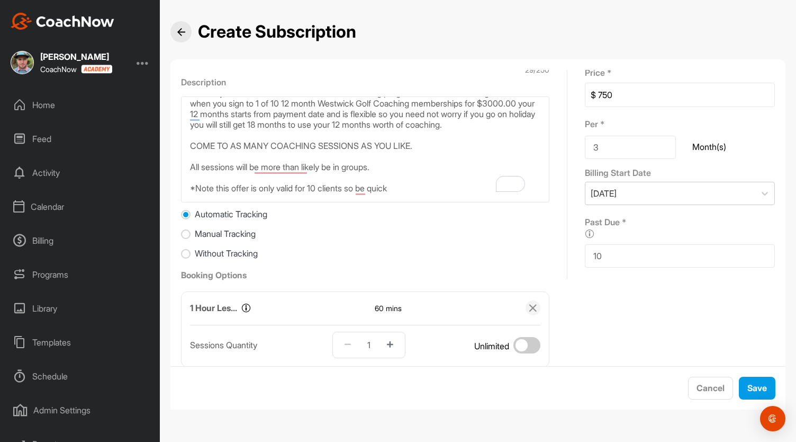
click at [517, 345] on span at bounding box center [527, 345] width 27 height 16
click at [517, 343] on input "checkbox" at bounding box center [527, 343] width 27 height 0
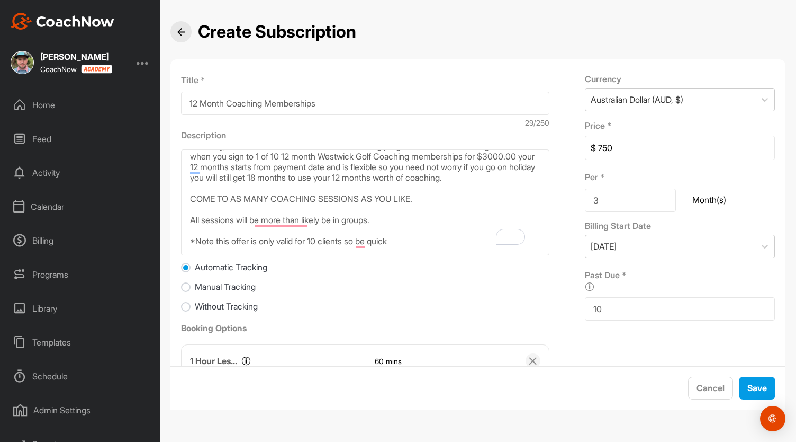
scroll to position [19, 0]
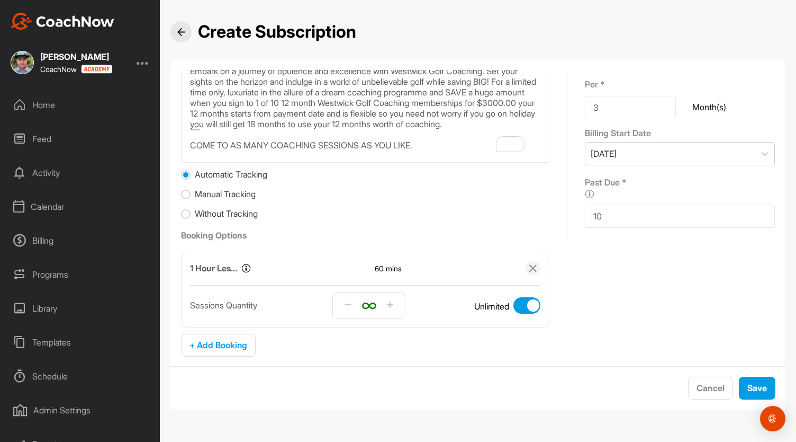
type textarea "Embark on a journey of opulence and excellence with Westwick Golf Coaching. Set…"
click at [186, 212] on input "Without Tracking" at bounding box center [186, 214] width 10 height 10
radio input "true"
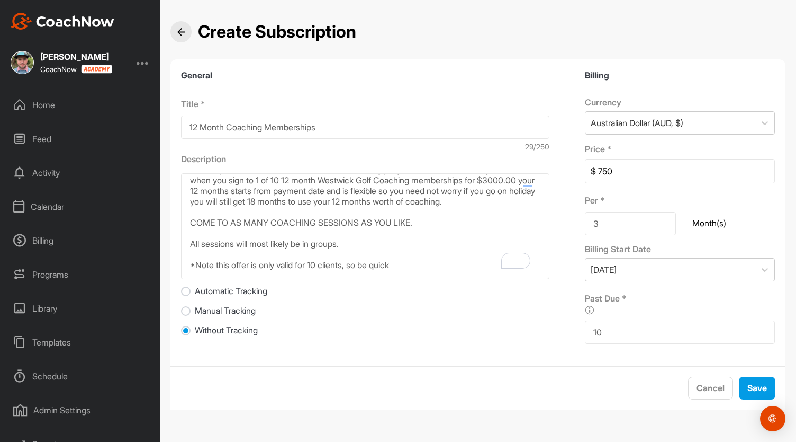
click at [247, 291] on span "Automatic Tracking" at bounding box center [231, 290] width 73 height 11
click at [191, 291] on input "Automatic Tracking" at bounding box center [186, 291] width 10 height 10
radio input "true"
click at [706, 383] on span "Cancel" at bounding box center [711, 387] width 28 height 11
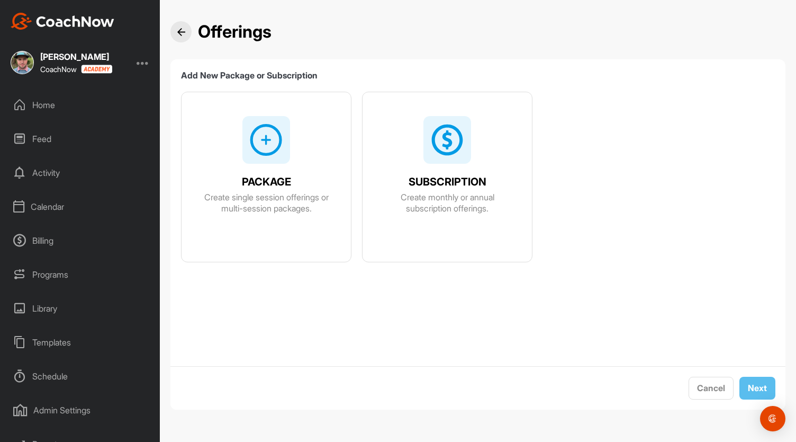
click at [265, 154] on img at bounding box center [266, 140] width 34 height 34
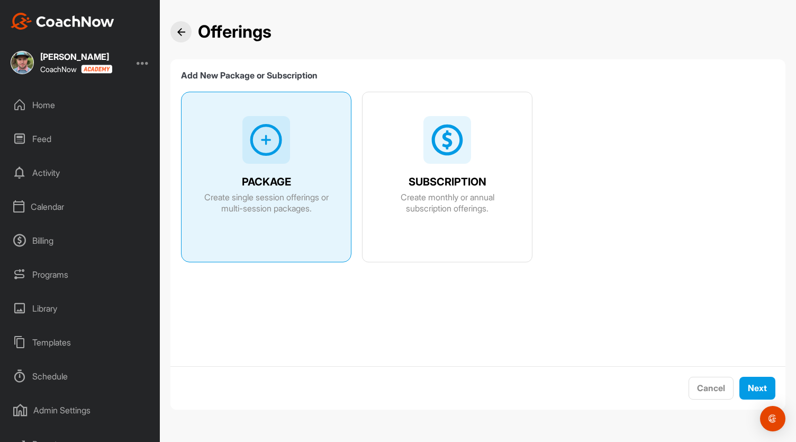
click at [176, 26] on div at bounding box center [180, 31] width 21 height 21
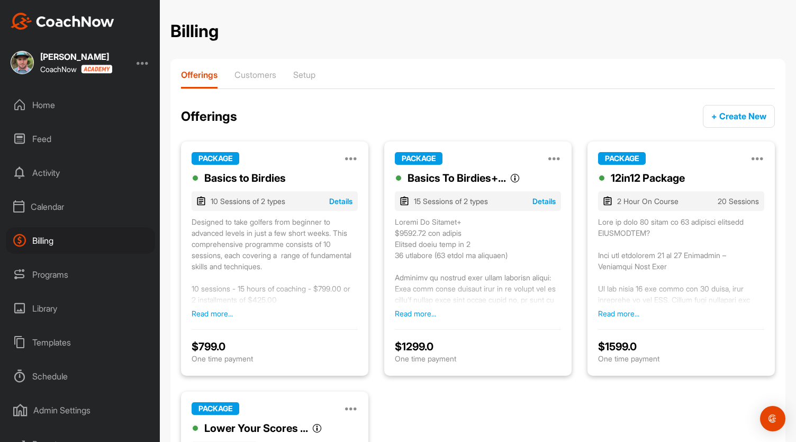
click at [72, 407] on div "Admin Settings" at bounding box center [80, 410] width 149 height 26
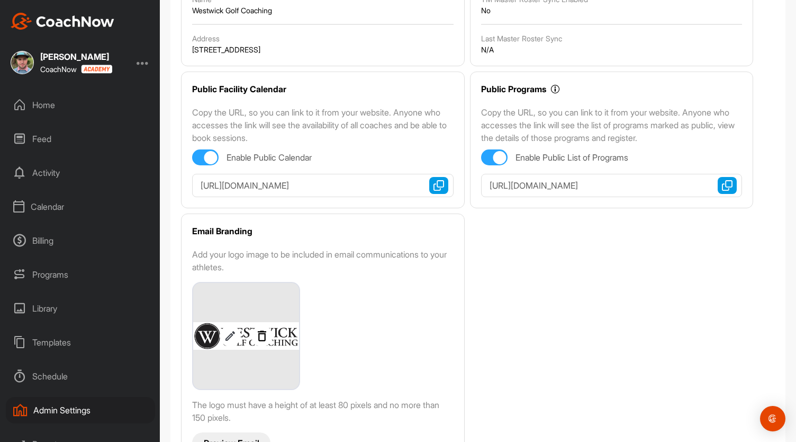
scroll to position [162, 0]
click at [438, 181] on img "button" at bounding box center [439, 184] width 11 height 11
click at [54, 205] on div "Calendar" at bounding box center [80, 206] width 149 height 26
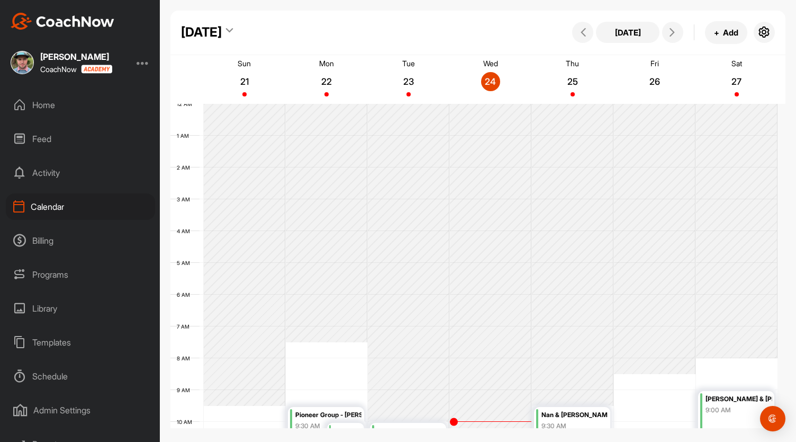
scroll to position [184, 0]
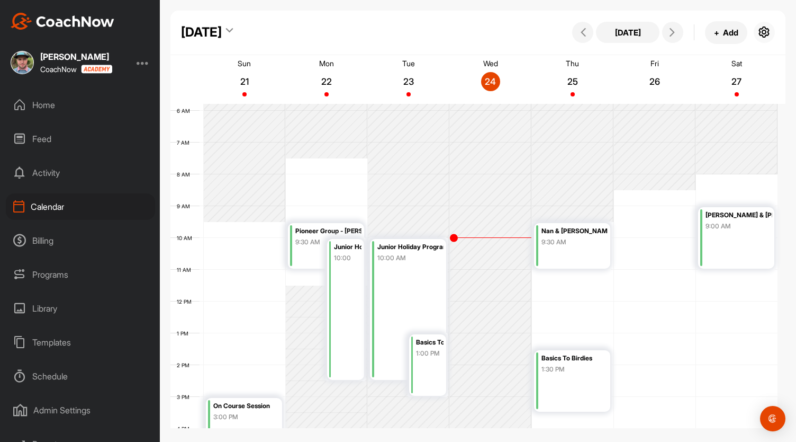
click at [762, 30] on icon "button" at bounding box center [764, 32] width 13 height 13
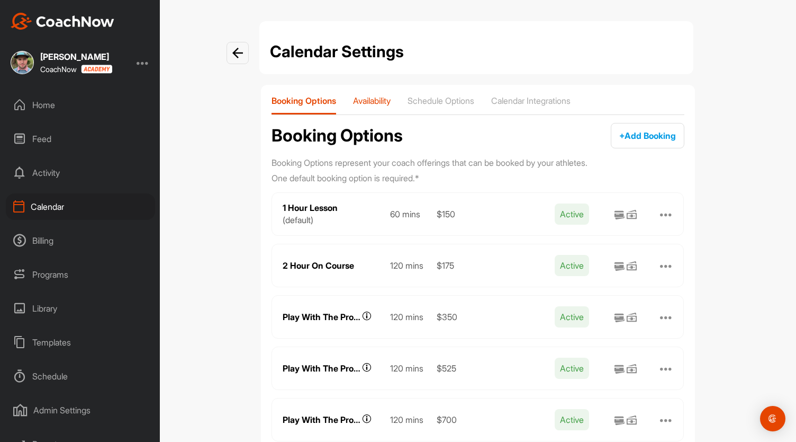
click at [372, 100] on p "Availability" at bounding box center [372, 100] width 38 height 11
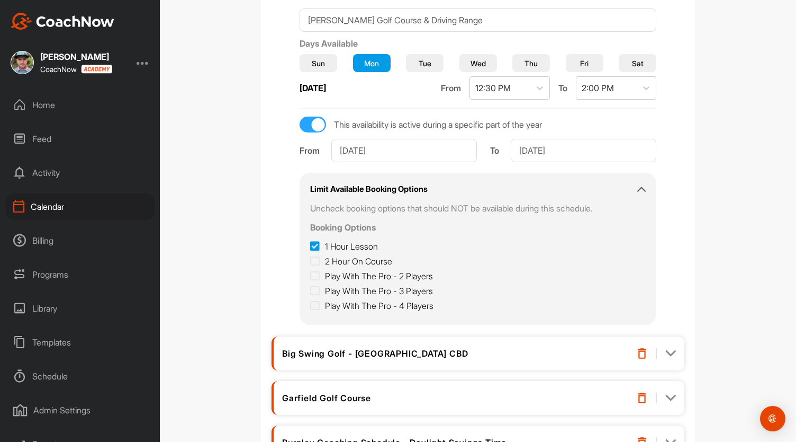
scroll to position [219, 0]
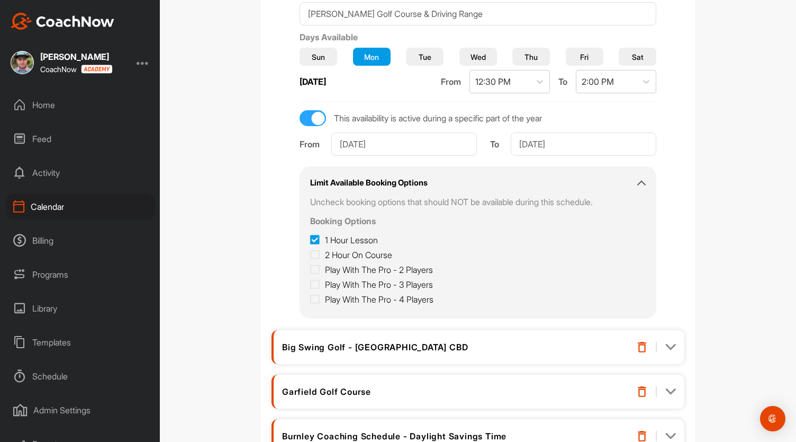
click at [48, 205] on div "Calendar" at bounding box center [80, 206] width 149 height 26
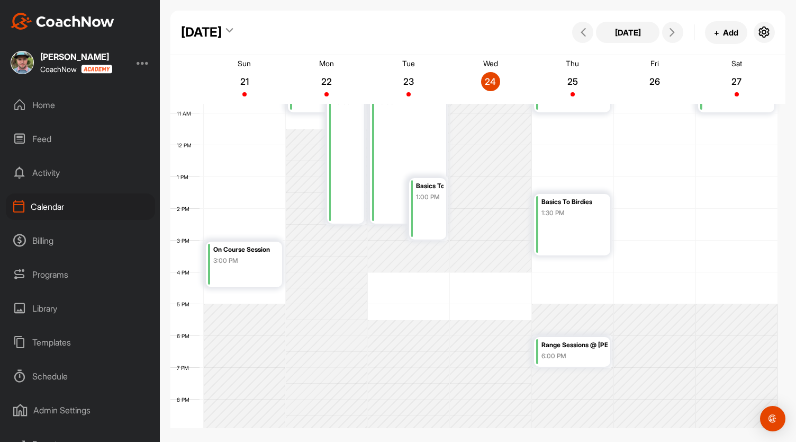
scroll to position [260, 0]
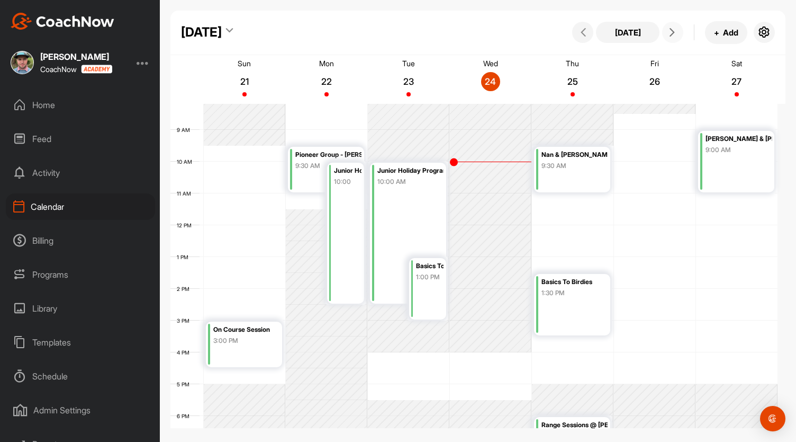
click at [674, 34] on icon at bounding box center [672, 32] width 8 height 8
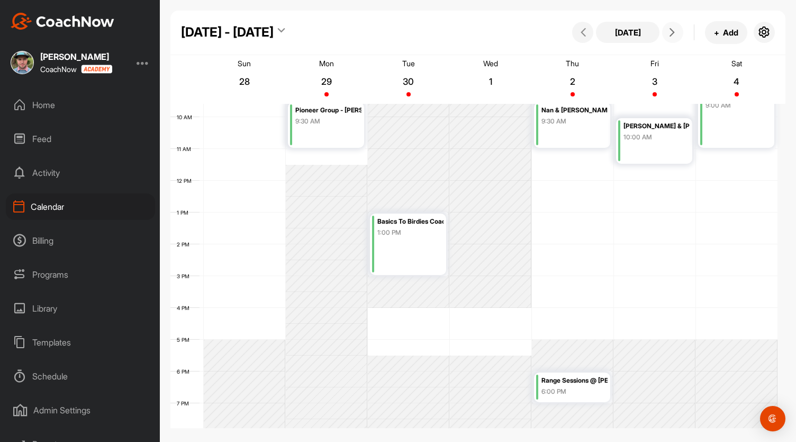
scroll to position [185, 0]
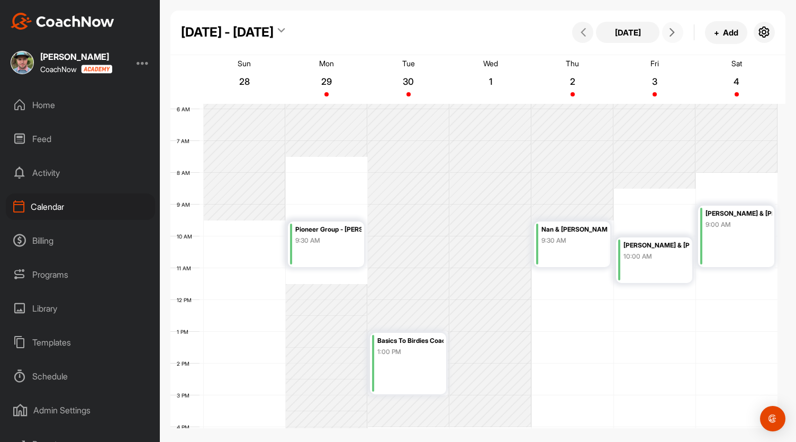
click at [670, 35] on icon at bounding box center [672, 32] width 8 height 8
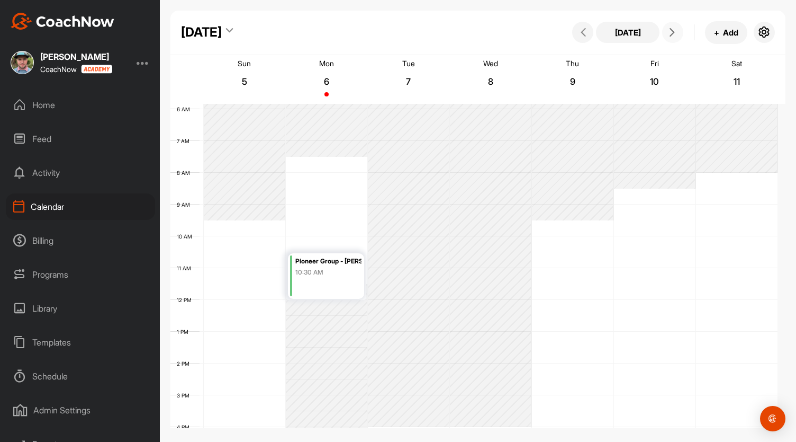
scroll to position [184, 0]
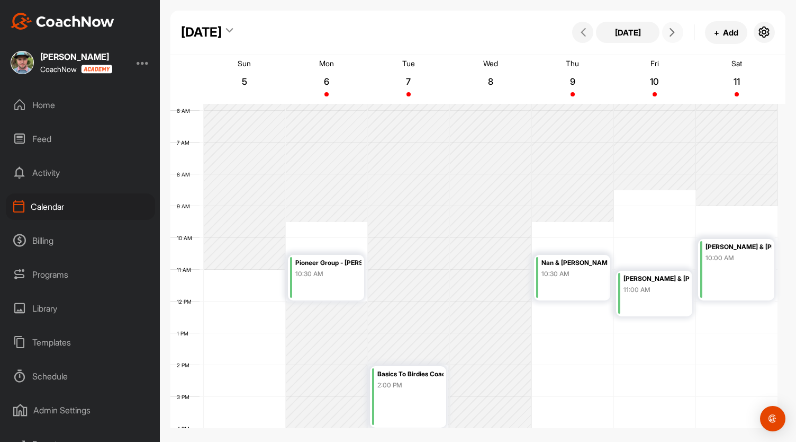
click at [670, 35] on icon at bounding box center [672, 32] width 8 height 8
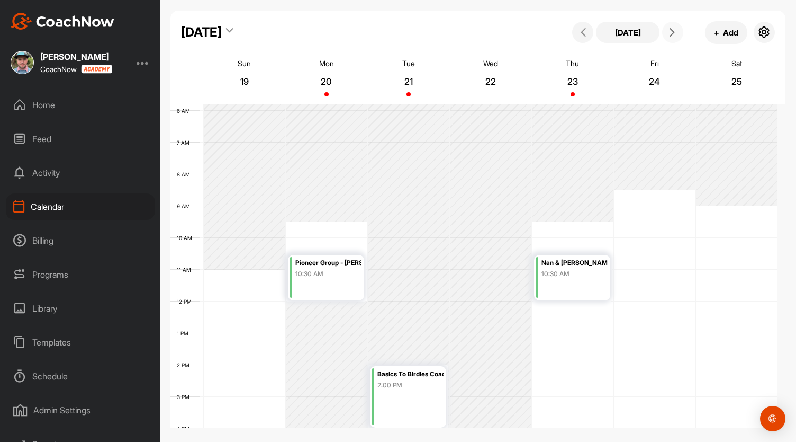
click at [670, 35] on icon at bounding box center [672, 32] width 8 height 8
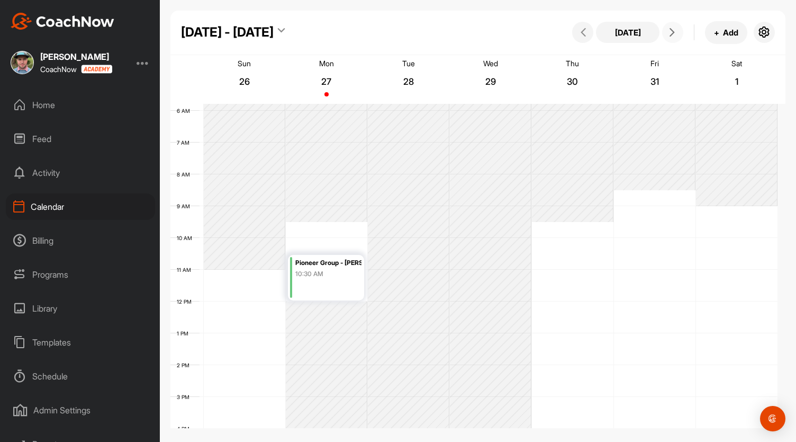
click at [670, 35] on icon at bounding box center [672, 32] width 8 height 8
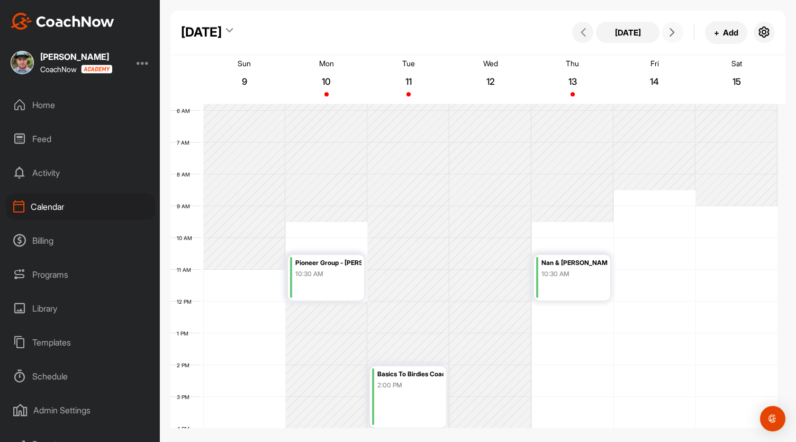
click at [672, 31] on icon at bounding box center [672, 32] width 8 height 8
click at [627, 34] on button "[DATE]" at bounding box center [628, 32] width 64 height 21
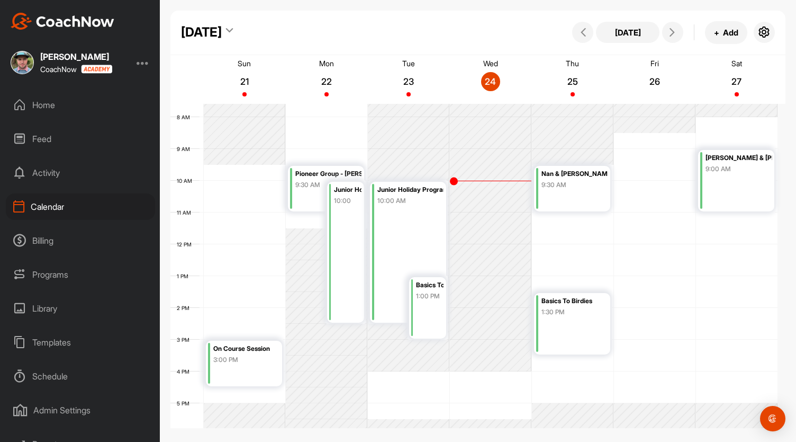
scroll to position [244, 0]
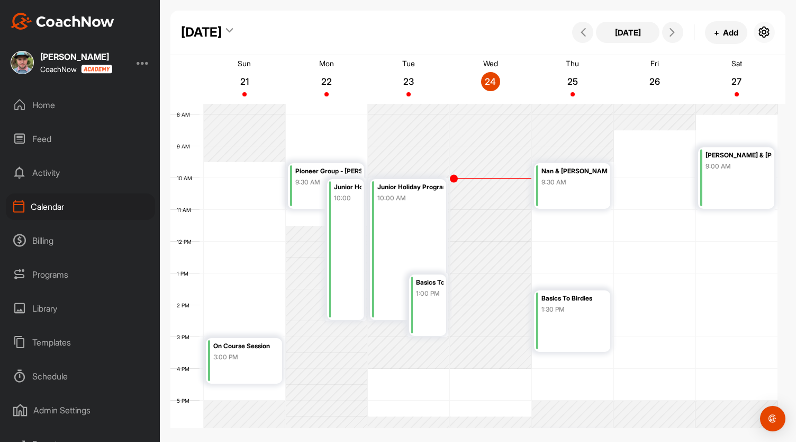
click at [763, 32] on icon "button" at bounding box center [764, 32] width 13 height 13
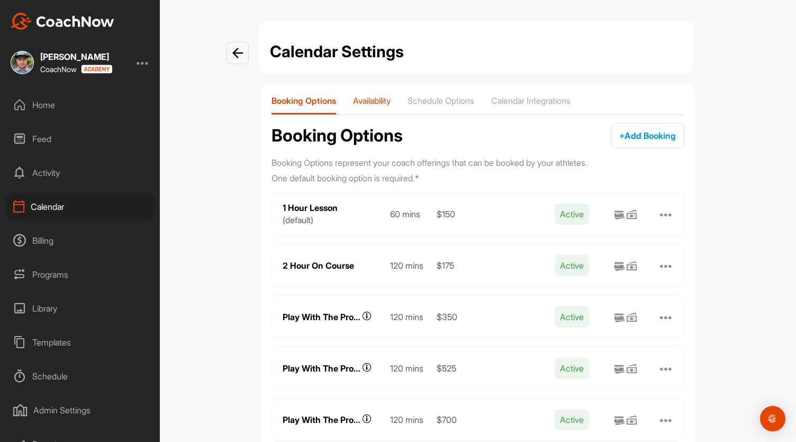
click at [377, 102] on p "Availability" at bounding box center [372, 100] width 38 height 11
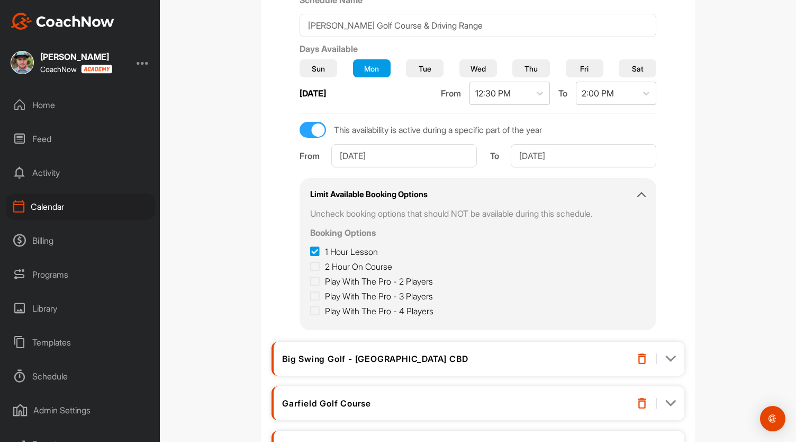
scroll to position [345, 0]
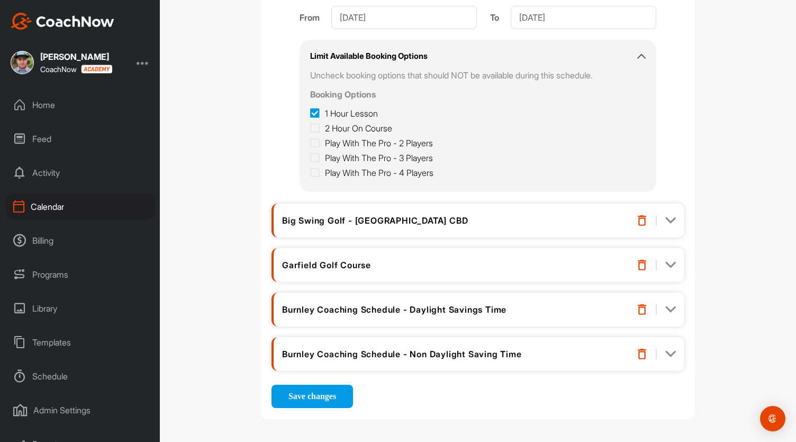
click at [671, 260] on img at bounding box center [670, 264] width 11 height 11
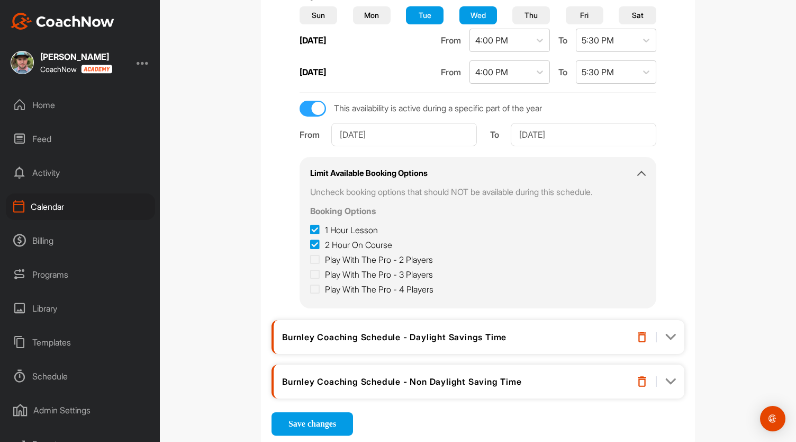
scroll to position [719, 0]
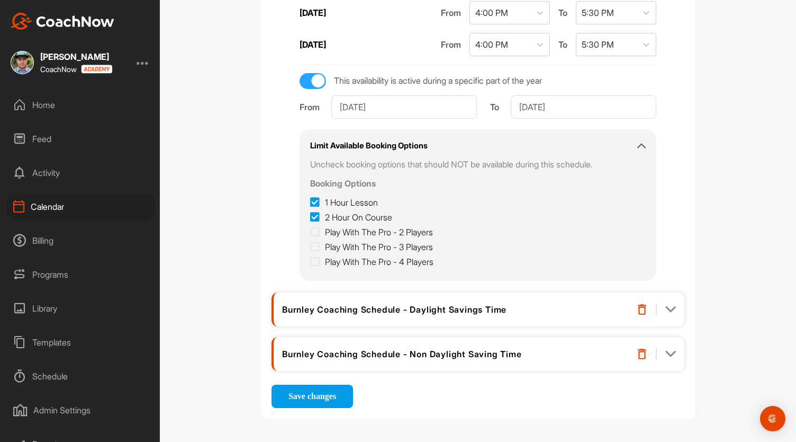
click at [668, 351] on img at bounding box center [670, 353] width 11 height 11
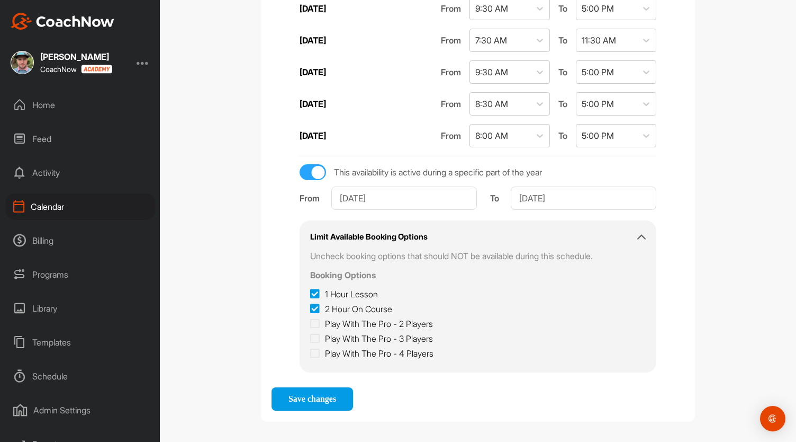
scroll to position [1186, 0]
click at [318, 387] on button "Save changes" at bounding box center [313, 398] width 82 height 23
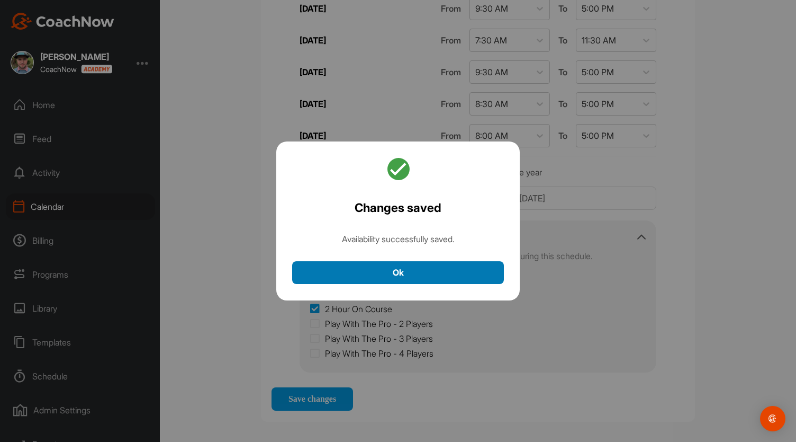
click at [404, 269] on button "Ok" at bounding box center [398, 272] width 212 height 23
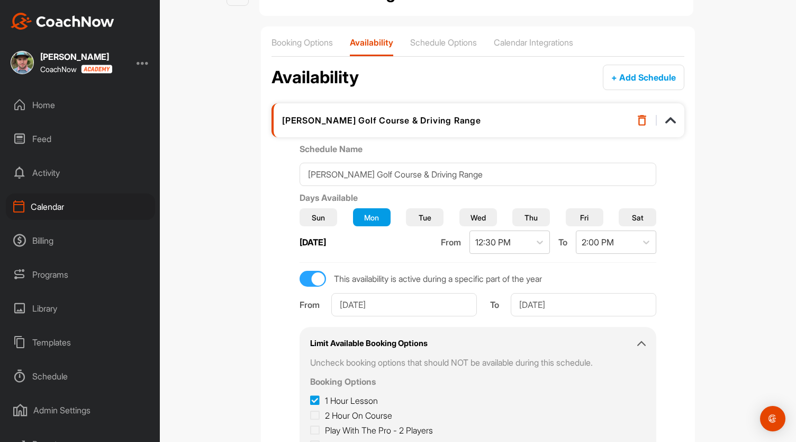
scroll to position [57, 0]
click at [440, 42] on p "Schedule Options" at bounding box center [443, 43] width 67 height 11
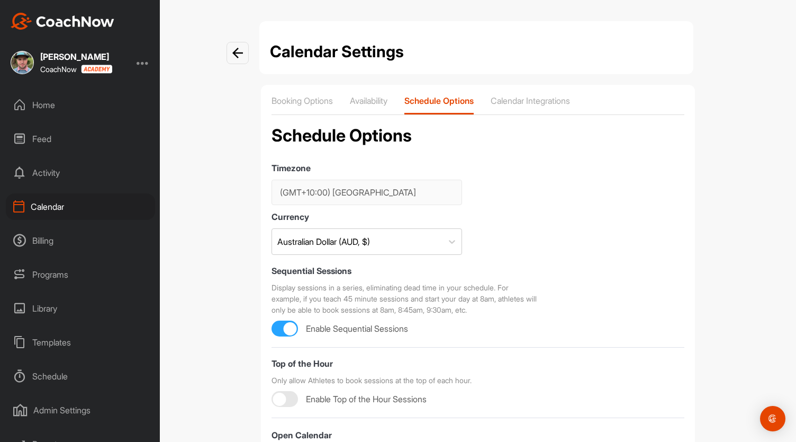
click at [233, 49] on img at bounding box center [237, 53] width 11 height 11
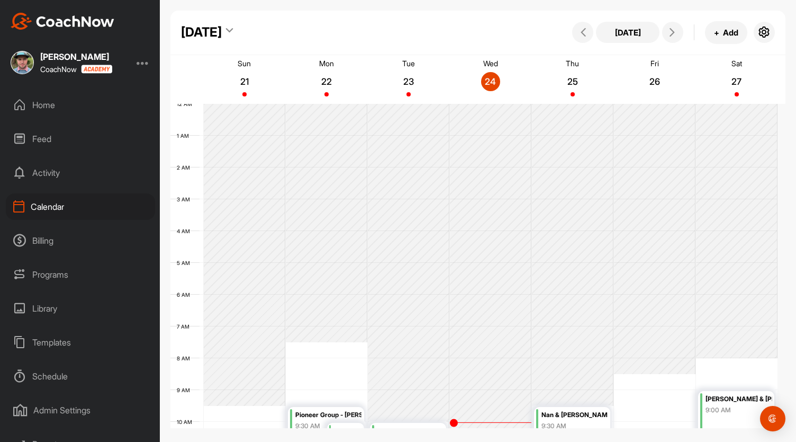
scroll to position [184, 0]
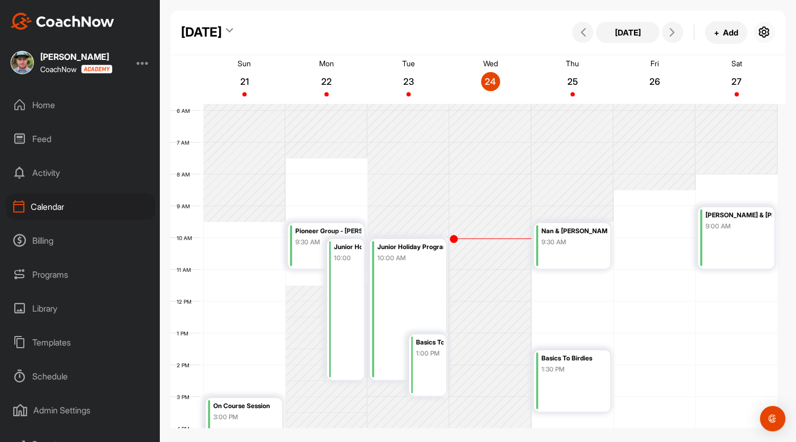
click at [768, 31] on icon "button" at bounding box center [764, 32] width 13 height 13
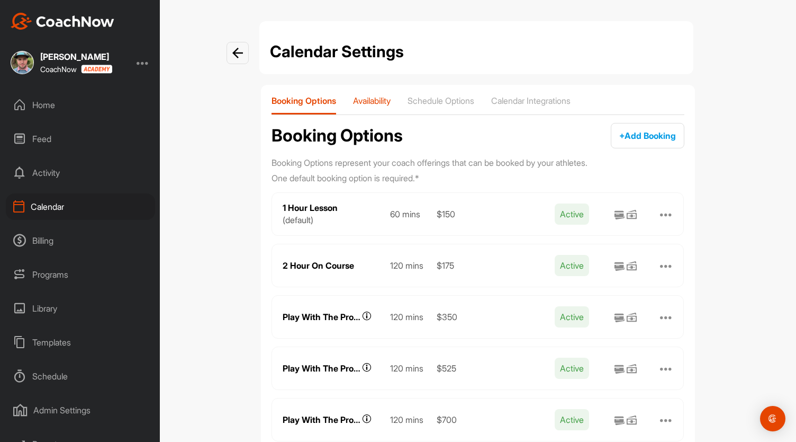
click at [376, 105] on p "Availability" at bounding box center [372, 100] width 38 height 11
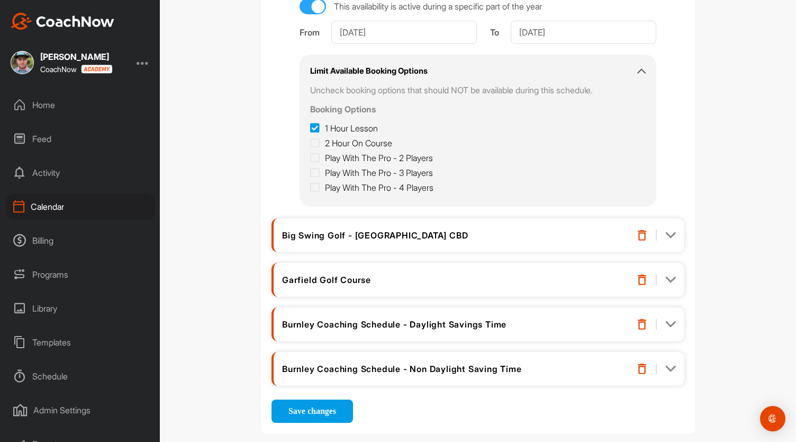
scroll to position [338, 0]
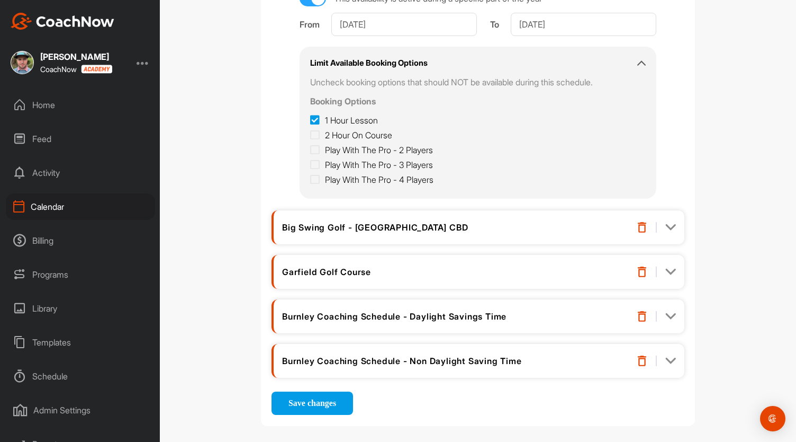
click at [667, 226] on img at bounding box center [670, 227] width 11 height 11
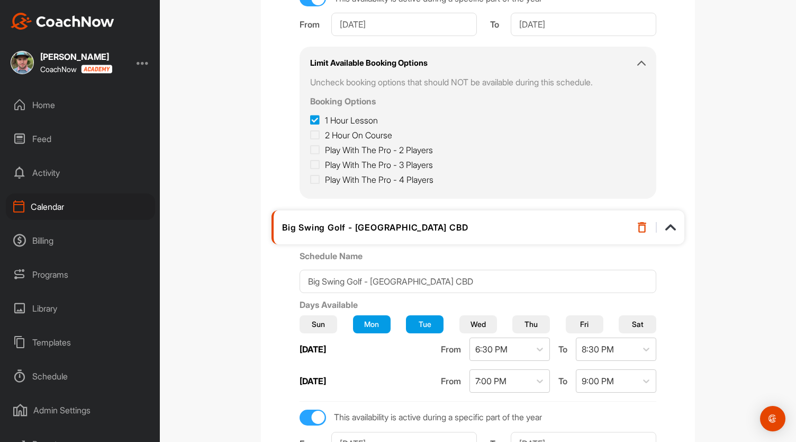
click at [668, 225] on img at bounding box center [670, 227] width 11 height 11
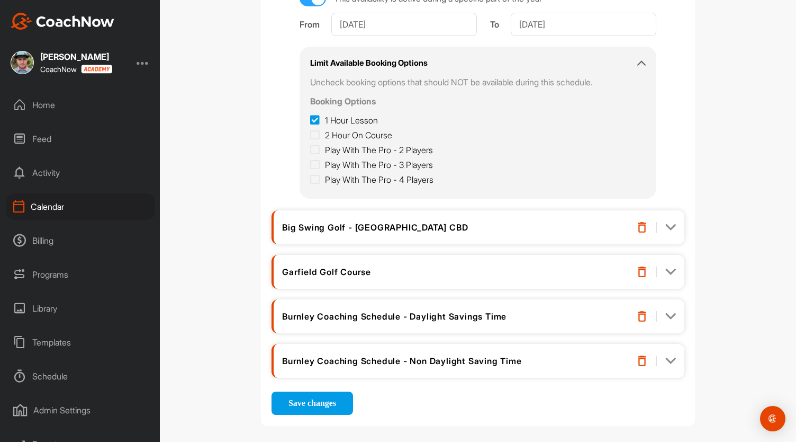
click at [665, 356] on img at bounding box center [670, 360] width 11 height 11
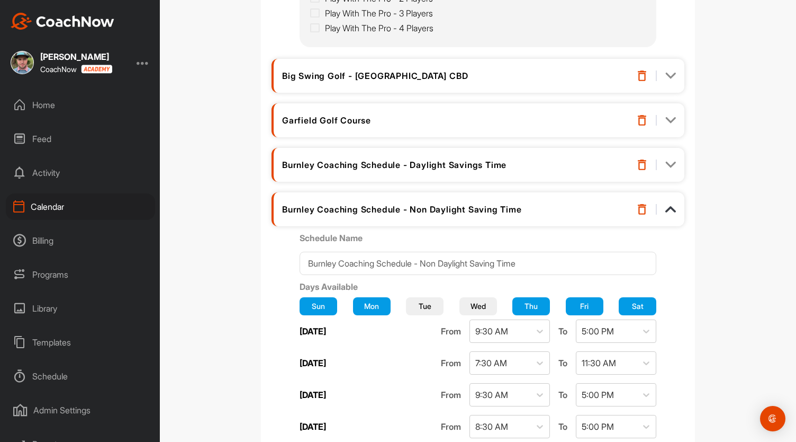
scroll to position [488, 0]
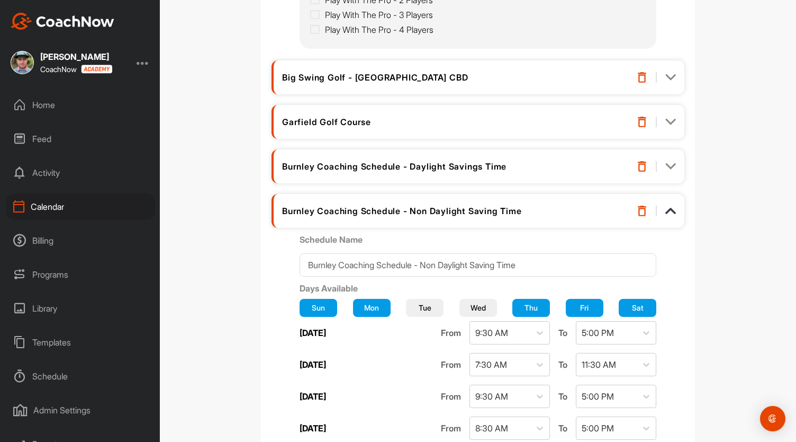
click at [665, 165] on img at bounding box center [670, 166] width 11 height 11
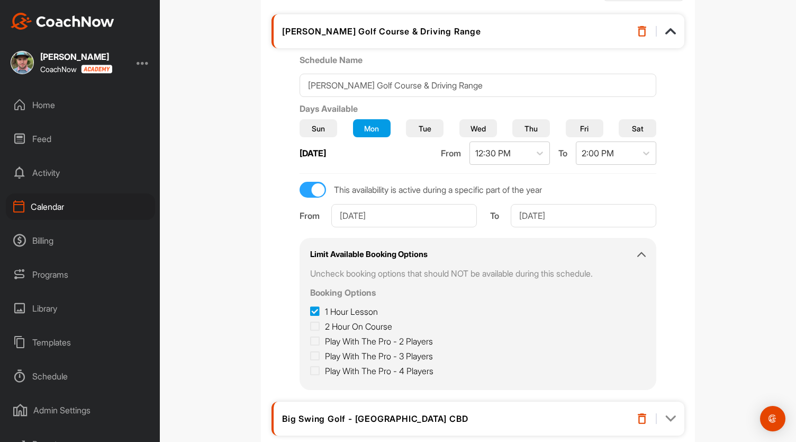
scroll to position [286, 0]
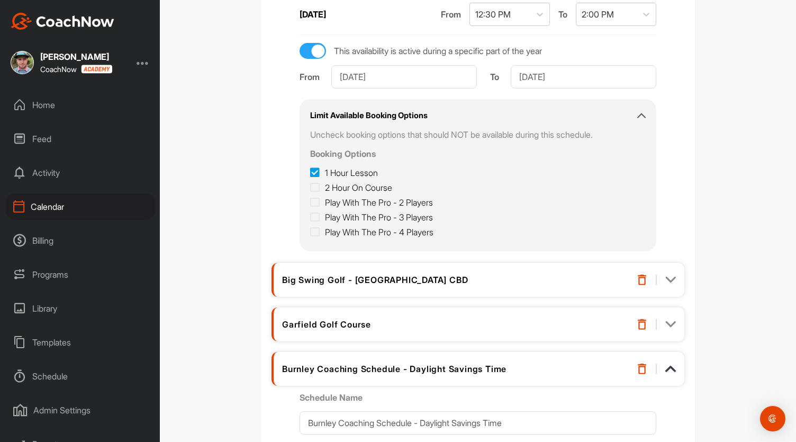
click at [665, 276] on img at bounding box center [670, 279] width 11 height 11
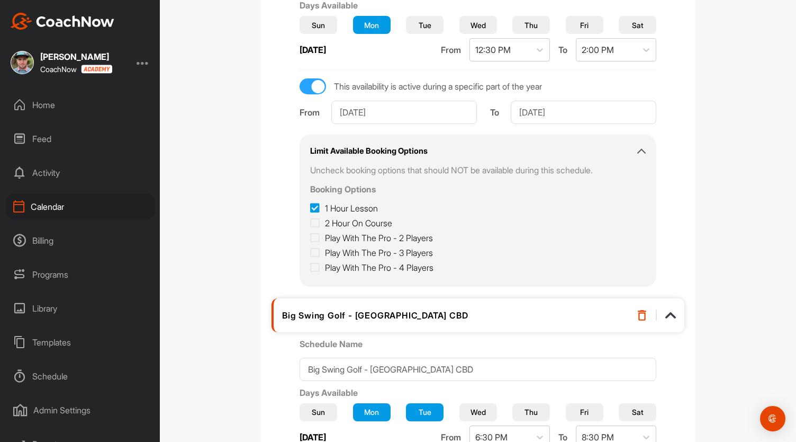
scroll to position [245, 0]
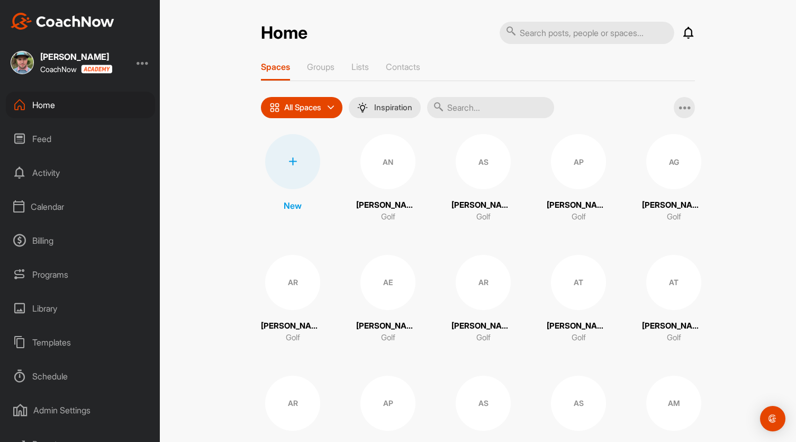
click at [41, 241] on div "Billing" at bounding box center [80, 240] width 149 height 26
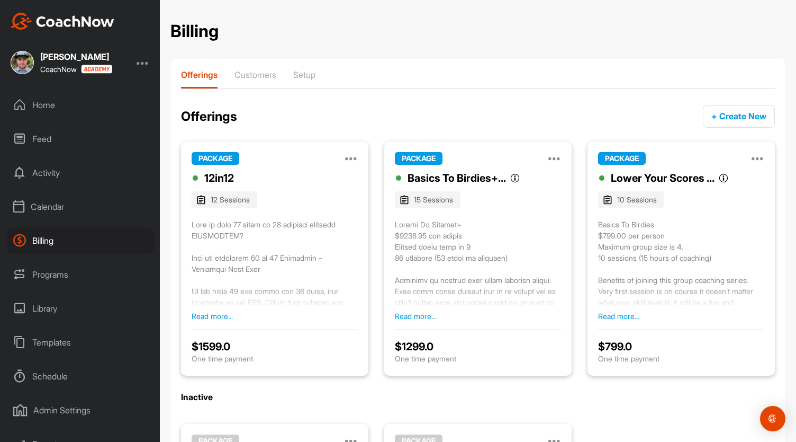
click at [219, 316] on button "Read more..." at bounding box center [212, 315] width 41 height 11
